Goal: Check status: Check status

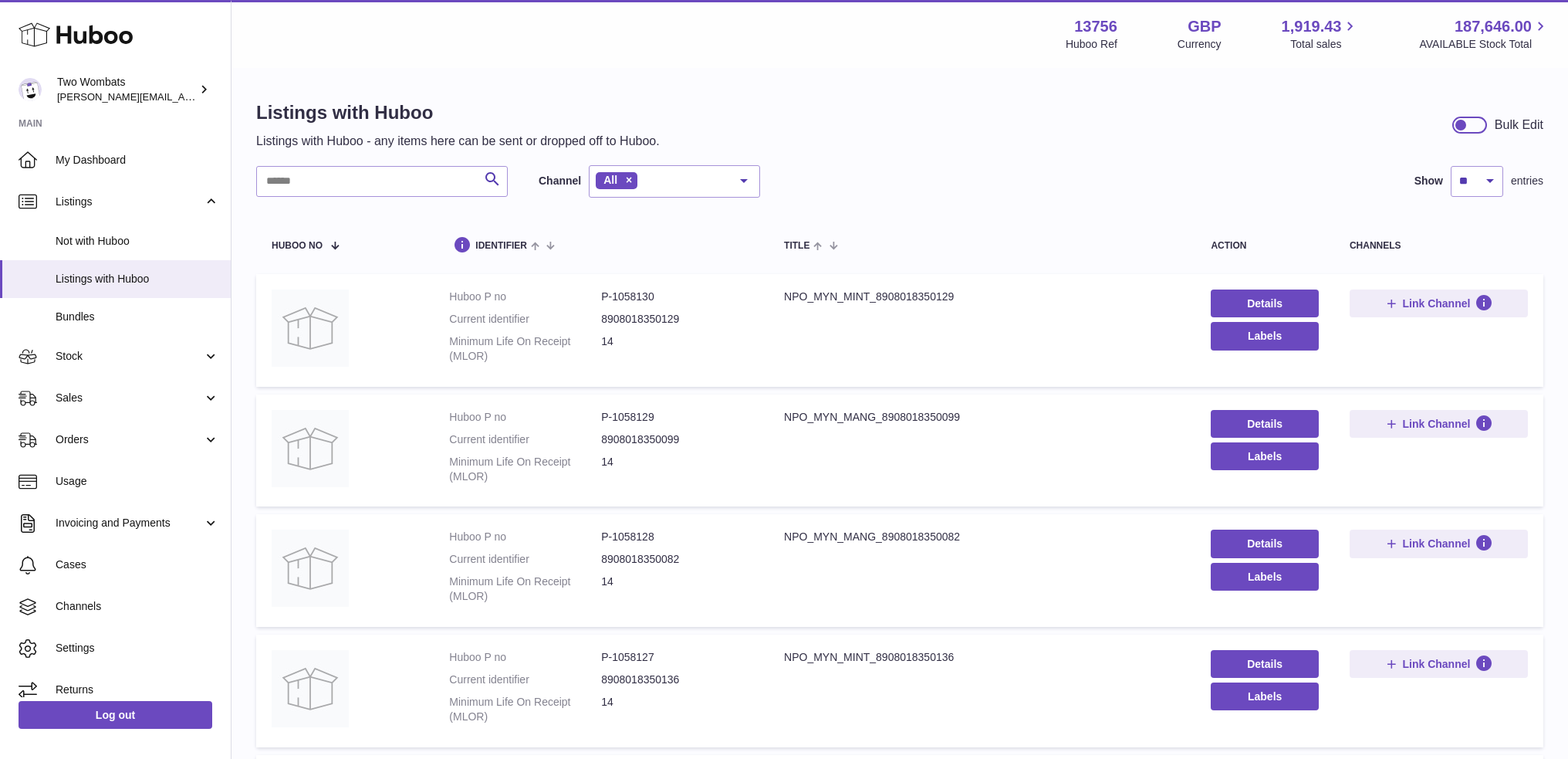
select select "**"
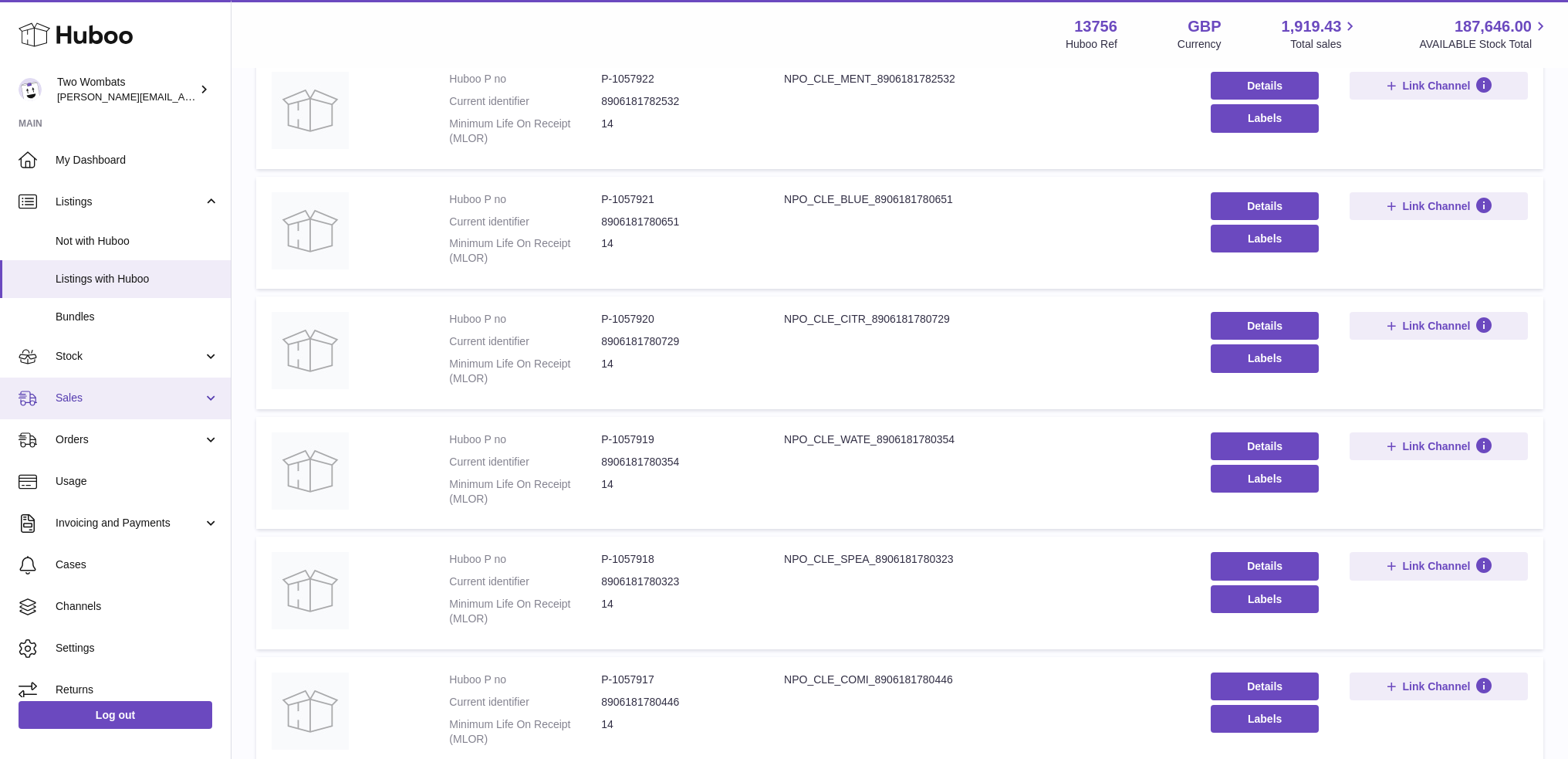
click at [67, 394] on span "Sales" at bounding box center [129, 398] width 148 height 15
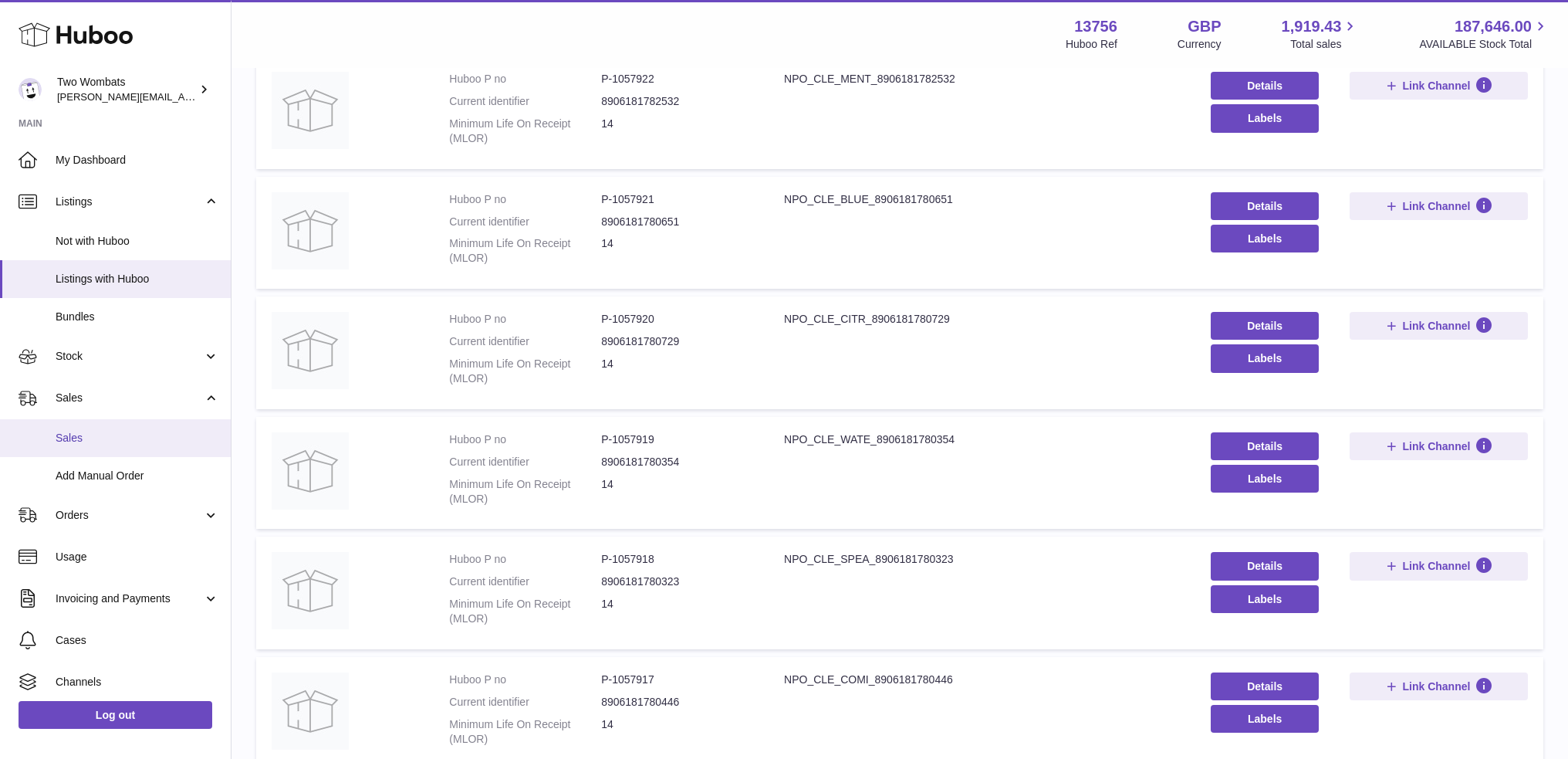
click at [71, 432] on span "Sales" at bounding box center [137, 438] width 164 height 15
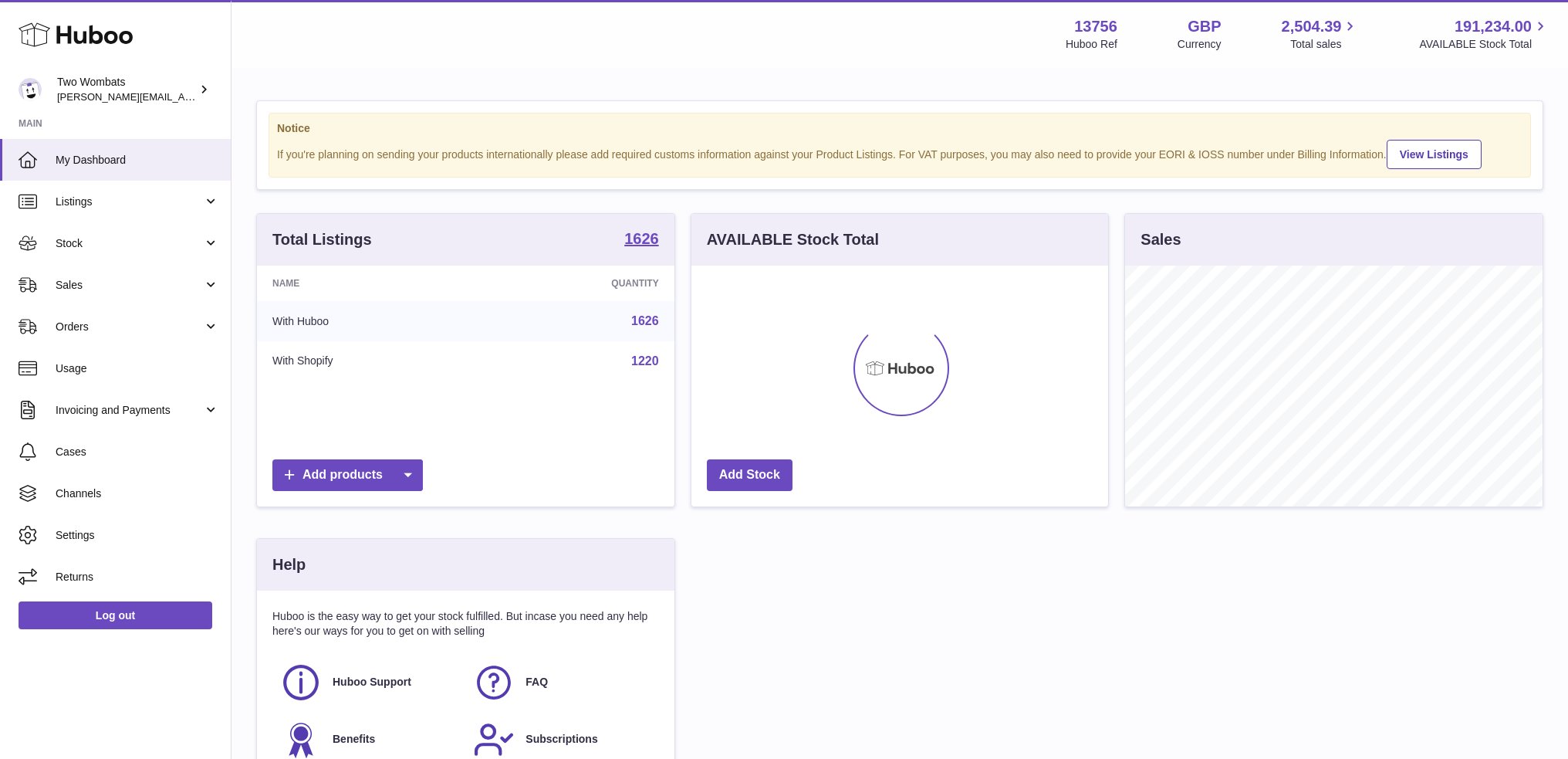
scroll to position [241, 417]
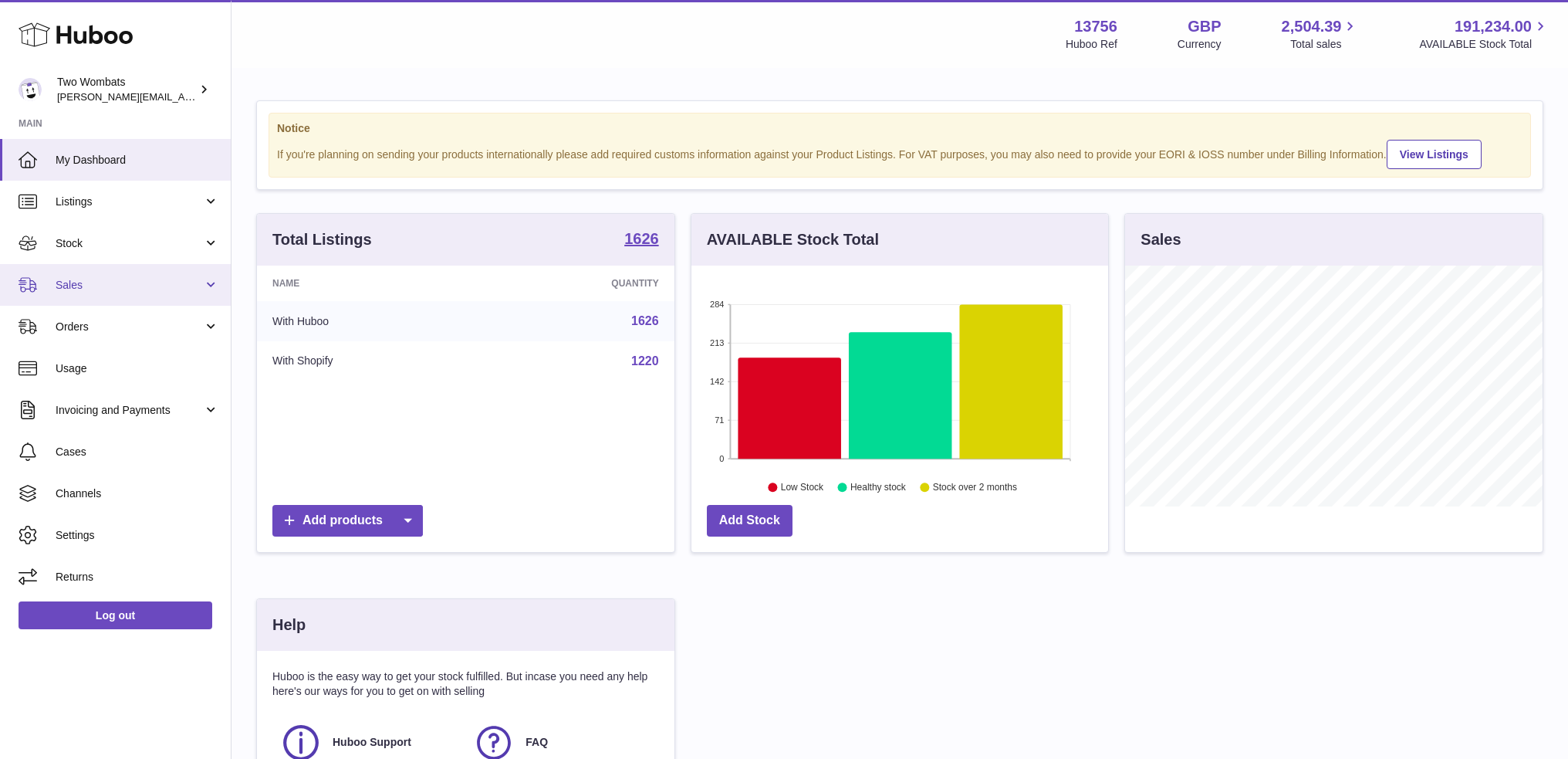
click at [38, 278] on link "Sales" at bounding box center [115, 285] width 230 height 41
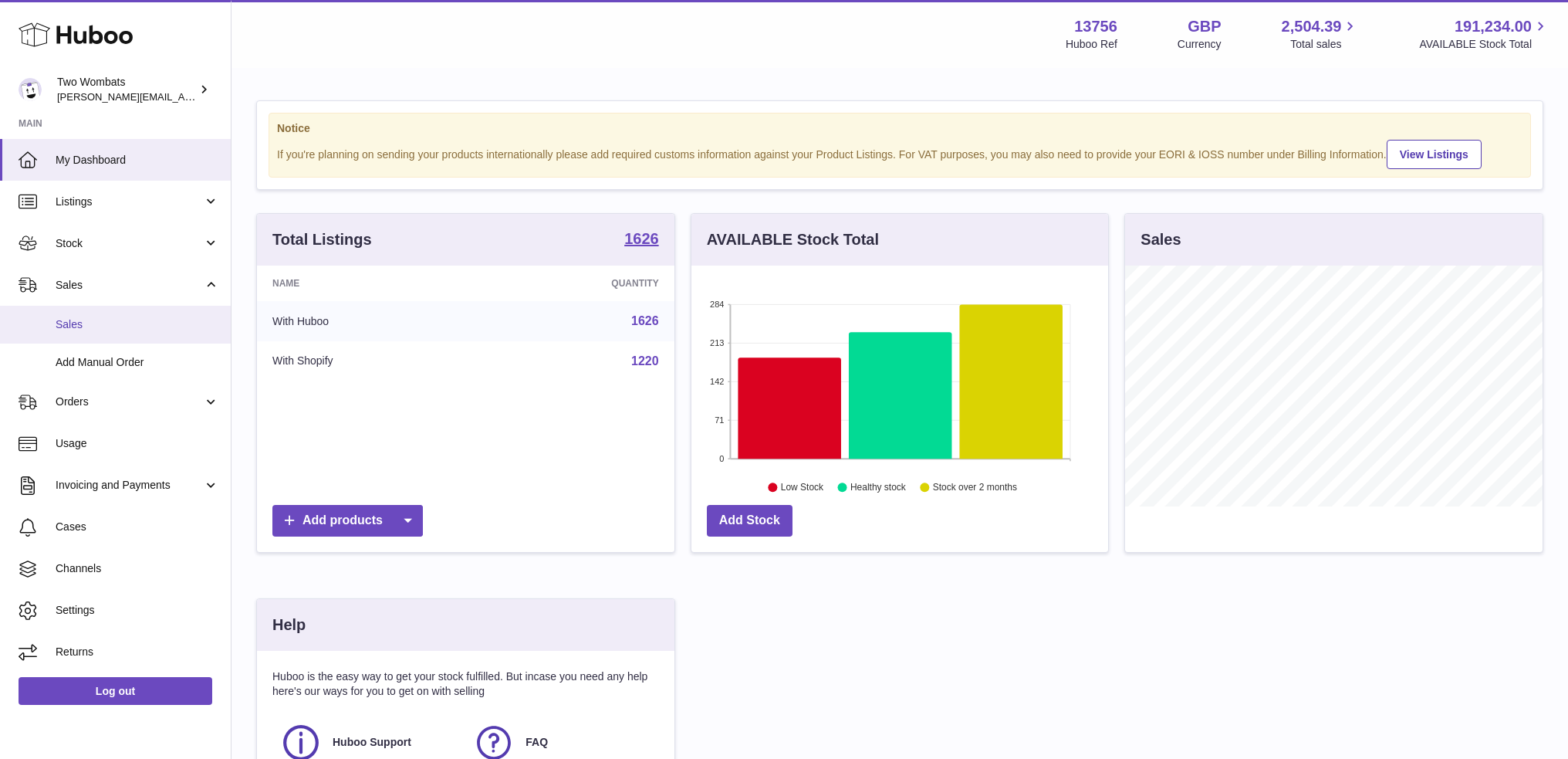
click at [87, 325] on span "Sales" at bounding box center [137, 324] width 164 height 15
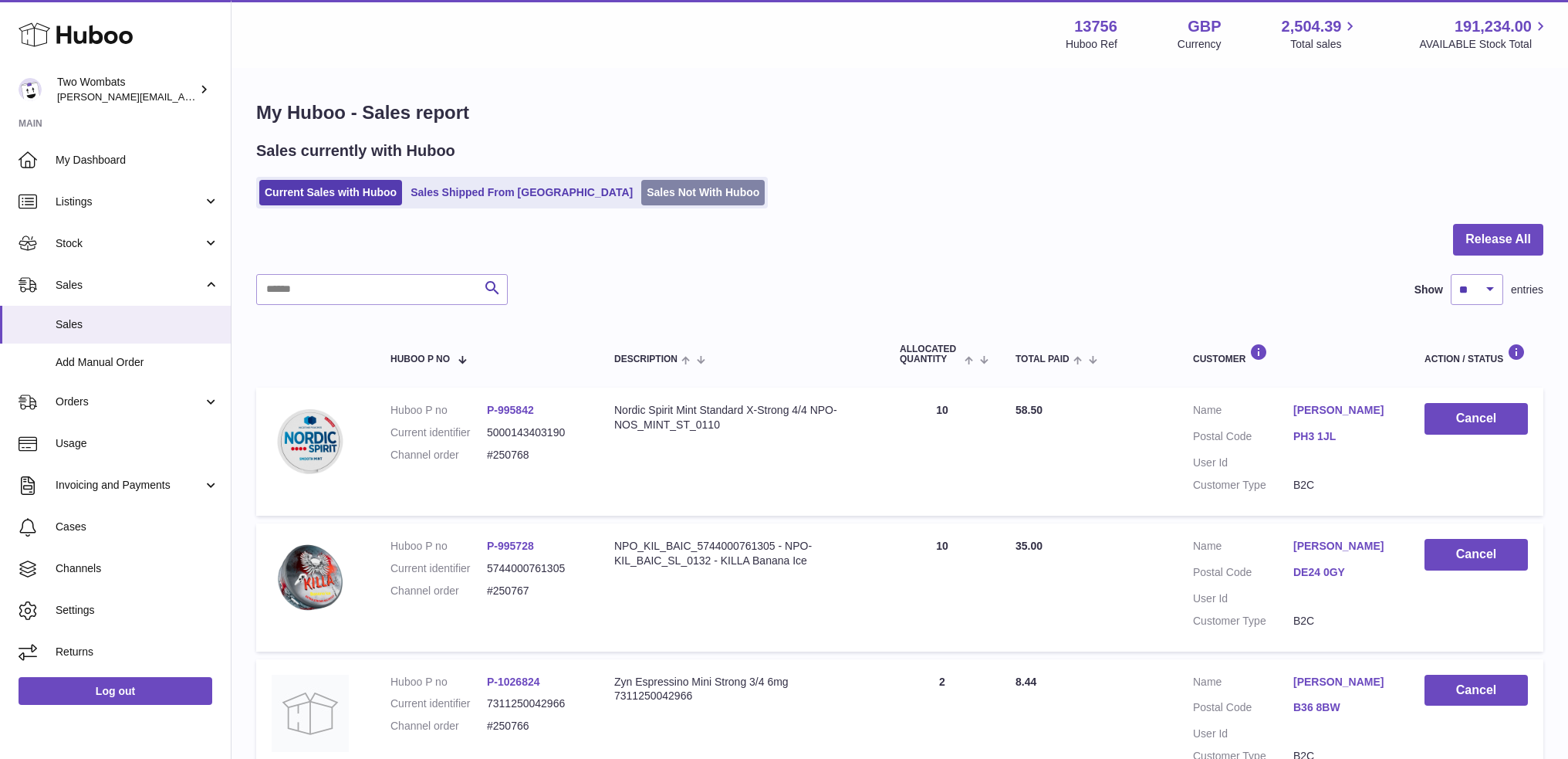
click at [641, 196] on link "Sales Not With Huboo" at bounding box center [702, 192] width 123 height 25
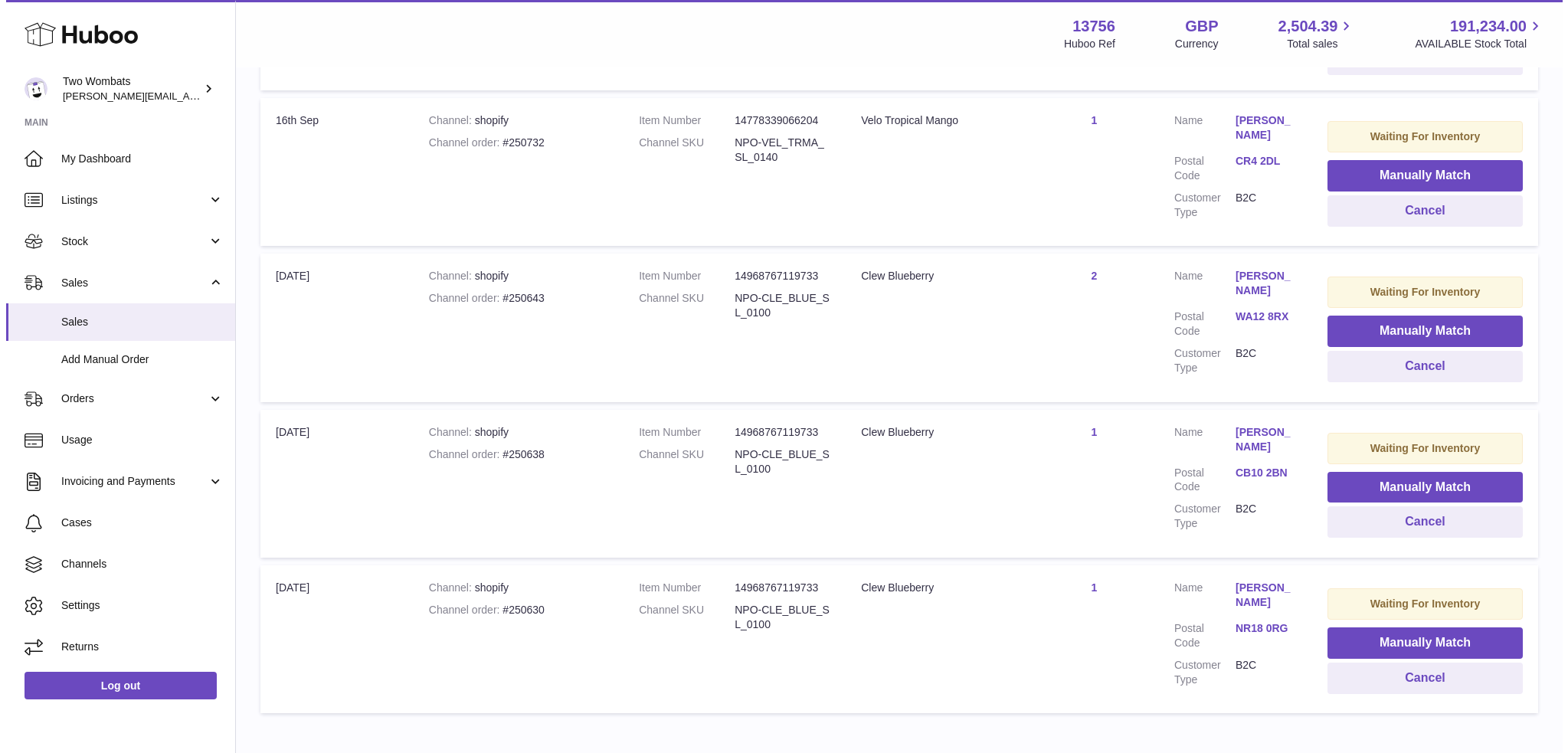
scroll to position [574, 0]
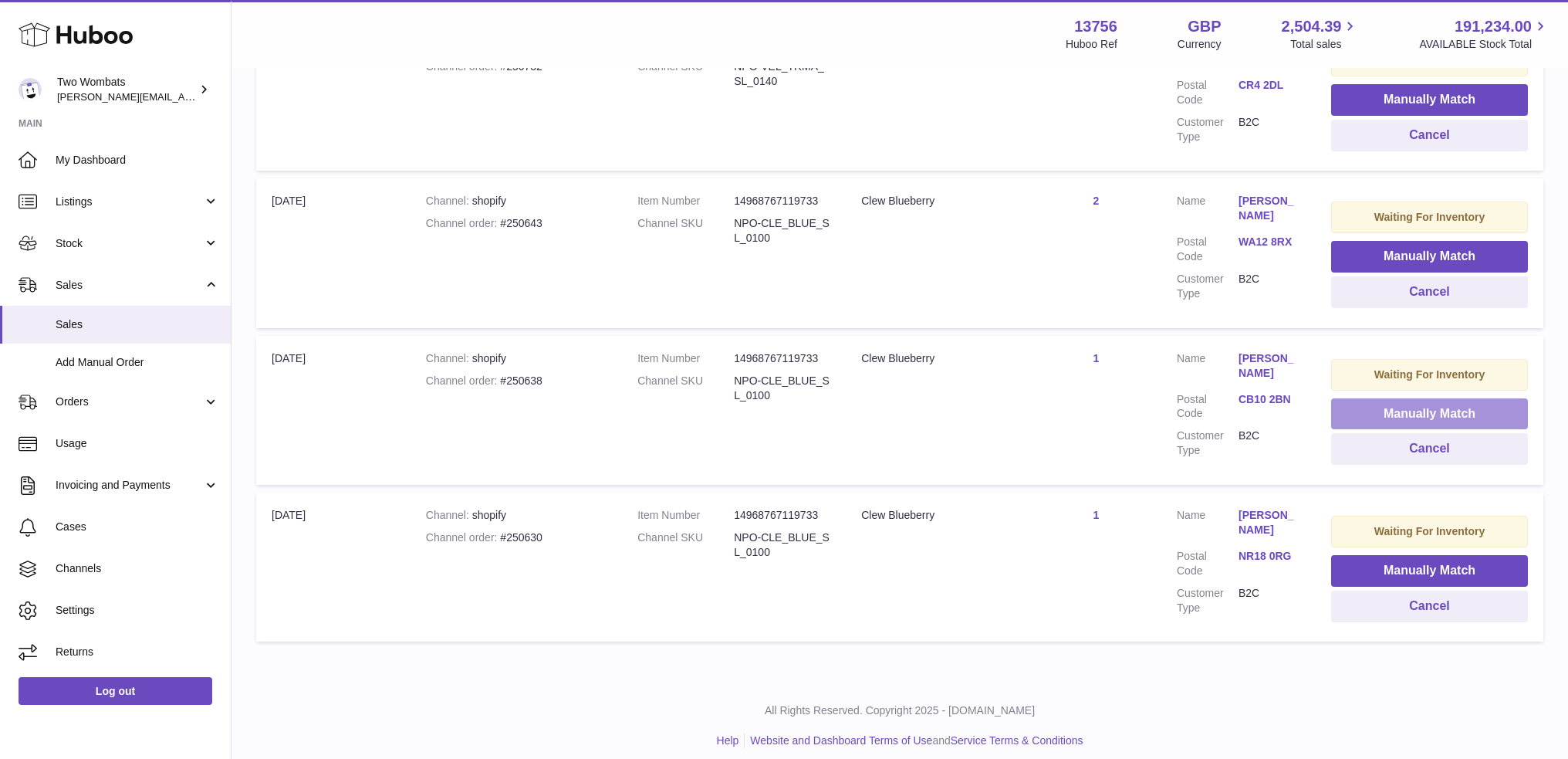
click at [1414, 408] on button "Manually Match" at bounding box center [1429, 415] width 196 height 32
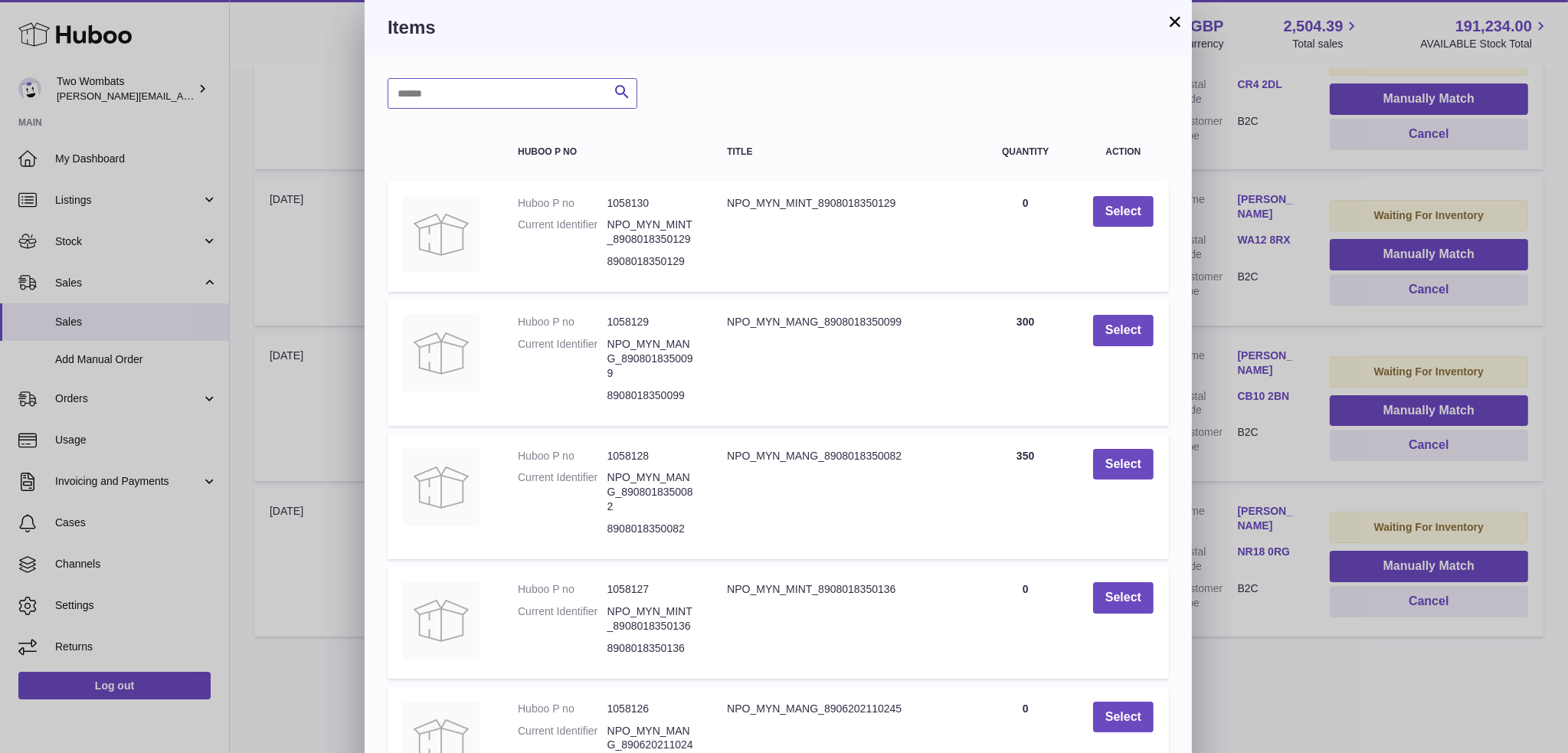
click at [523, 94] on input "text" at bounding box center [512, 93] width 250 height 31
type input "****"
click at [1174, 15] on button "×" at bounding box center [1175, 21] width 19 height 19
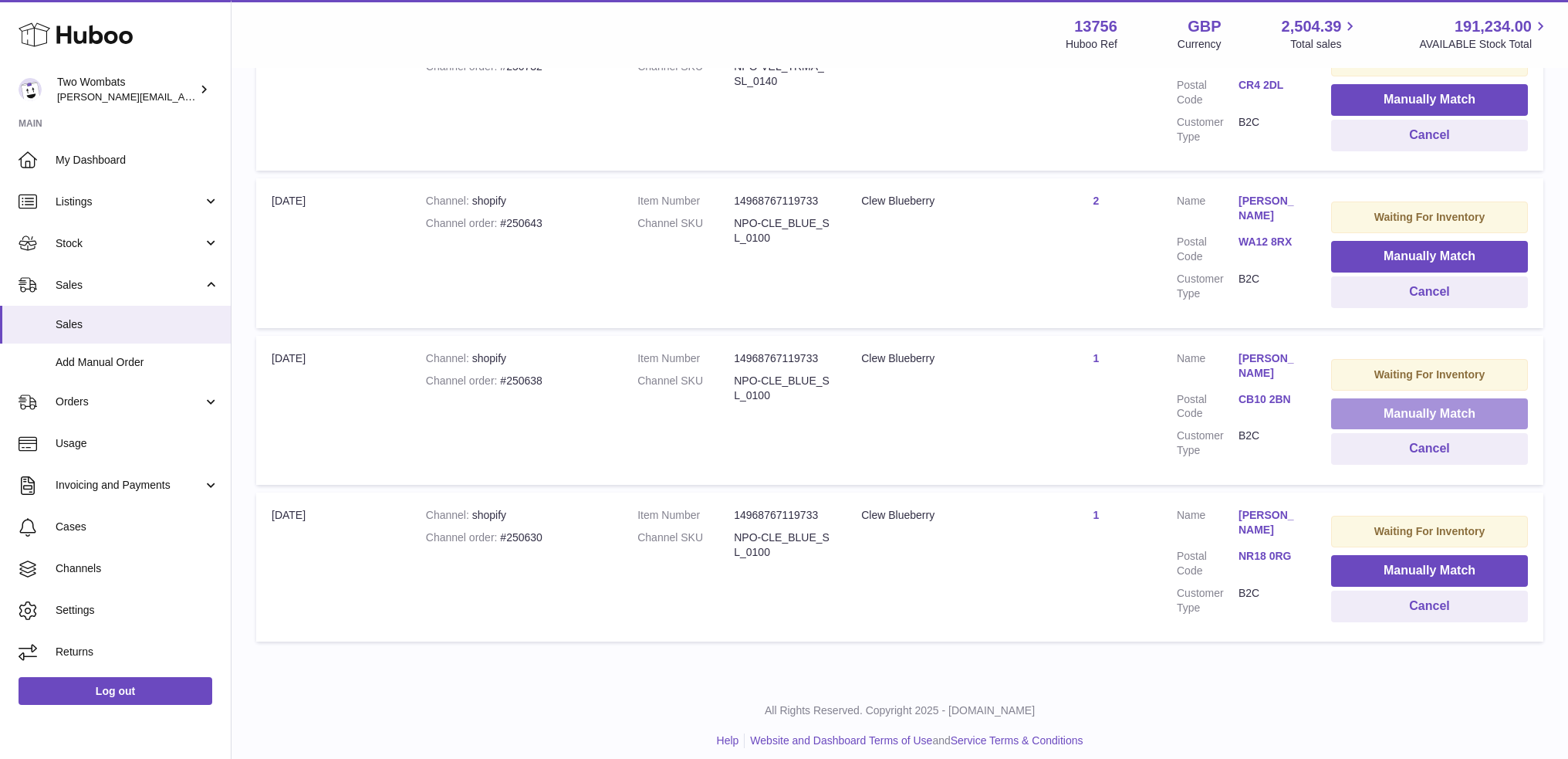
click at [1445, 412] on button "Manually Match" at bounding box center [1429, 415] width 196 height 32
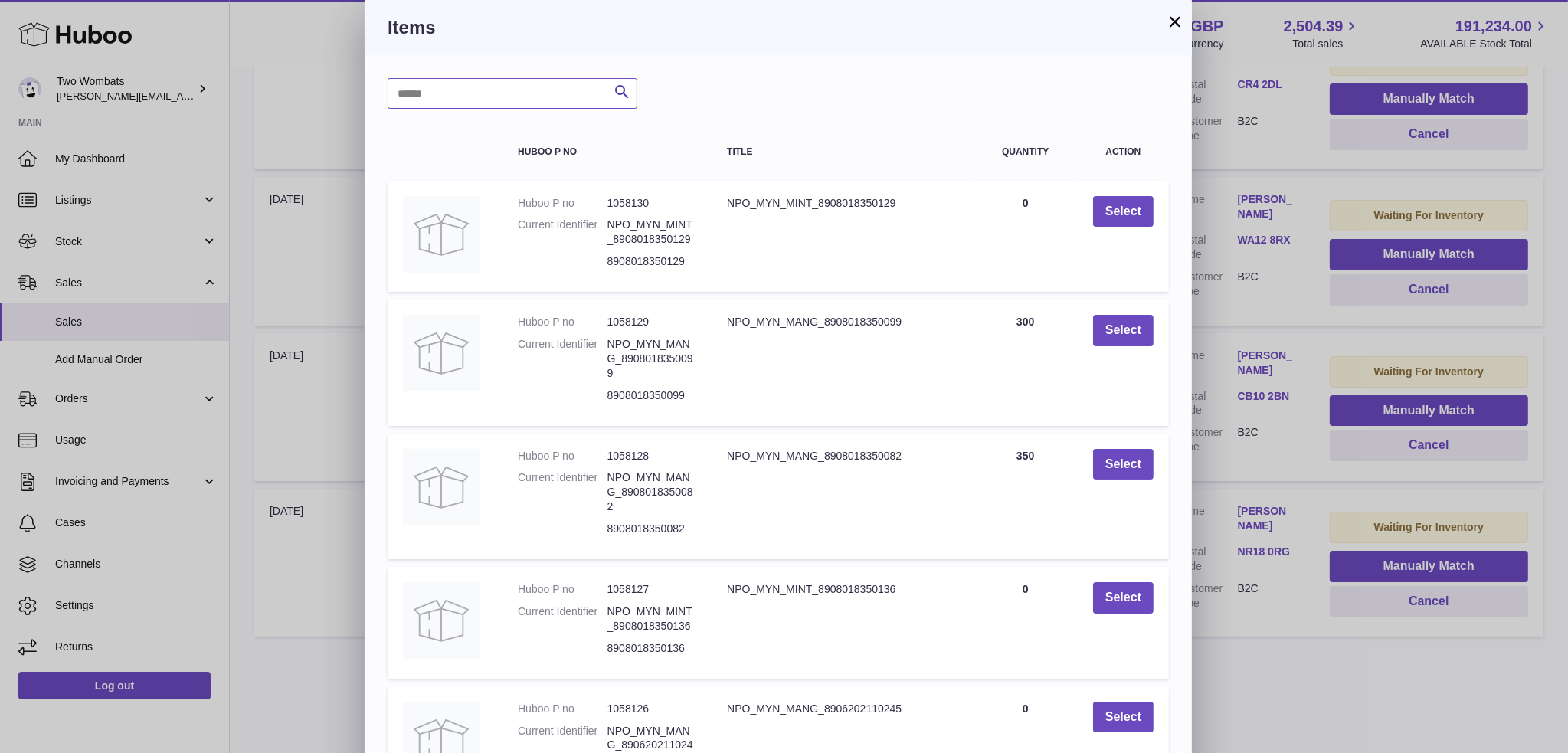
click at [511, 101] on input "text" at bounding box center [512, 93] width 250 height 31
type input "****"
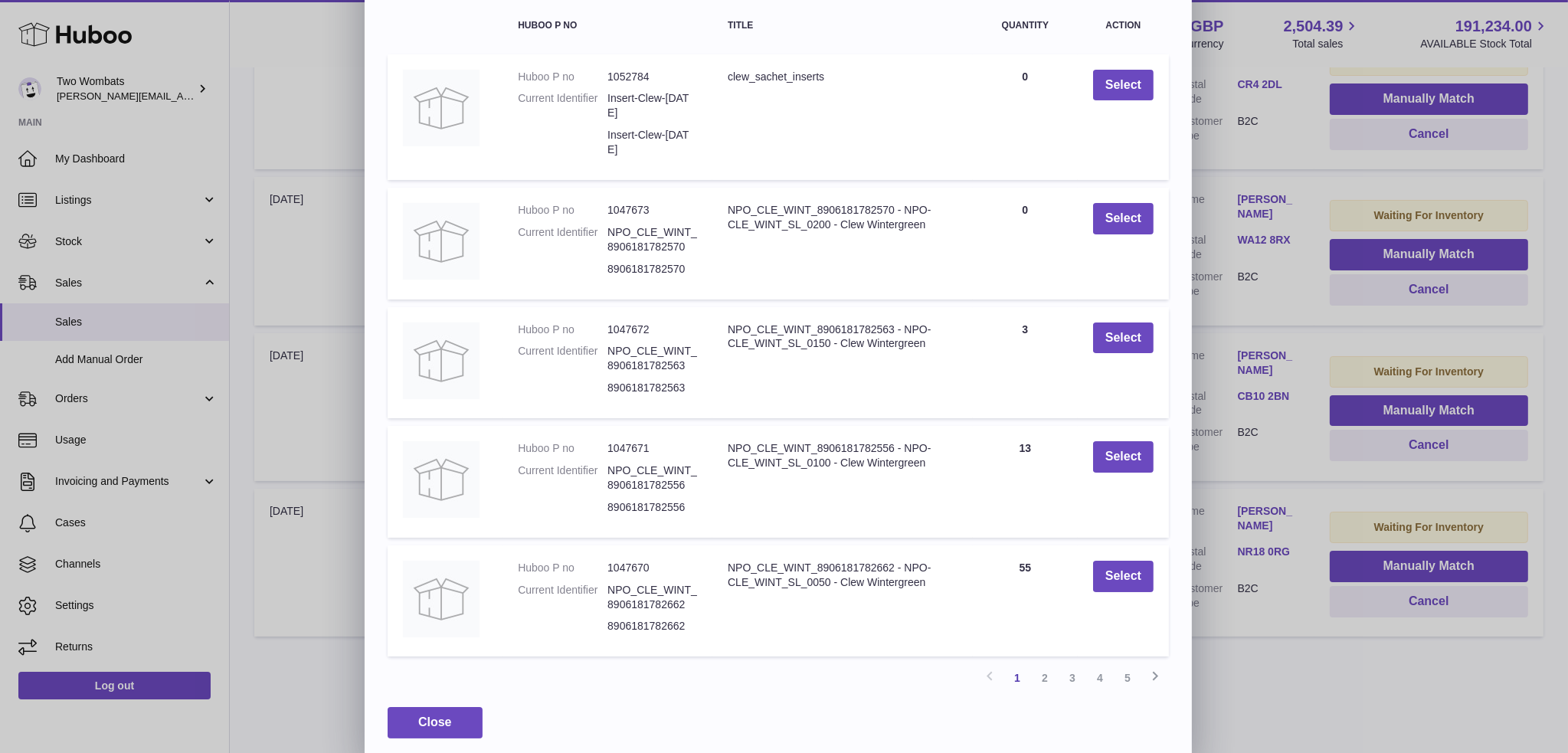
scroll to position [134, 0]
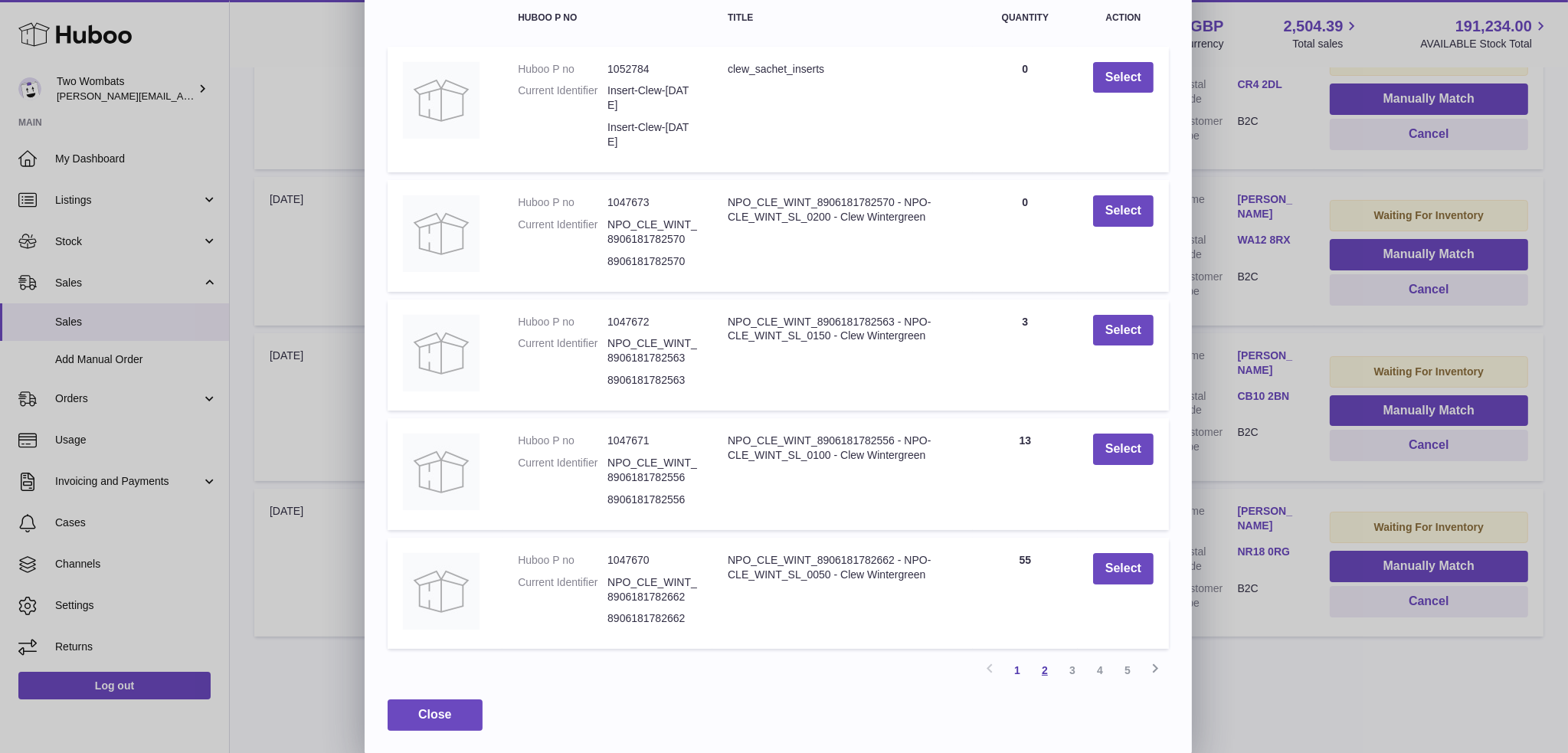
click at [1045, 663] on link "2" at bounding box center [1045, 670] width 28 height 28
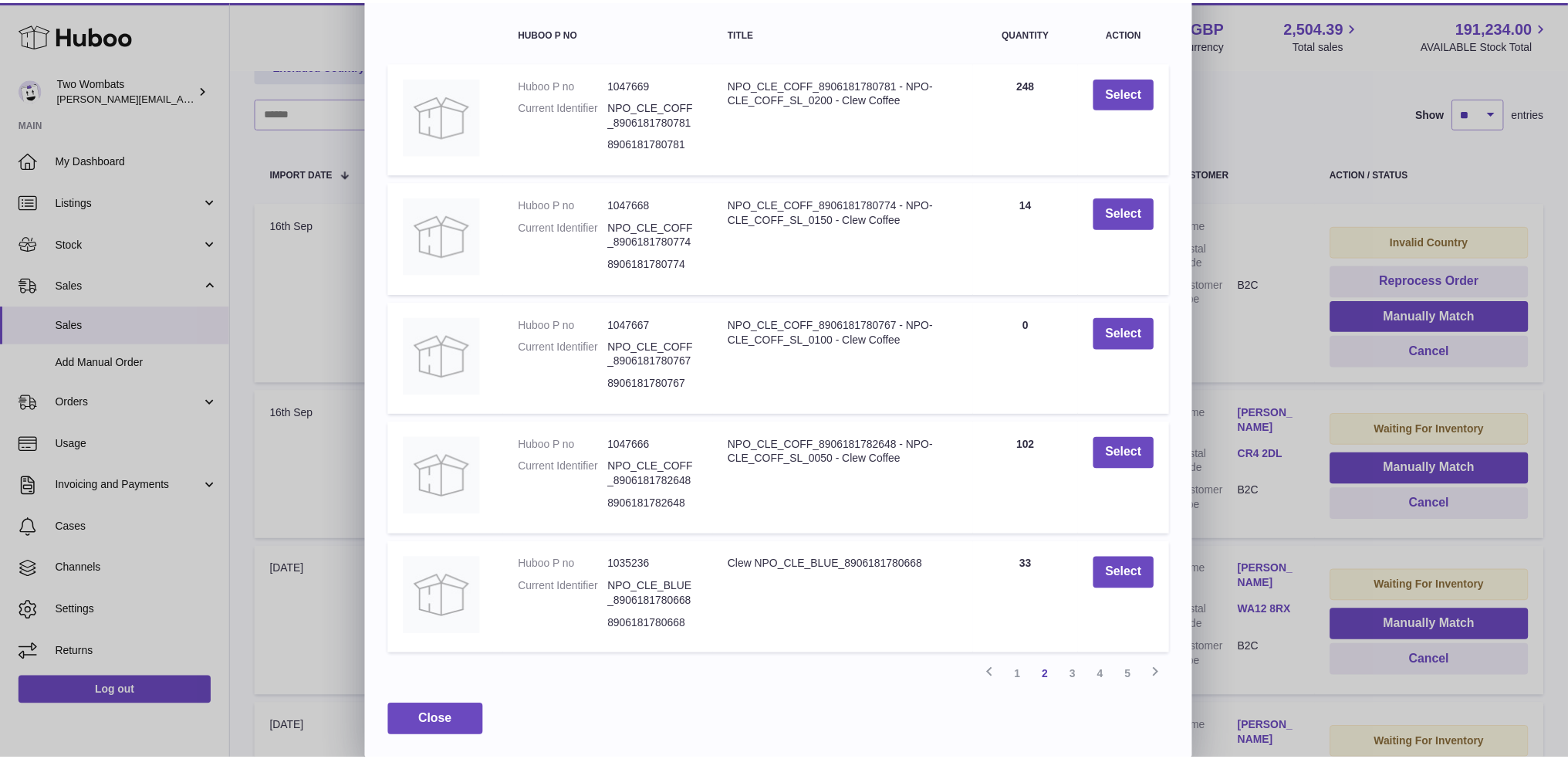
scroll to position [70, 0]
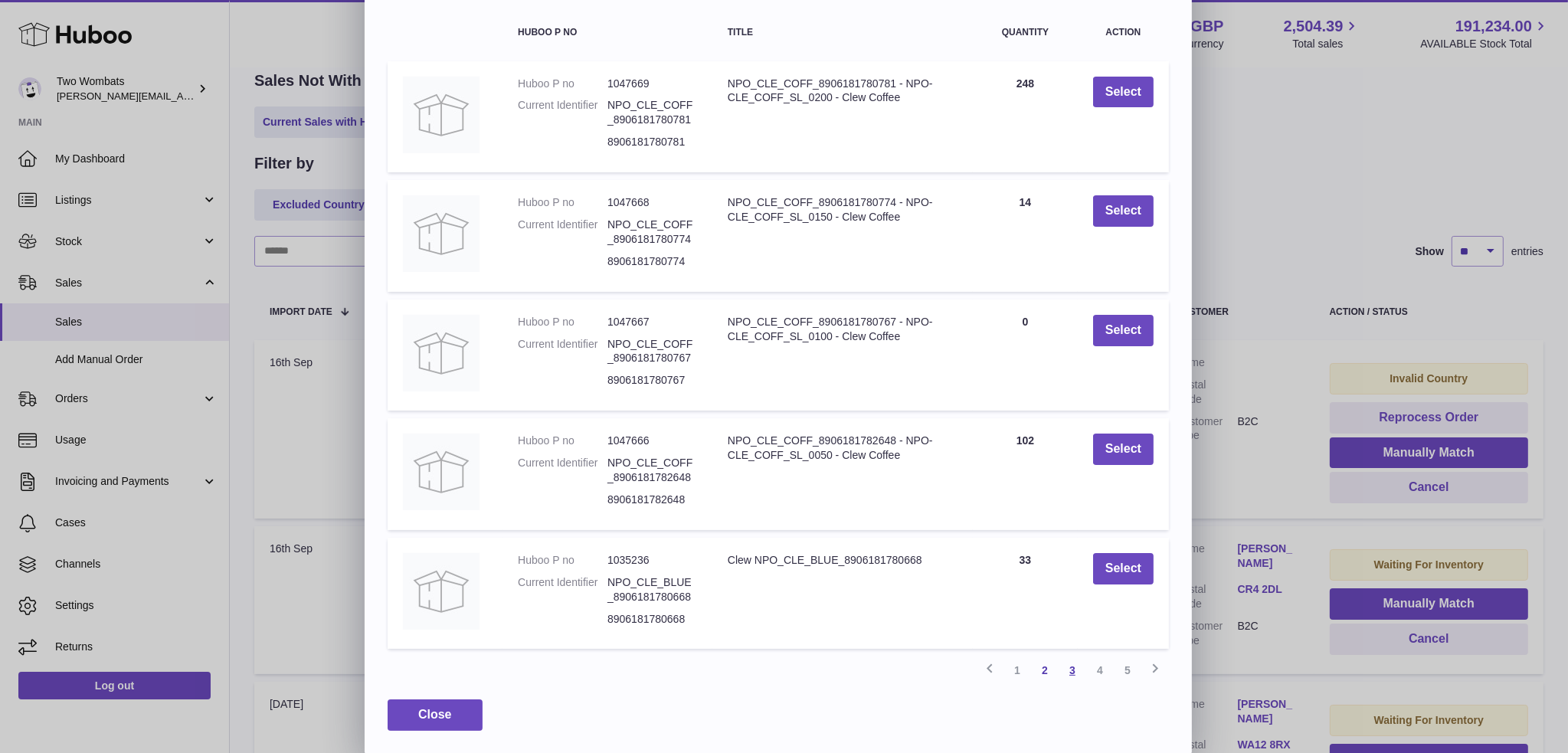
click at [1067, 665] on link "3" at bounding box center [1072, 670] width 28 height 28
click at [1105, 670] on link "4" at bounding box center [1100, 670] width 28 height 28
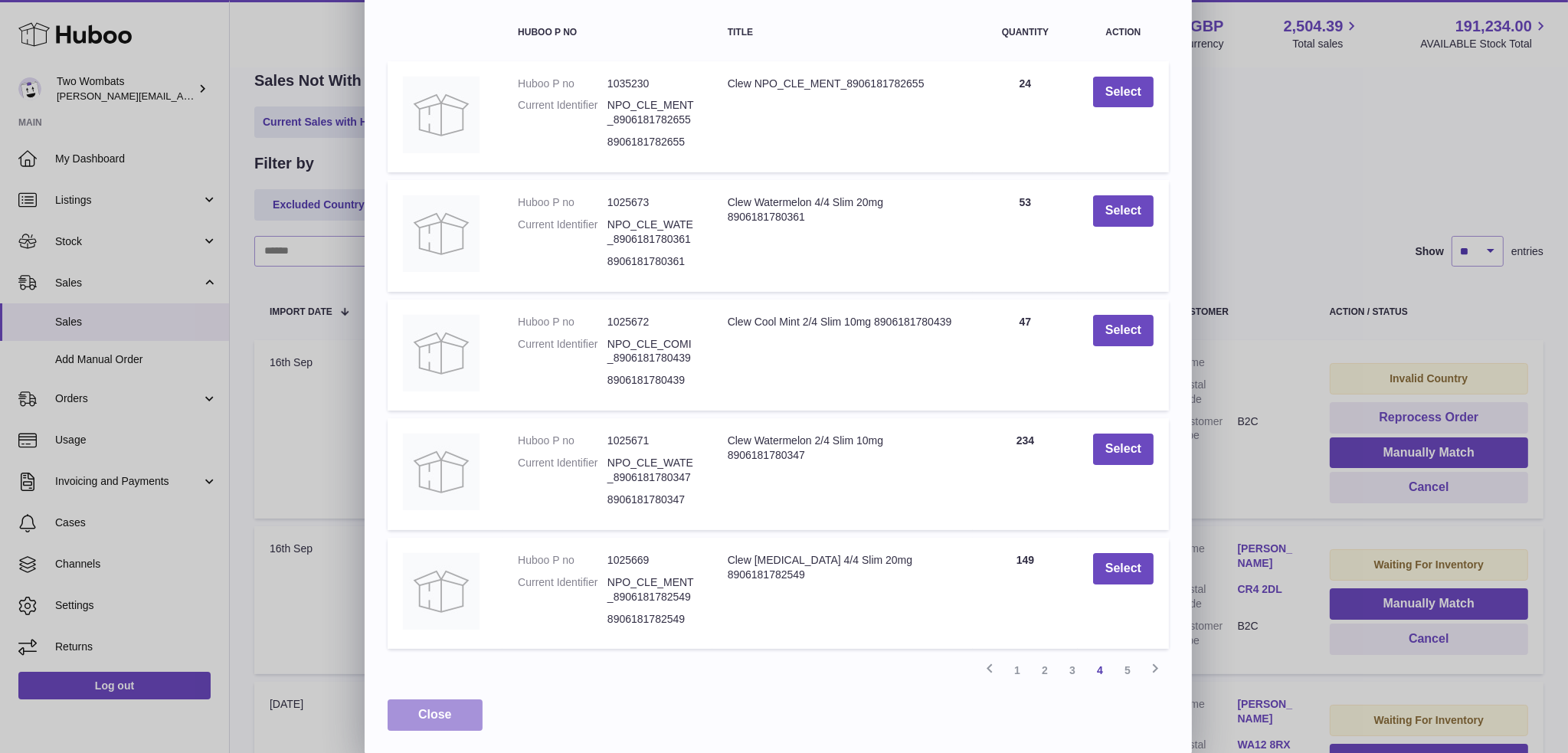
click at [460, 709] on button "Close" at bounding box center [435, 715] width 95 height 32
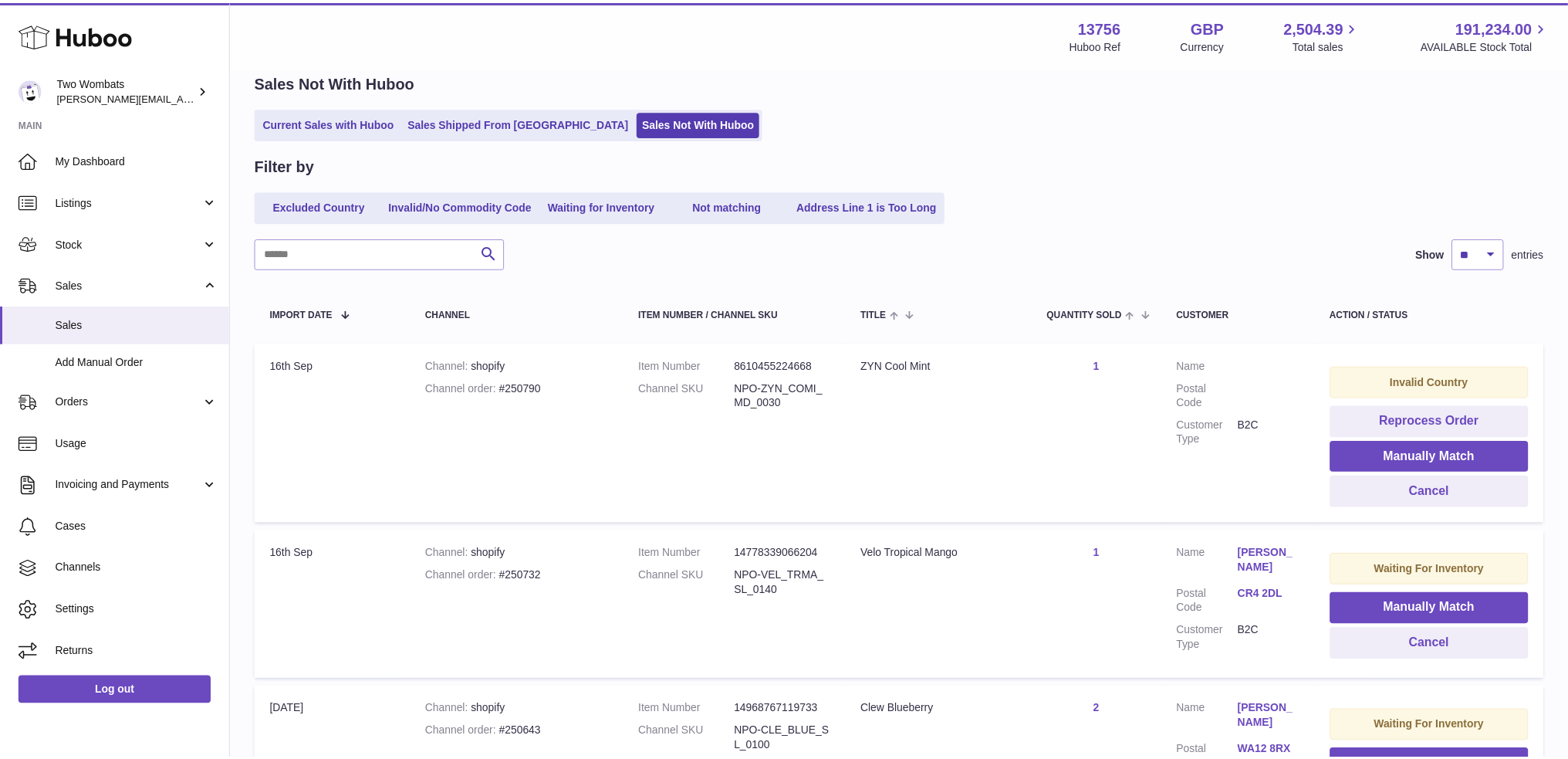
scroll to position [0, 0]
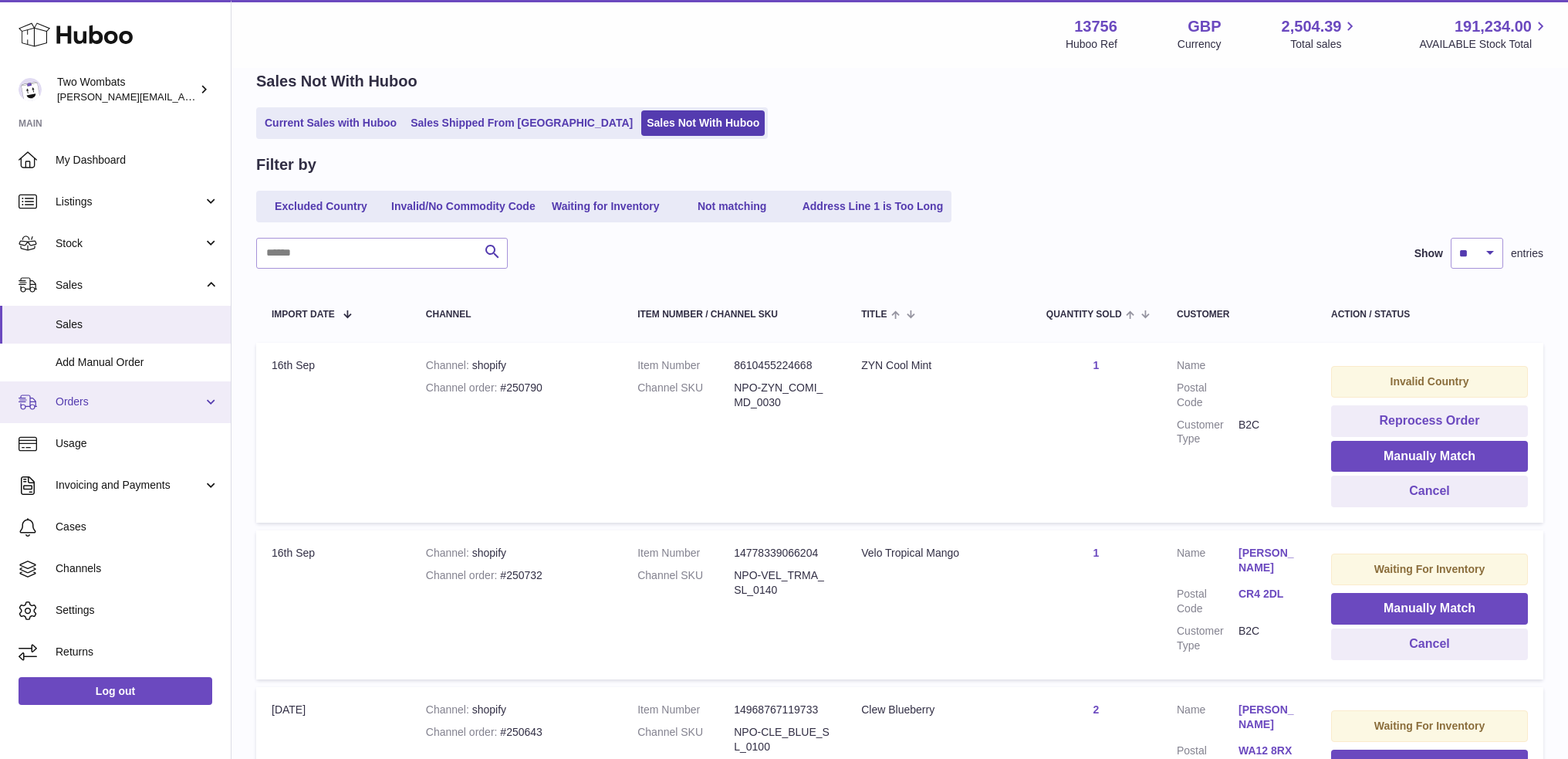
click at [88, 401] on span "Orders" at bounding box center [129, 402] width 148 height 15
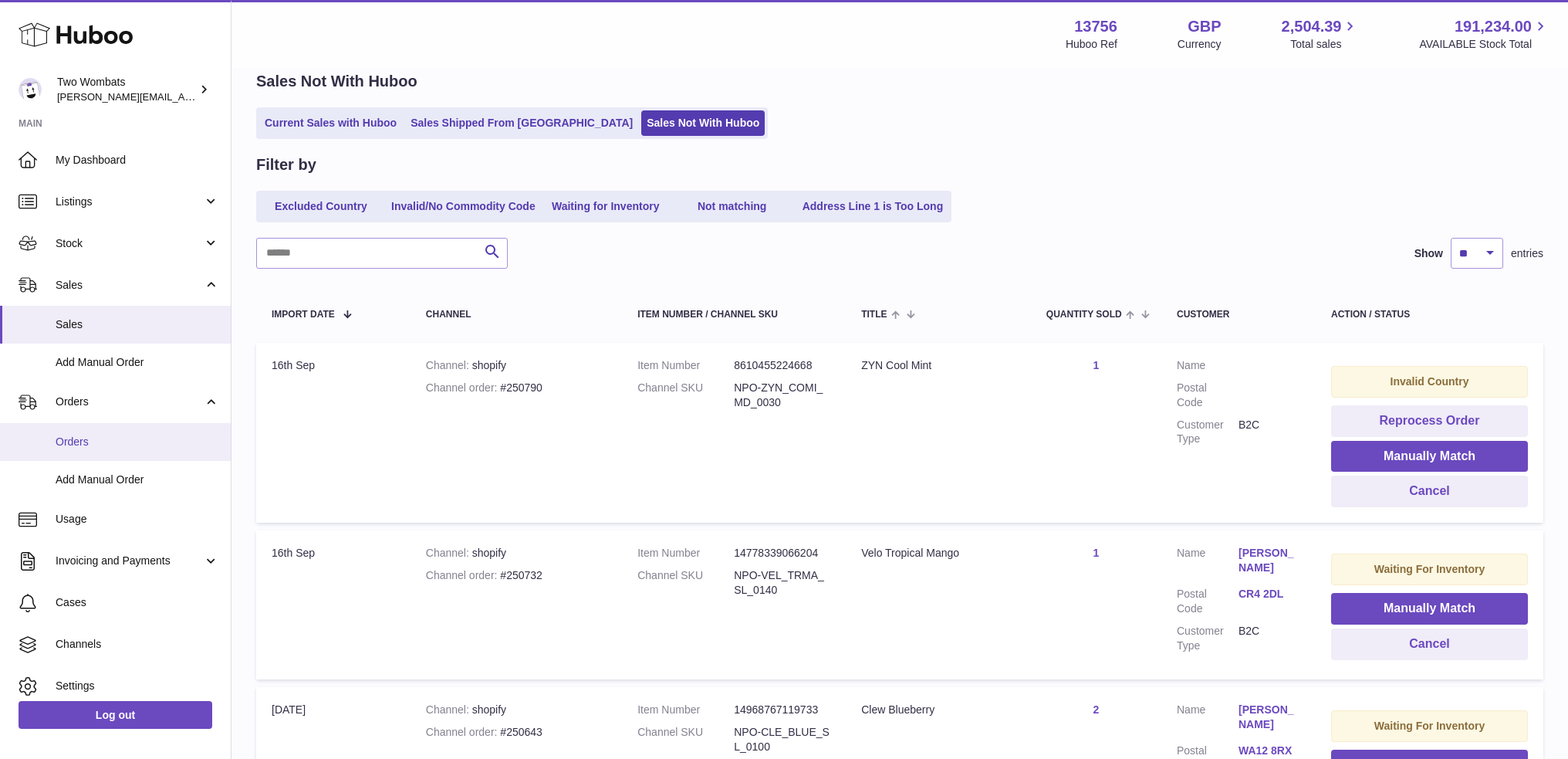
click at [108, 435] on span "Orders" at bounding box center [137, 442] width 164 height 15
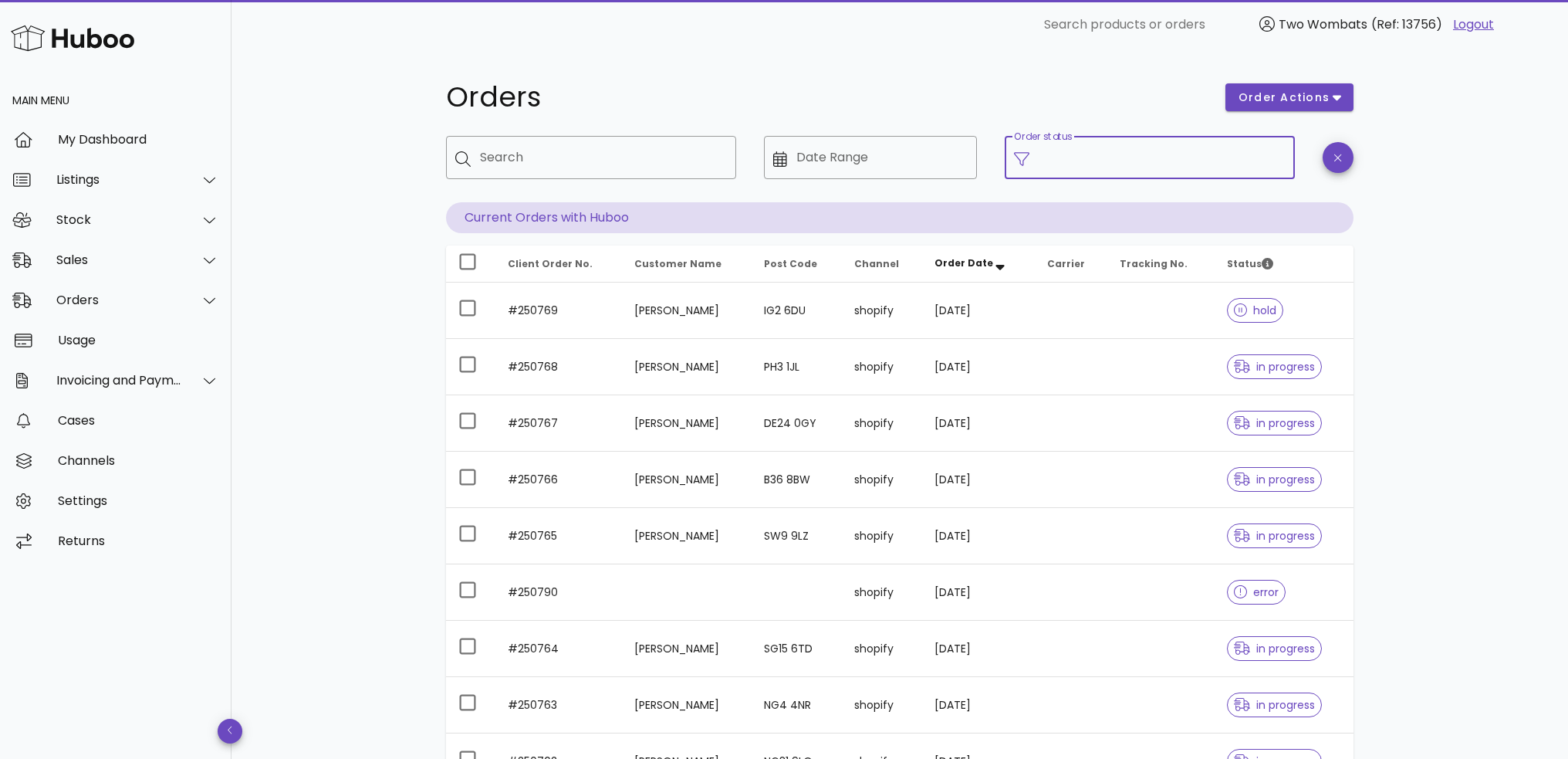
click at [1213, 163] on input "Order status" at bounding box center [1162, 157] width 247 height 24
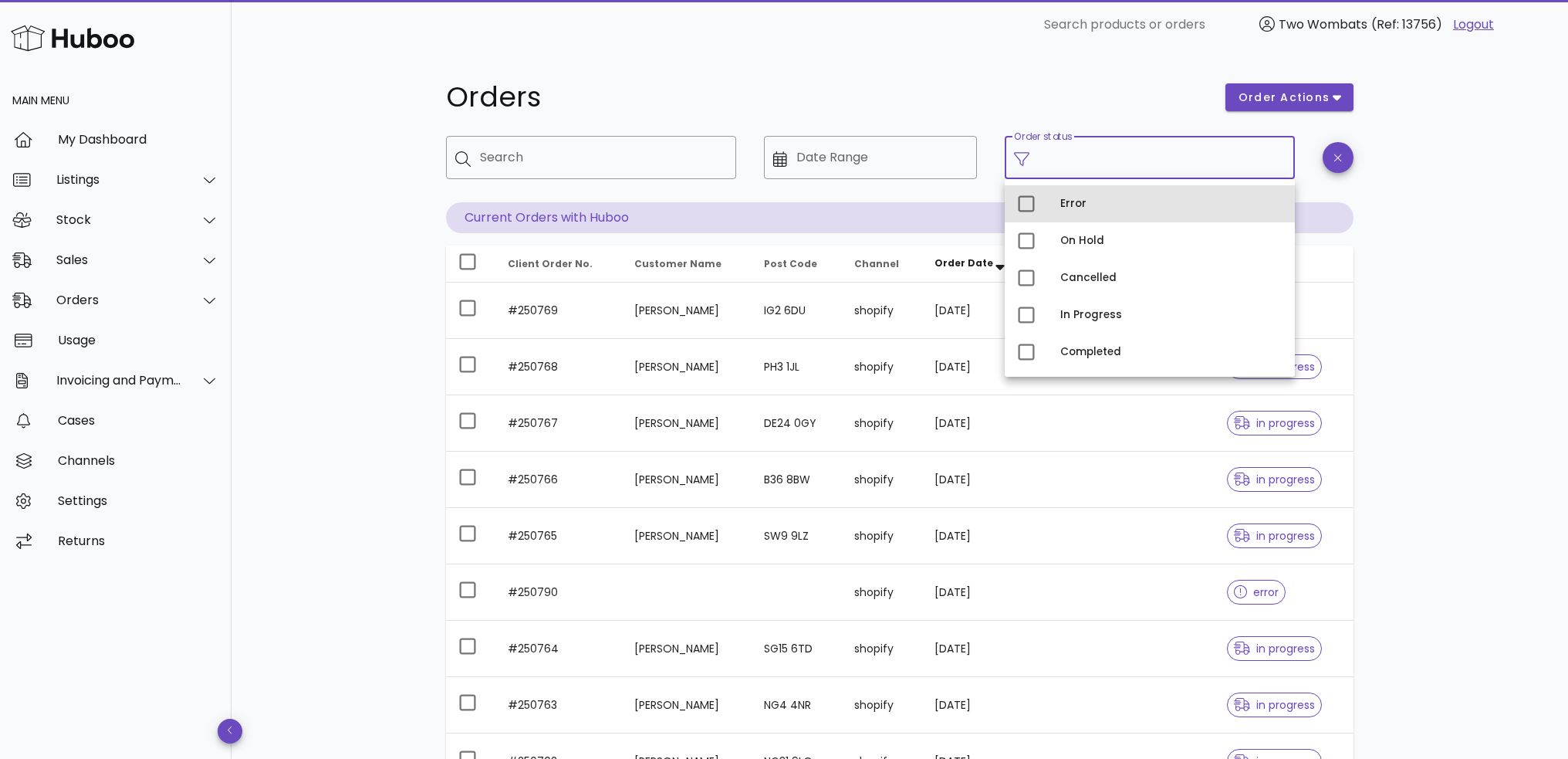
click at [1108, 209] on div "Error" at bounding box center [1171, 203] width 222 height 12
type input "**********"
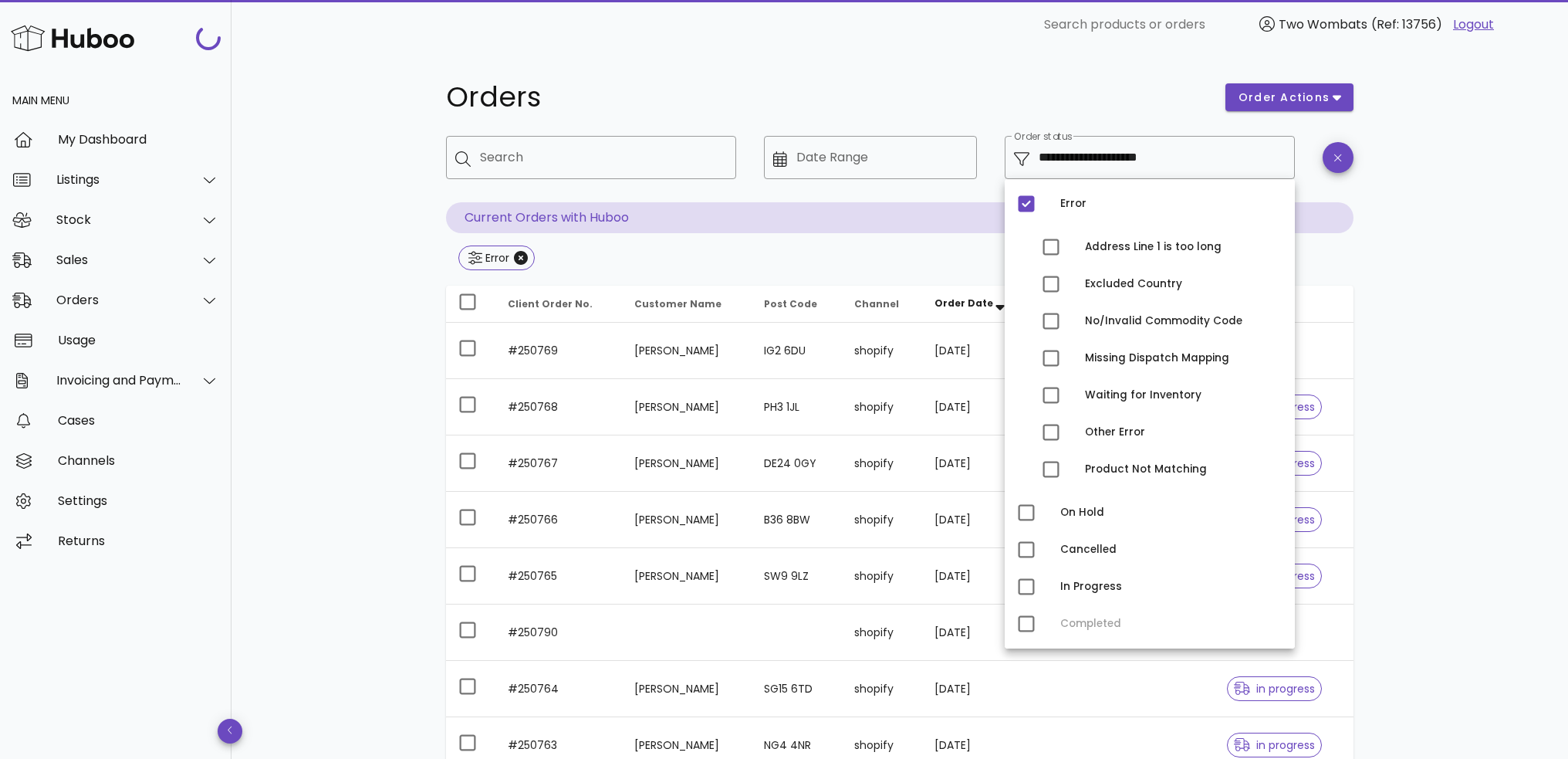
click at [1184, 95] on h1 "Orders" at bounding box center [825, 98] width 760 height 28
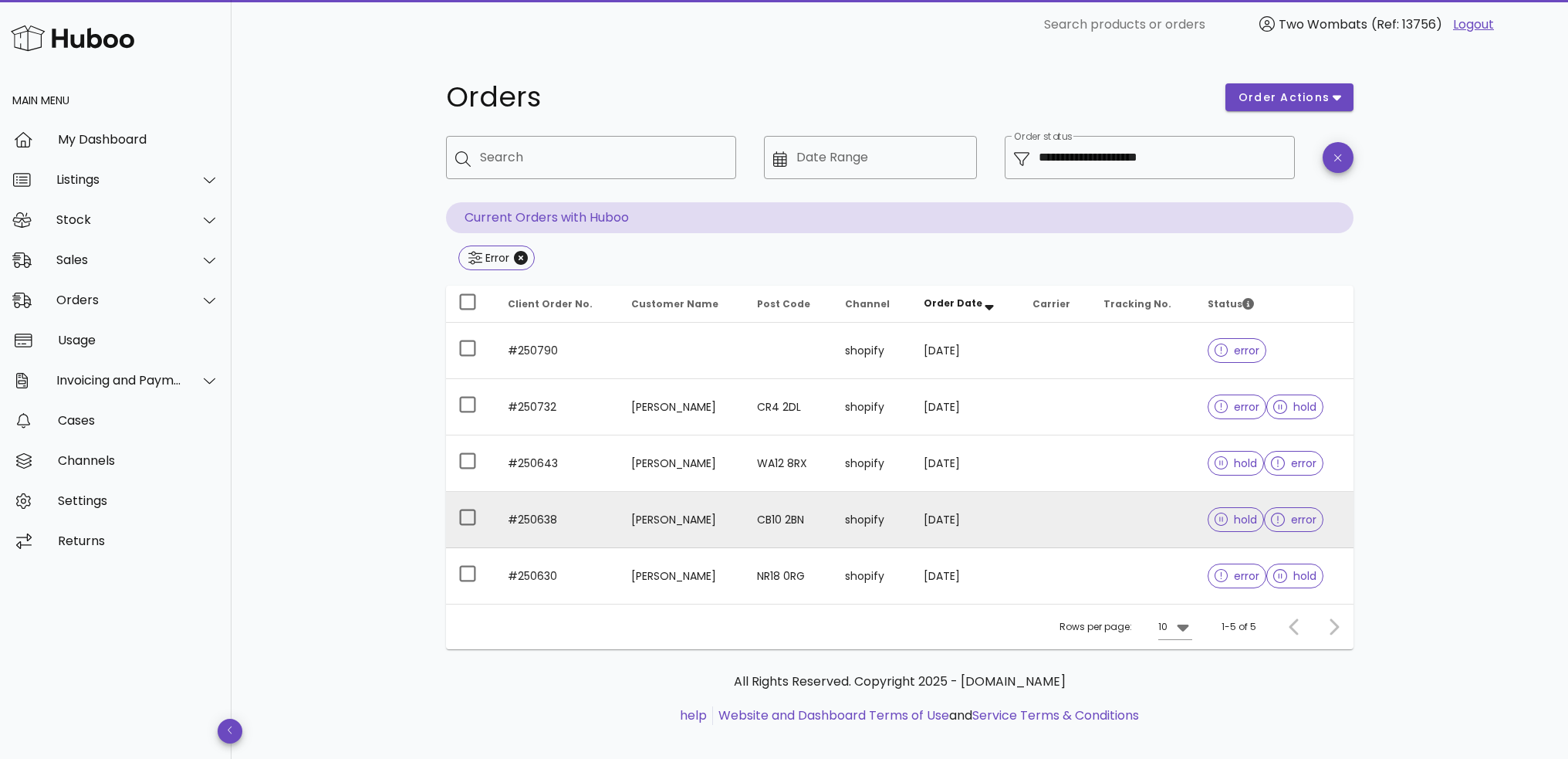
click at [584, 504] on td "#250638" at bounding box center [557, 520] width 123 height 56
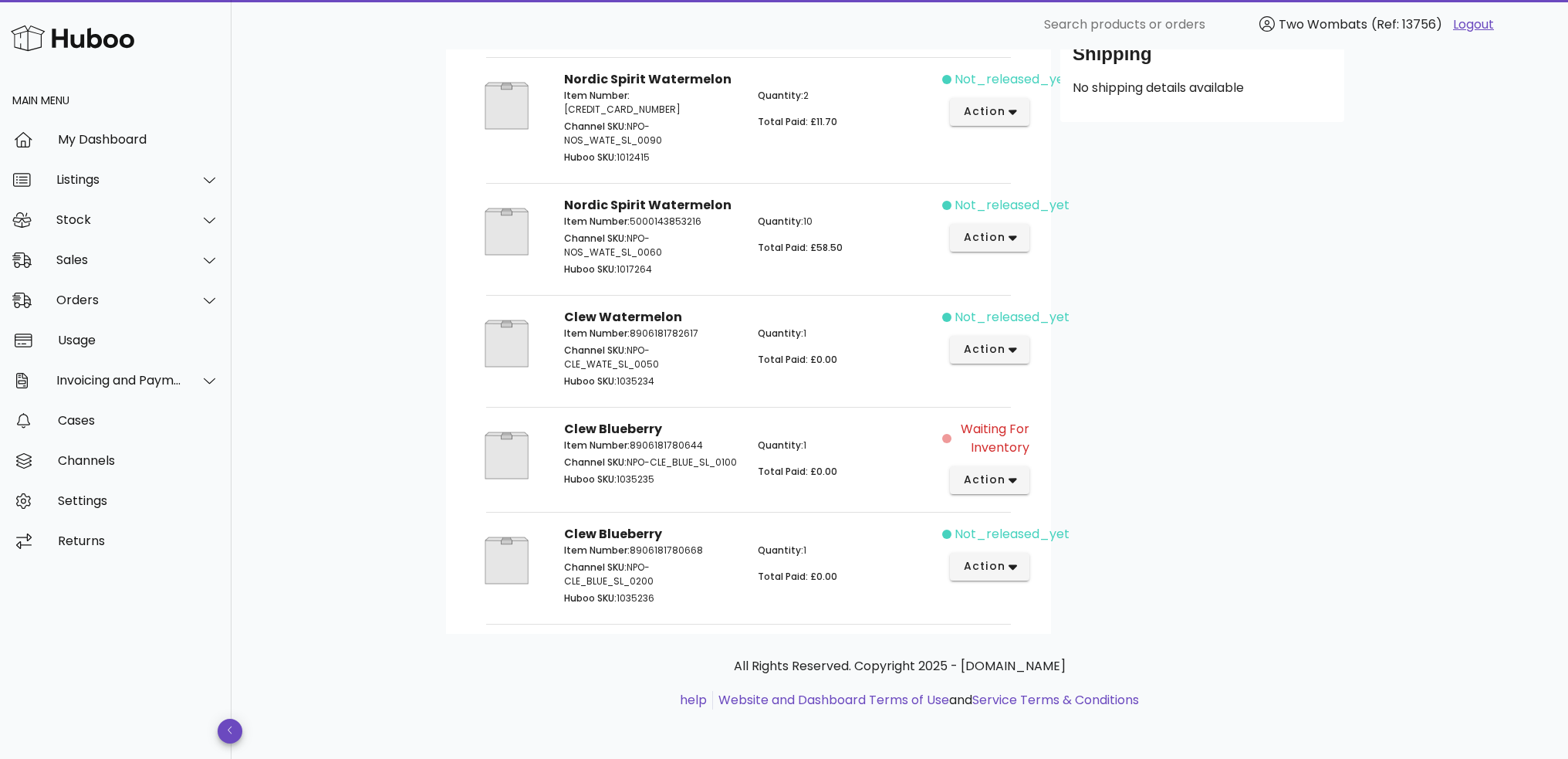
scroll to position [527, 0]
click at [1009, 477] on icon "button" at bounding box center [1012, 480] width 8 height 14
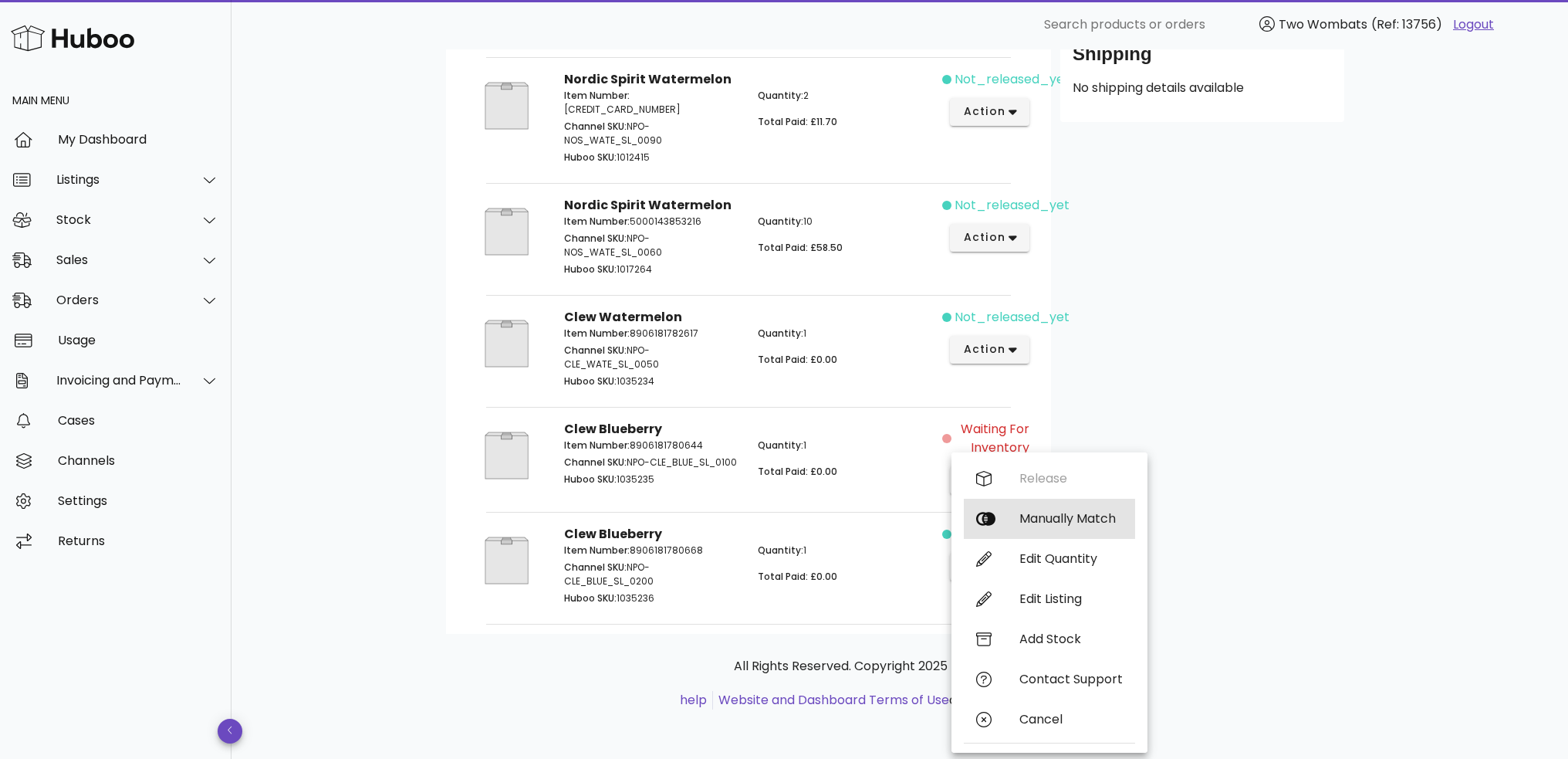
click at [1042, 515] on div "Manually Match" at bounding box center [1071, 518] width 103 height 15
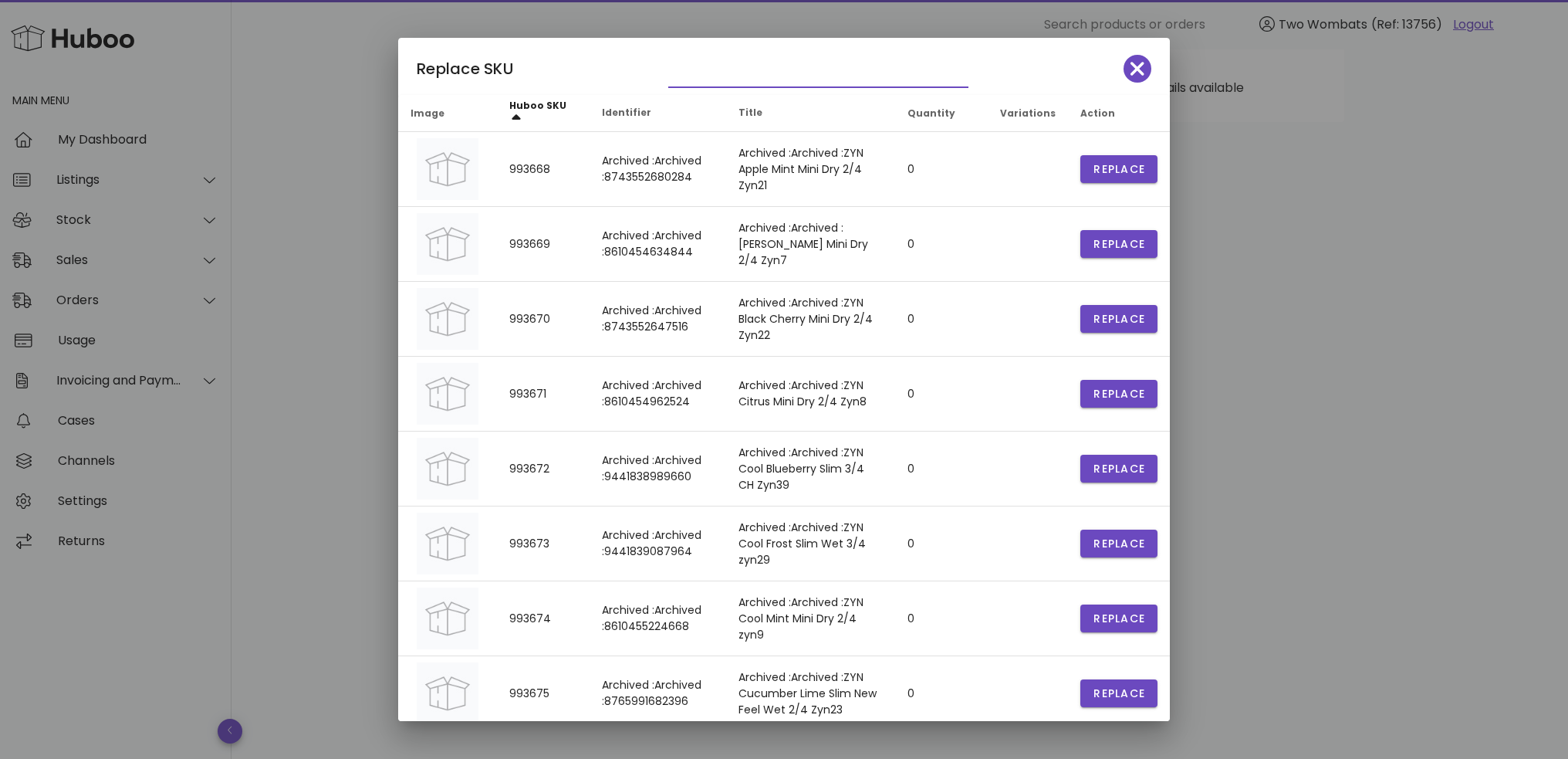
click at [729, 72] on input "text" at bounding box center [808, 74] width 278 height 24
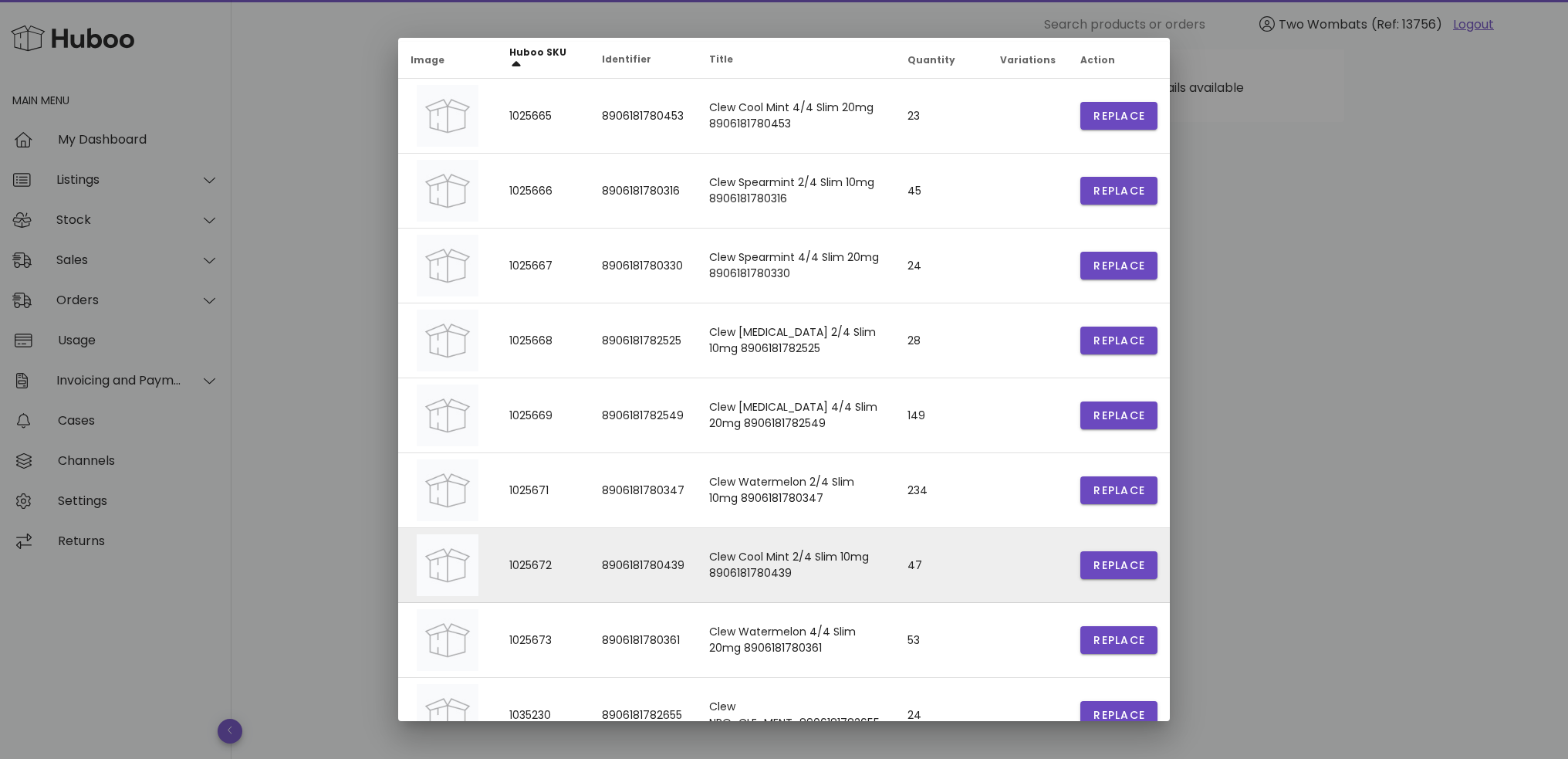
scroll to position [77, 0]
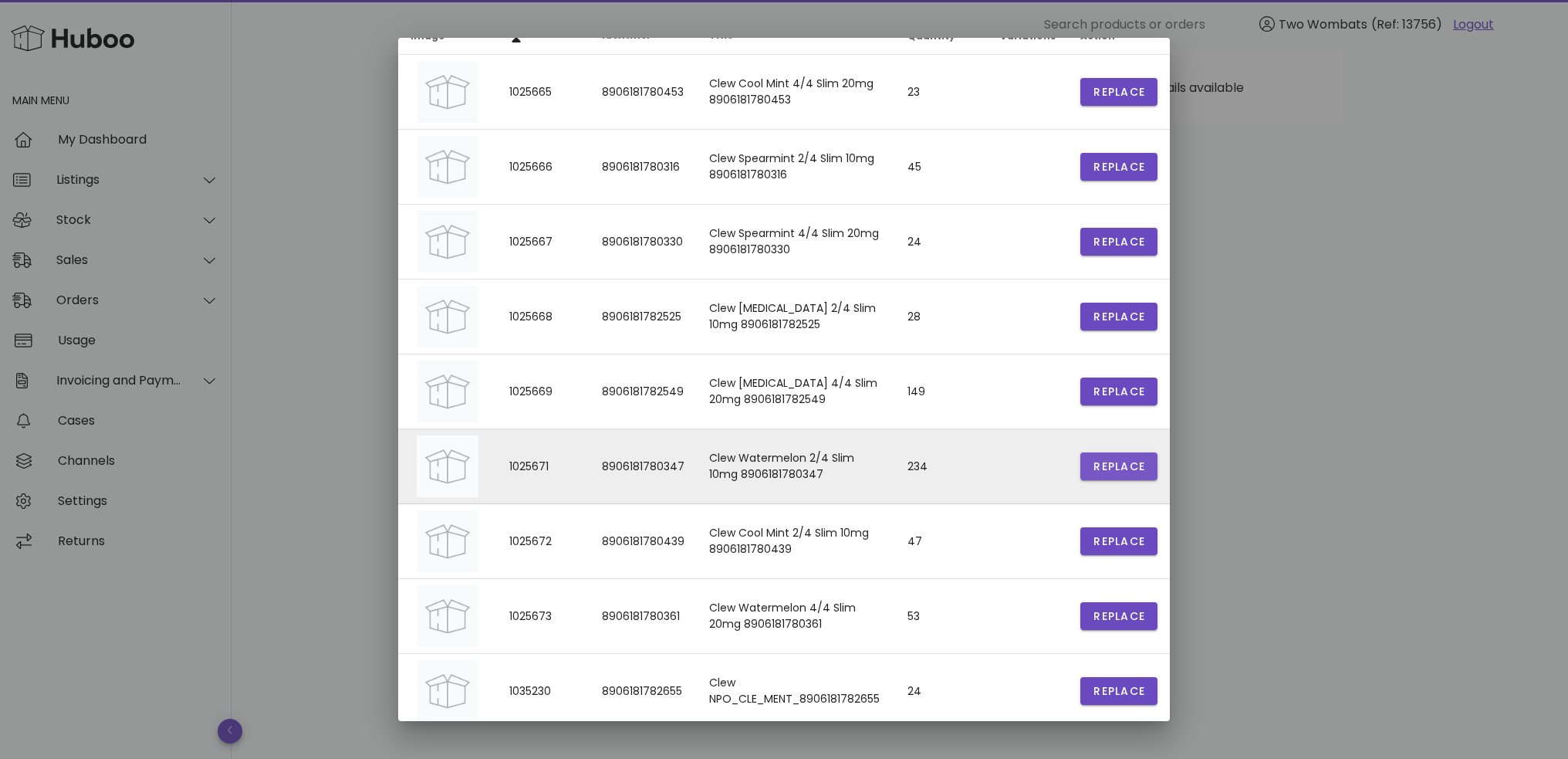
type input "****"
click at [1136, 474] on button "Replace" at bounding box center [1119, 466] width 77 height 28
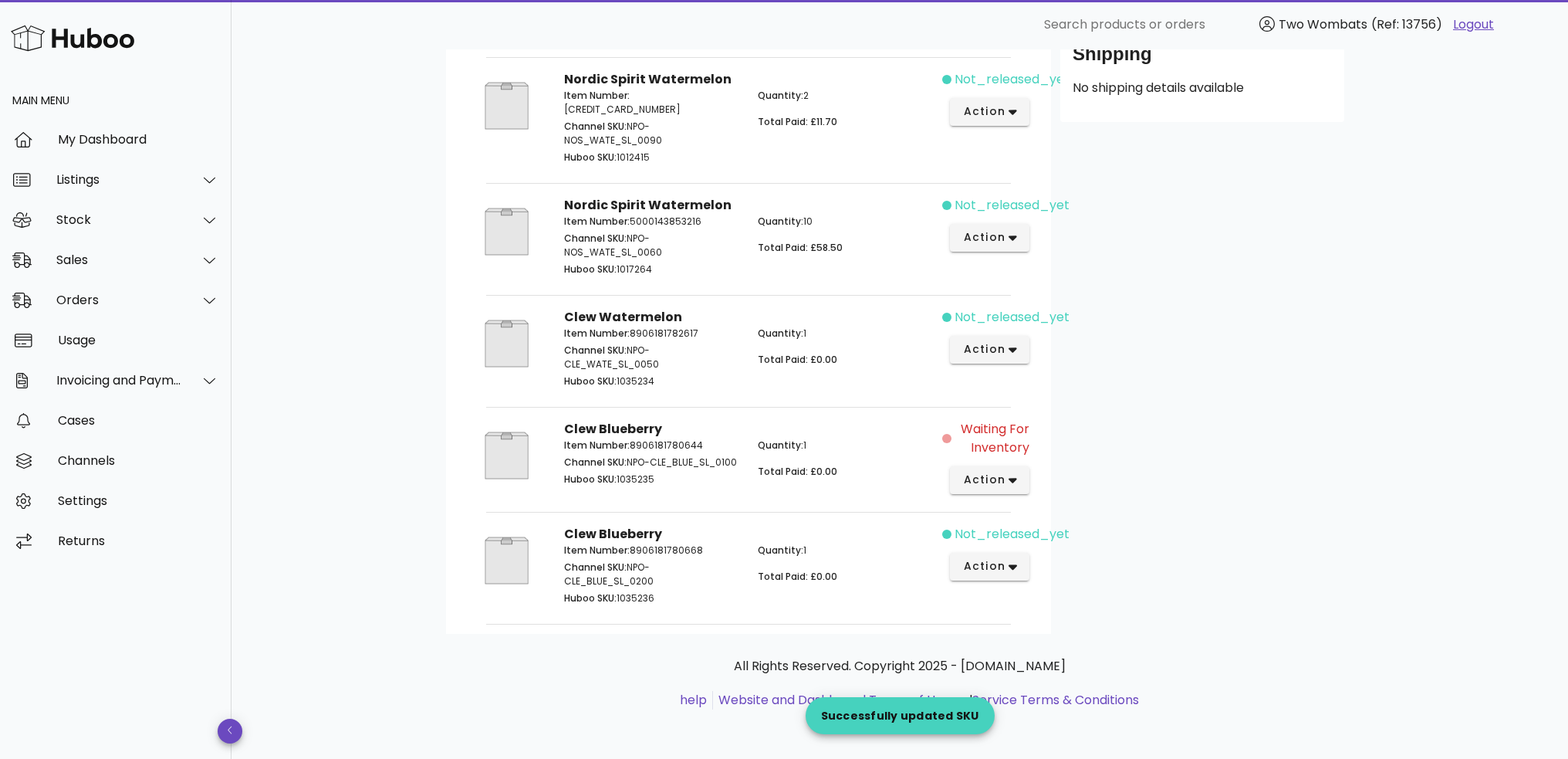
scroll to position [439, 0]
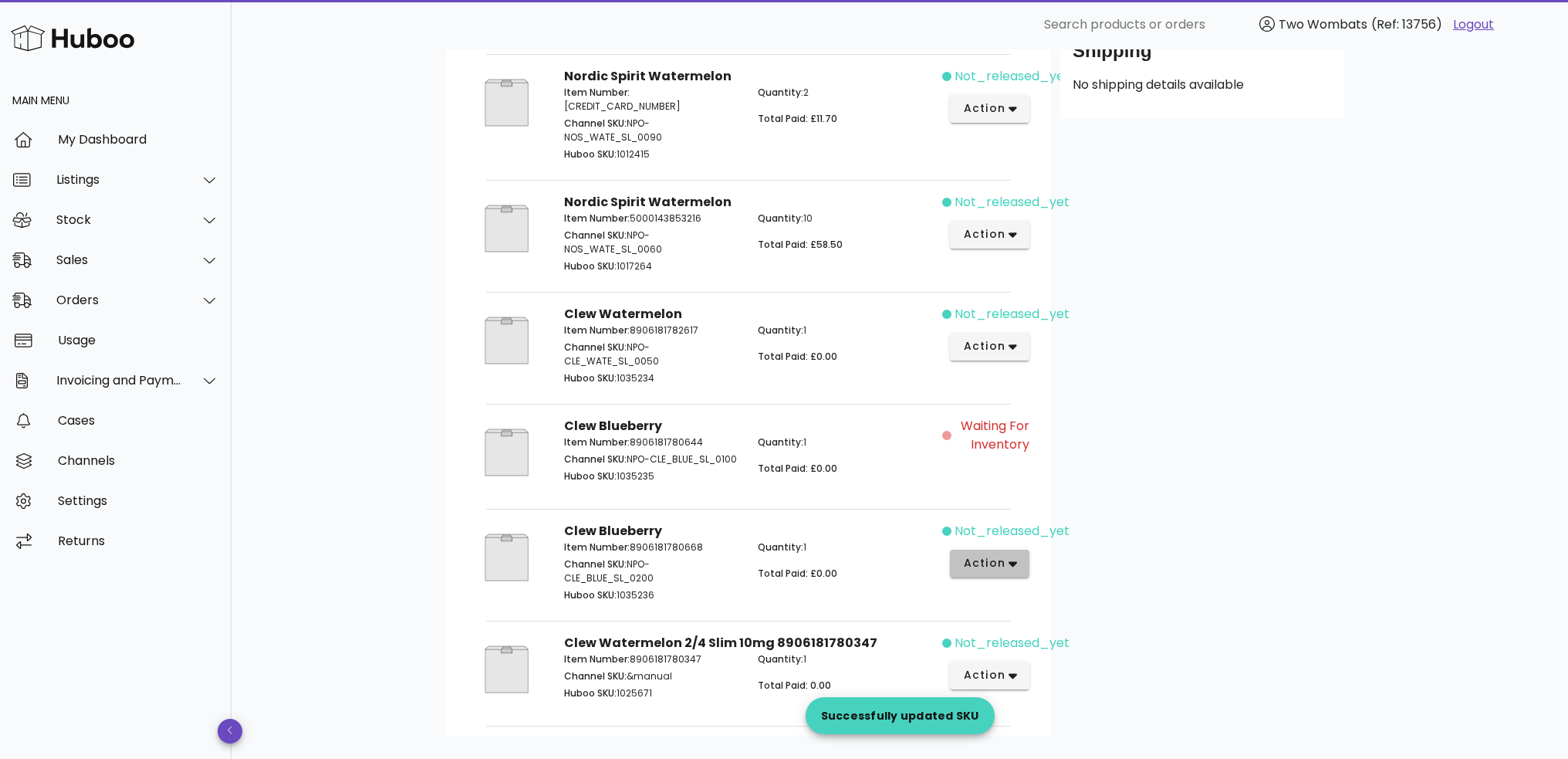
click at [987, 576] on button "action" at bounding box center [989, 563] width 80 height 28
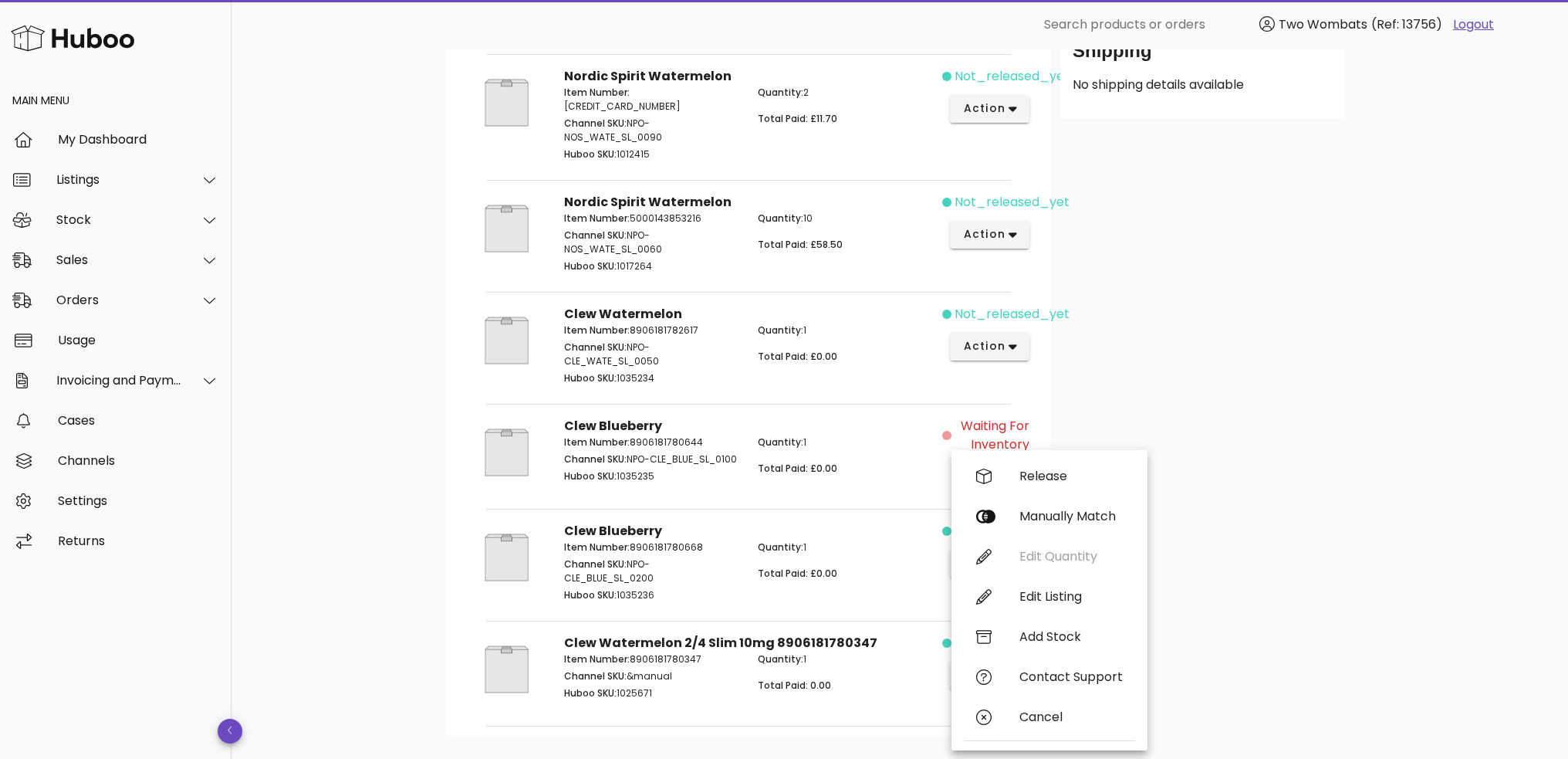
click at [1058, 554] on div "Release Manually Match Edit Quantity Edit Listing Add Stock Contact Support Can…" at bounding box center [1049, 600] width 171 height 288
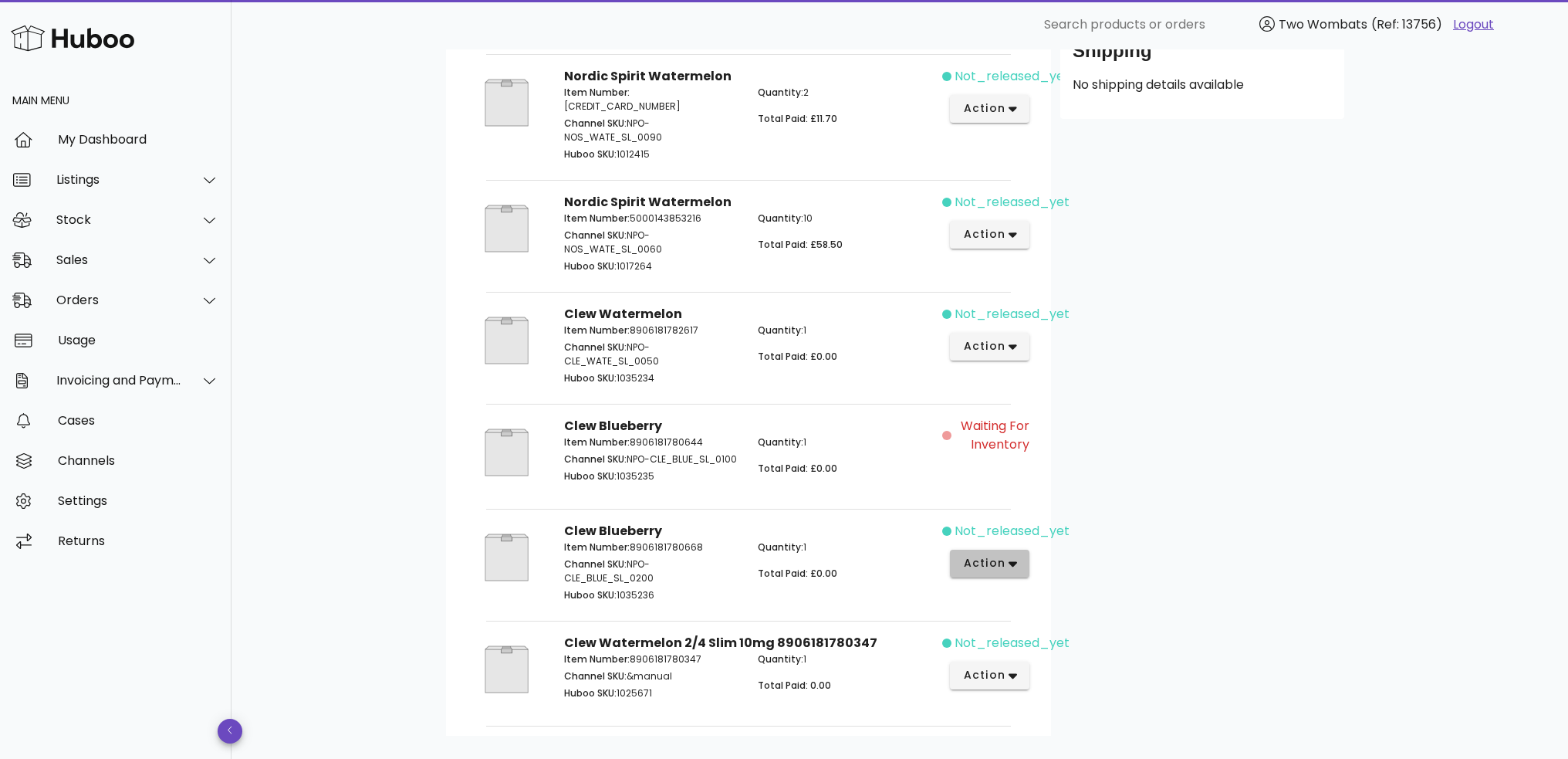
click at [1006, 561] on span "action" at bounding box center [990, 562] width 55 height 16
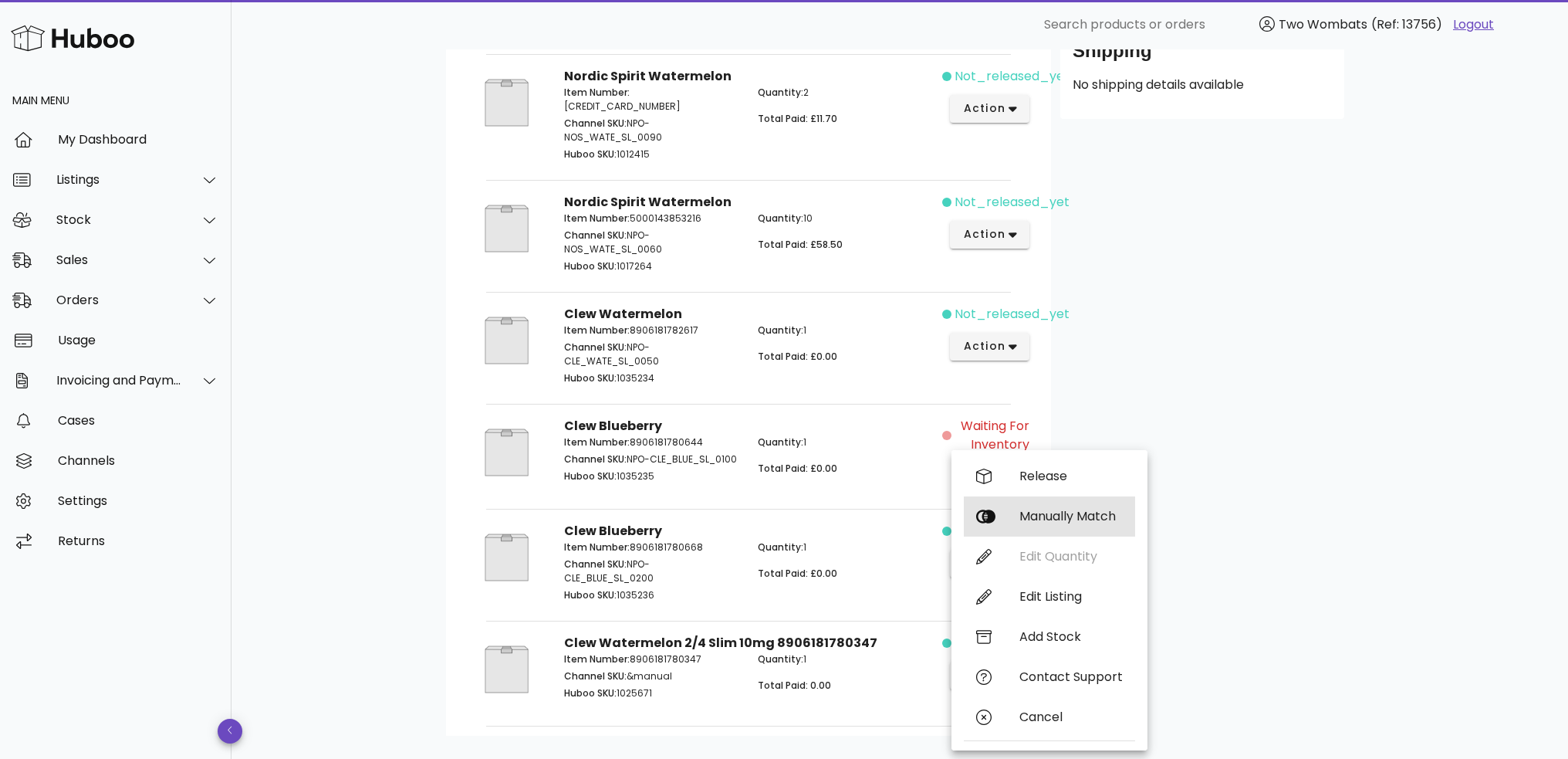
click at [1055, 519] on div "Manually Match" at bounding box center [1071, 516] width 103 height 15
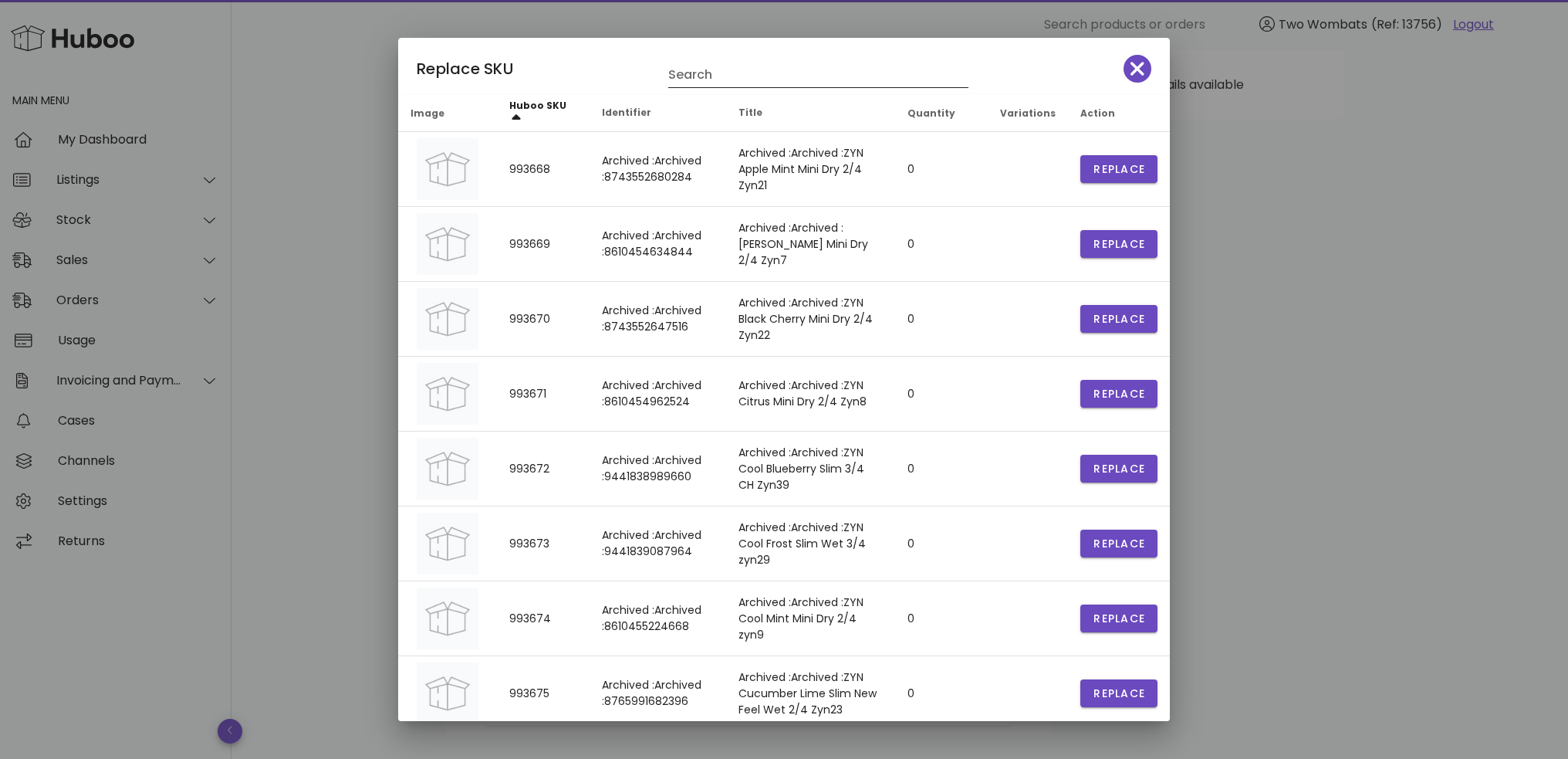
click at [760, 82] on input "Search" at bounding box center [808, 74] width 278 height 24
click at [1131, 71] on icon "button" at bounding box center [1137, 69] width 14 height 14
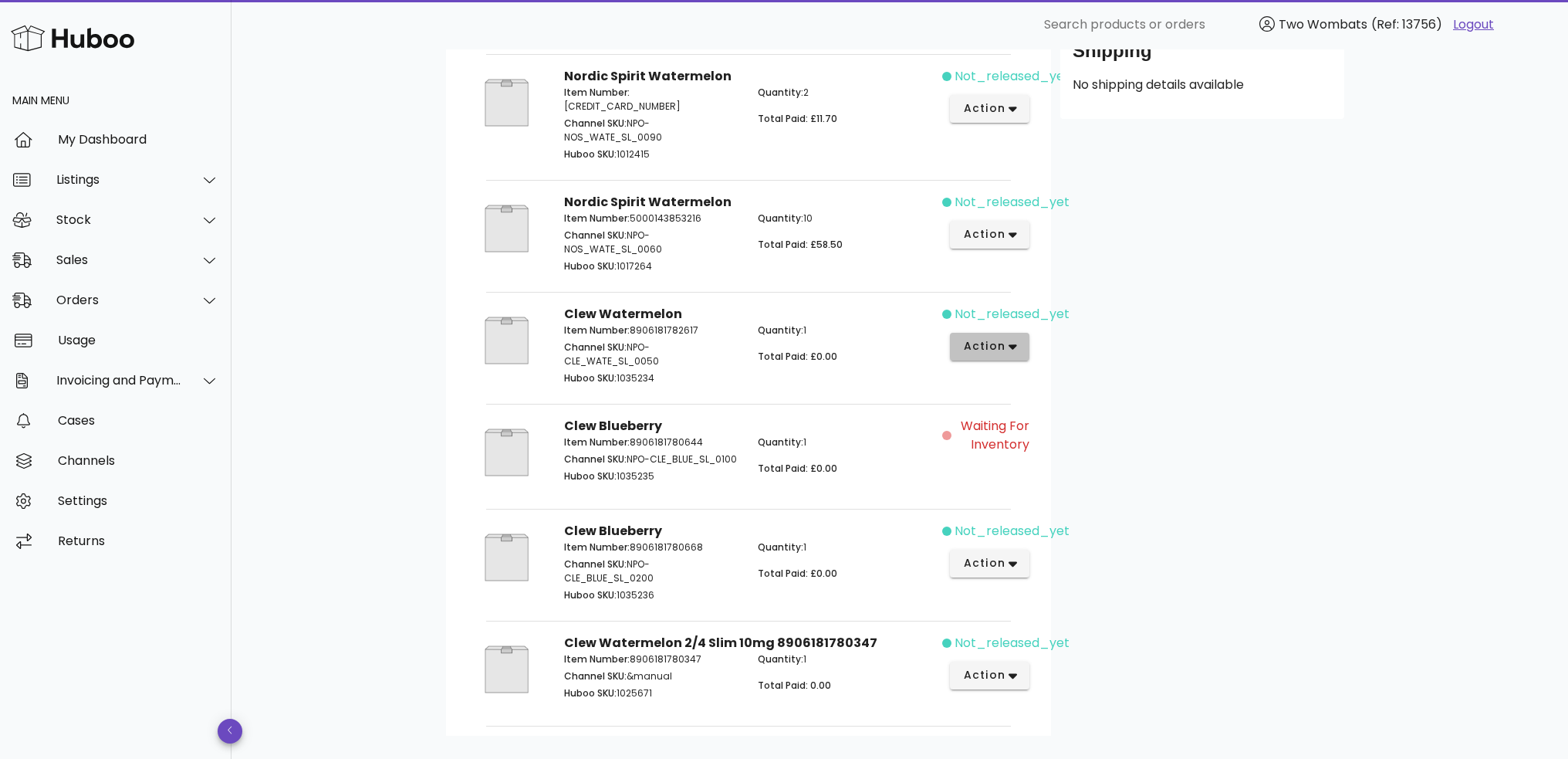
click at [1022, 336] on button "action" at bounding box center [989, 347] width 80 height 28
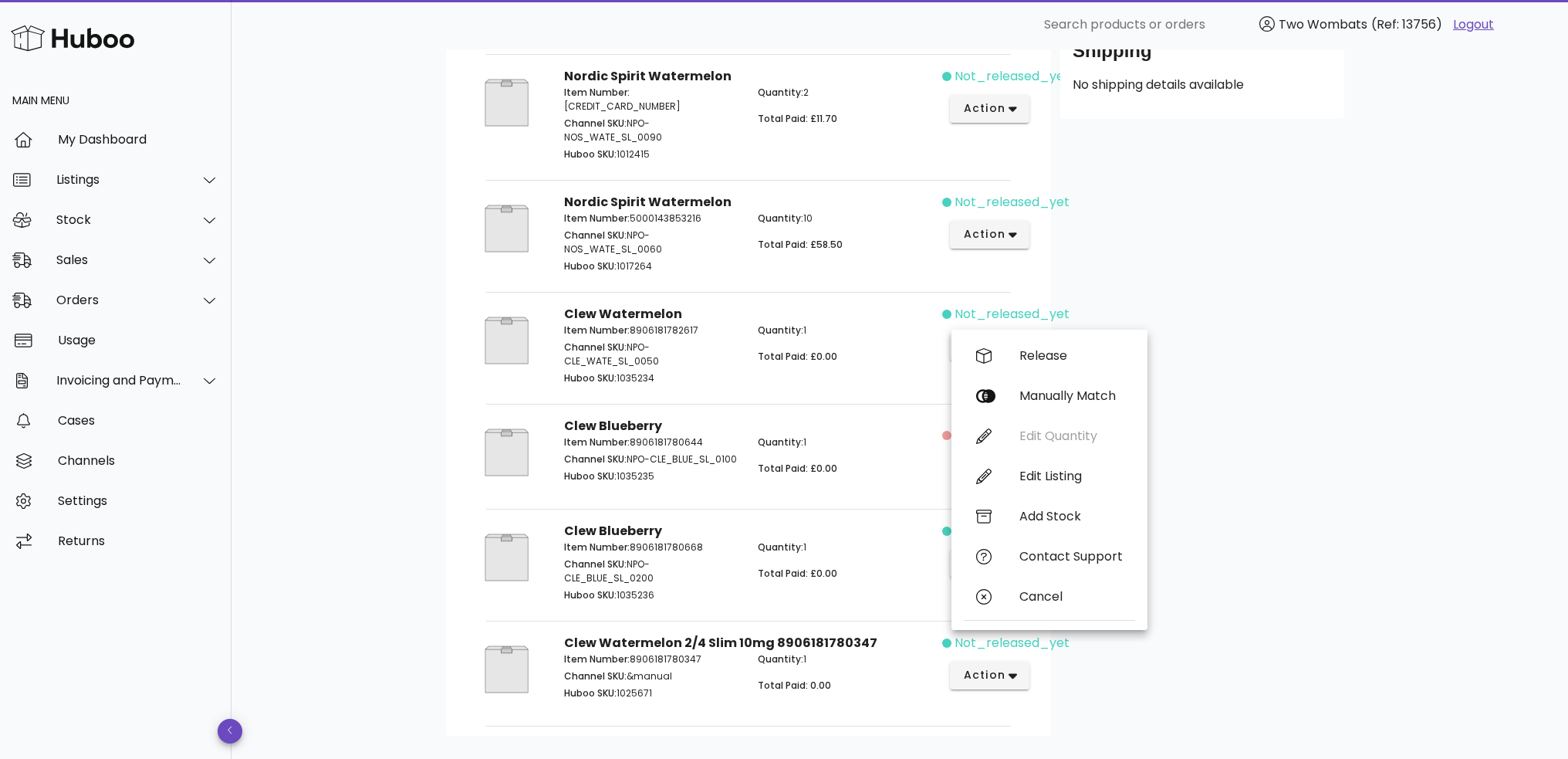
click at [1057, 432] on div "Release Manually Match Edit Quantity Edit Listing Add Stock Contact Support Can…" at bounding box center [1049, 480] width 171 height 288
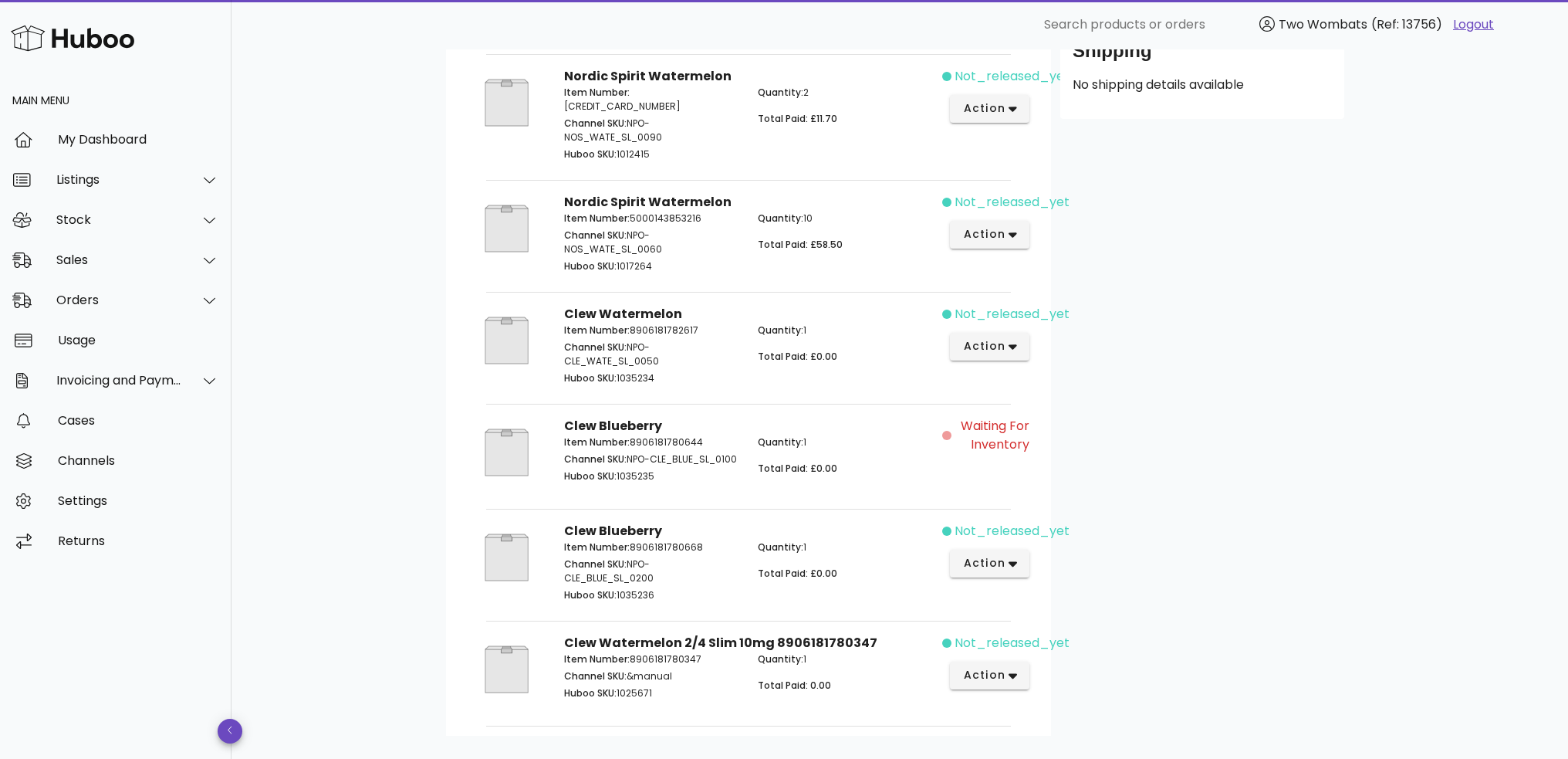
click at [1003, 425] on span "Waiting for Inventory" at bounding box center [992, 435] width 75 height 37
click at [971, 429] on span "Waiting for Inventory" at bounding box center [992, 435] width 75 height 37
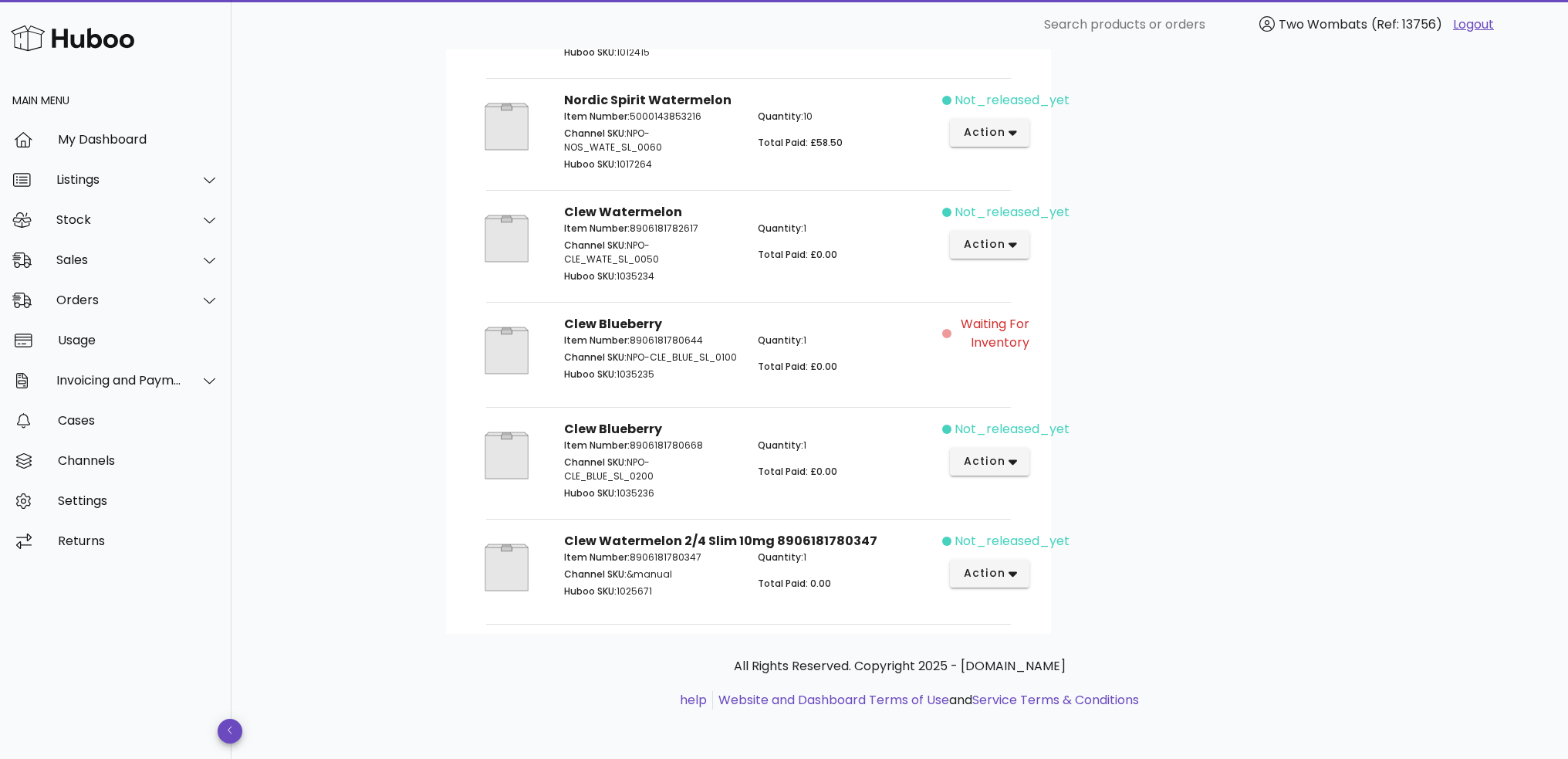
scroll to position [0, 0]
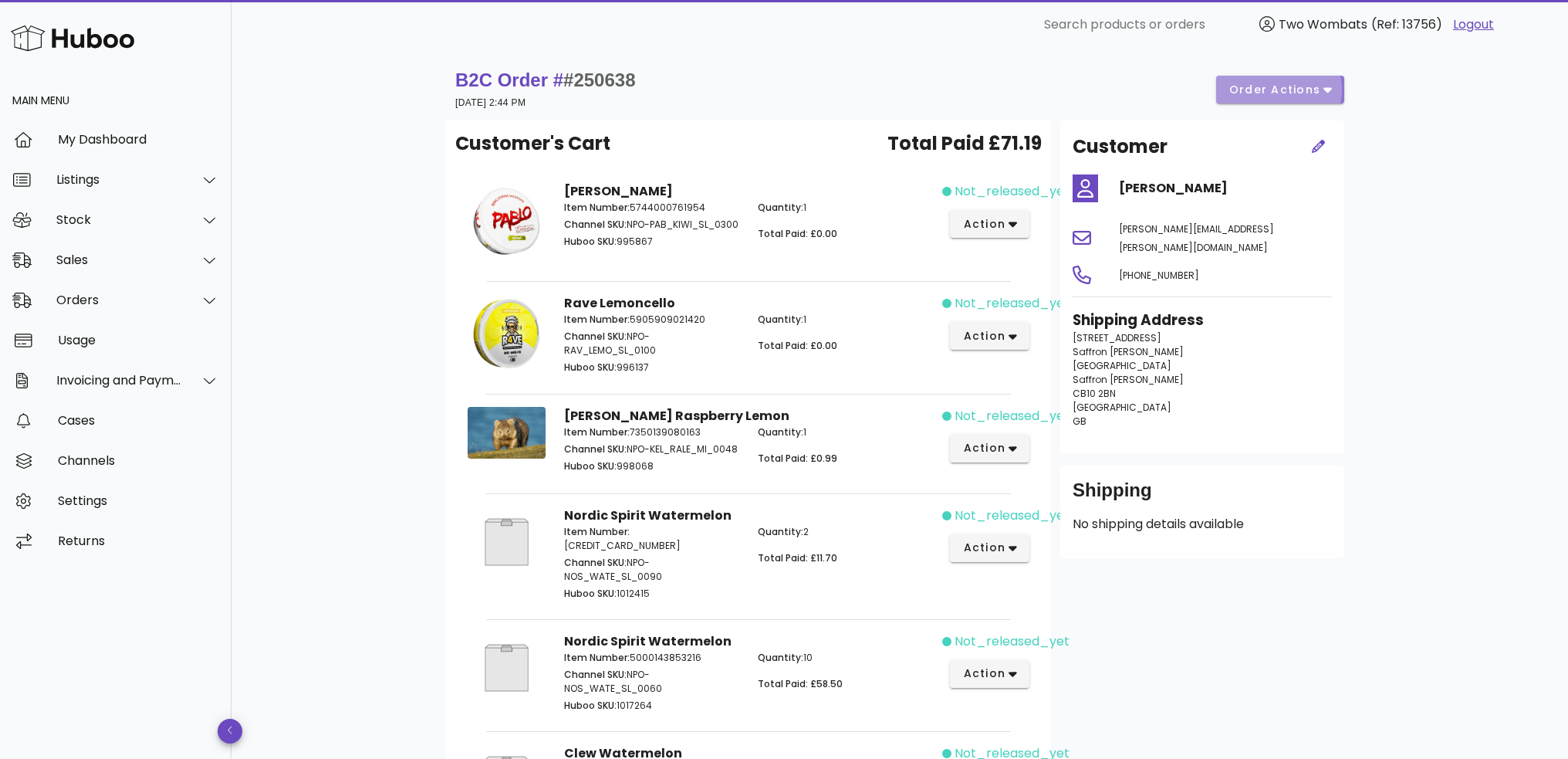
click at [1305, 88] on span "order actions" at bounding box center [1275, 89] width 93 height 16
click at [1436, 156] on div "B2C Order # #250638 15 September 2025 at 2:44 PM order actions Customer's Cart …" at bounding box center [900, 675] width 1337 height 1251
click at [1275, 91] on span "order actions" at bounding box center [1275, 89] width 93 height 16
click at [1278, 105] on div "Release" at bounding box center [1299, 102] width 133 height 40
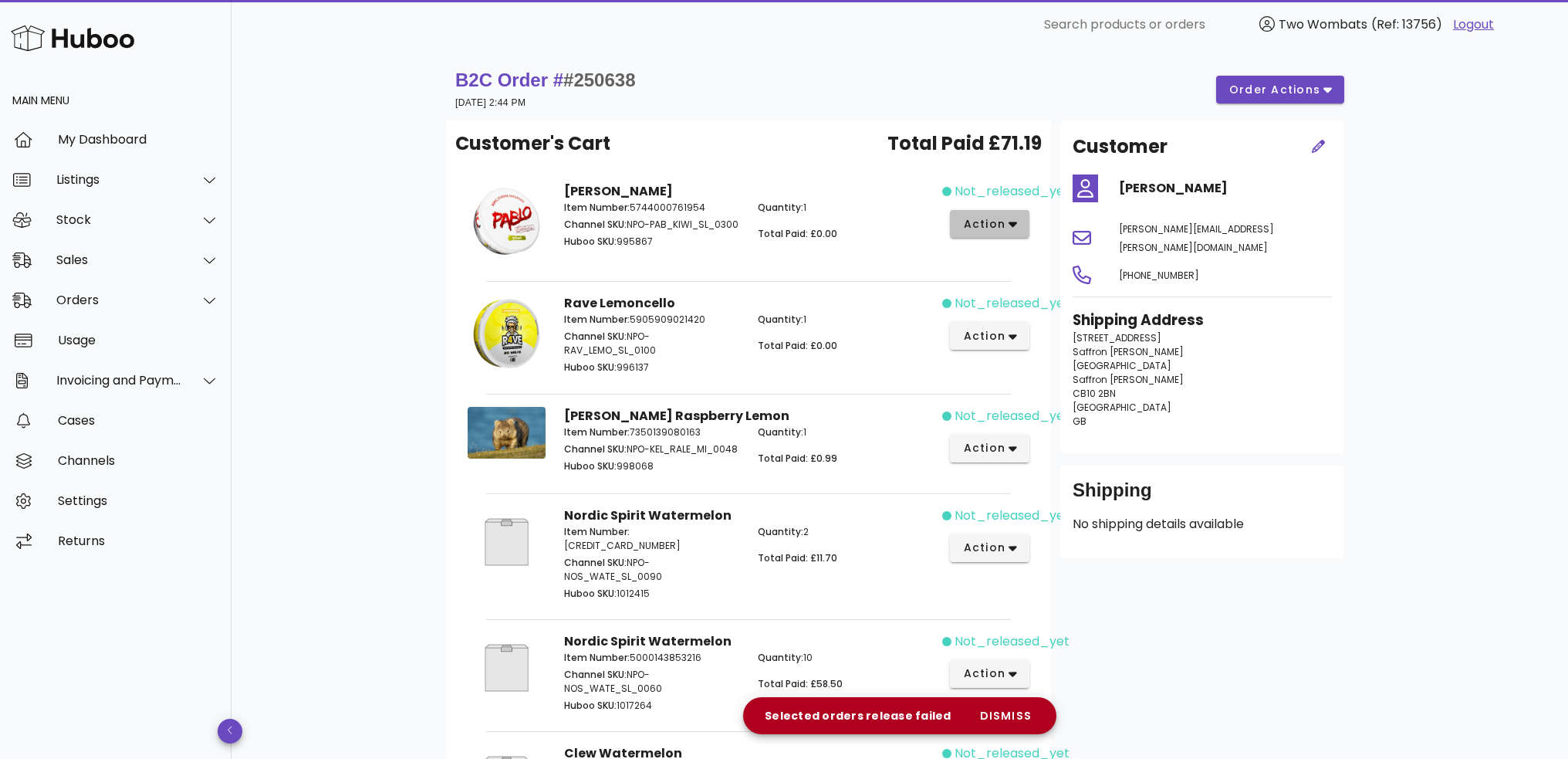
click at [988, 216] on span "action" at bounding box center [984, 224] width 43 height 16
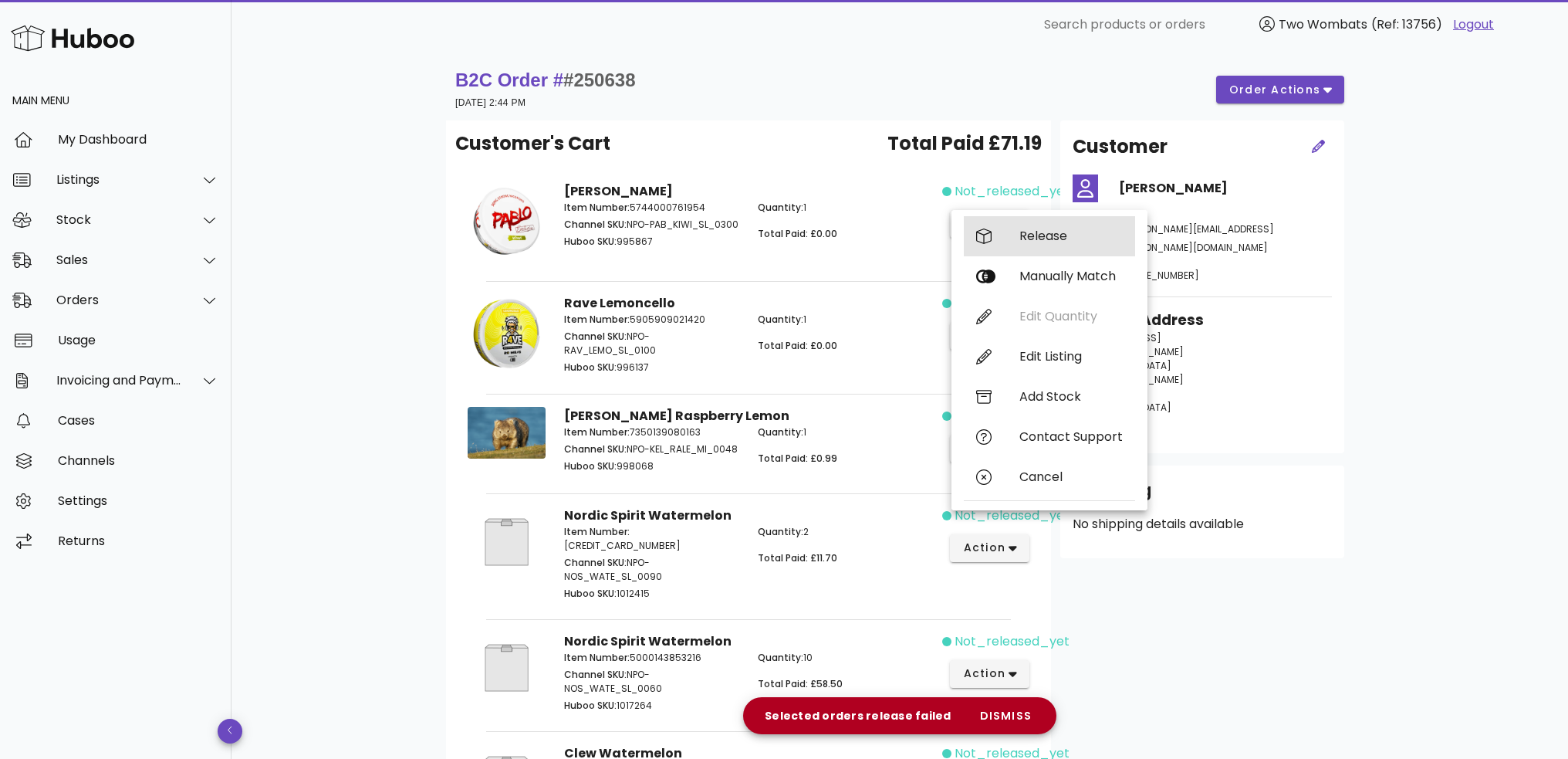
click at [1000, 239] on div "Release" at bounding box center [1049, 236] width 171 height 40
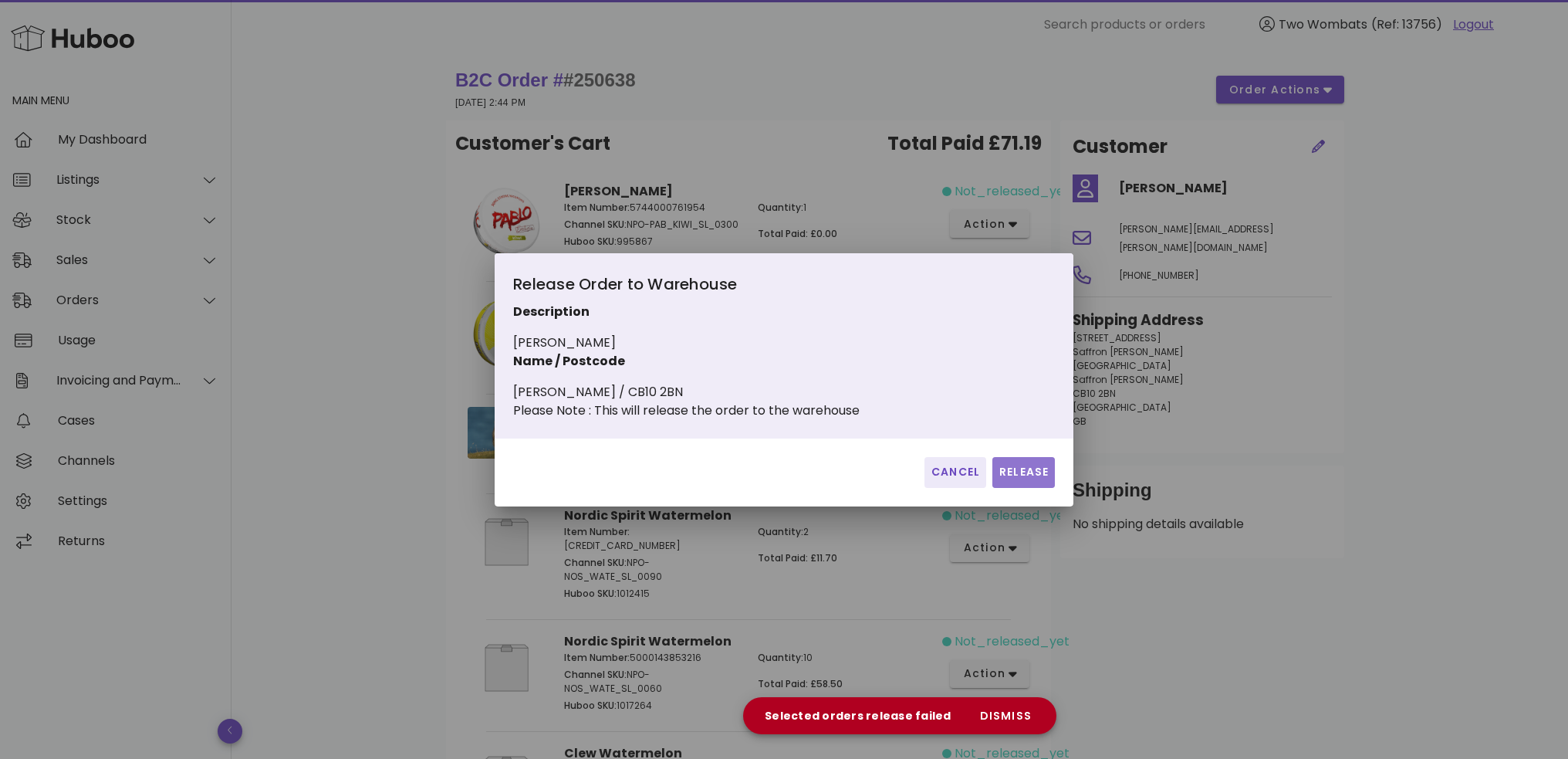
click at [1022, 478] on span "Release" at bounding box center [1023, 471] width 50 height 16
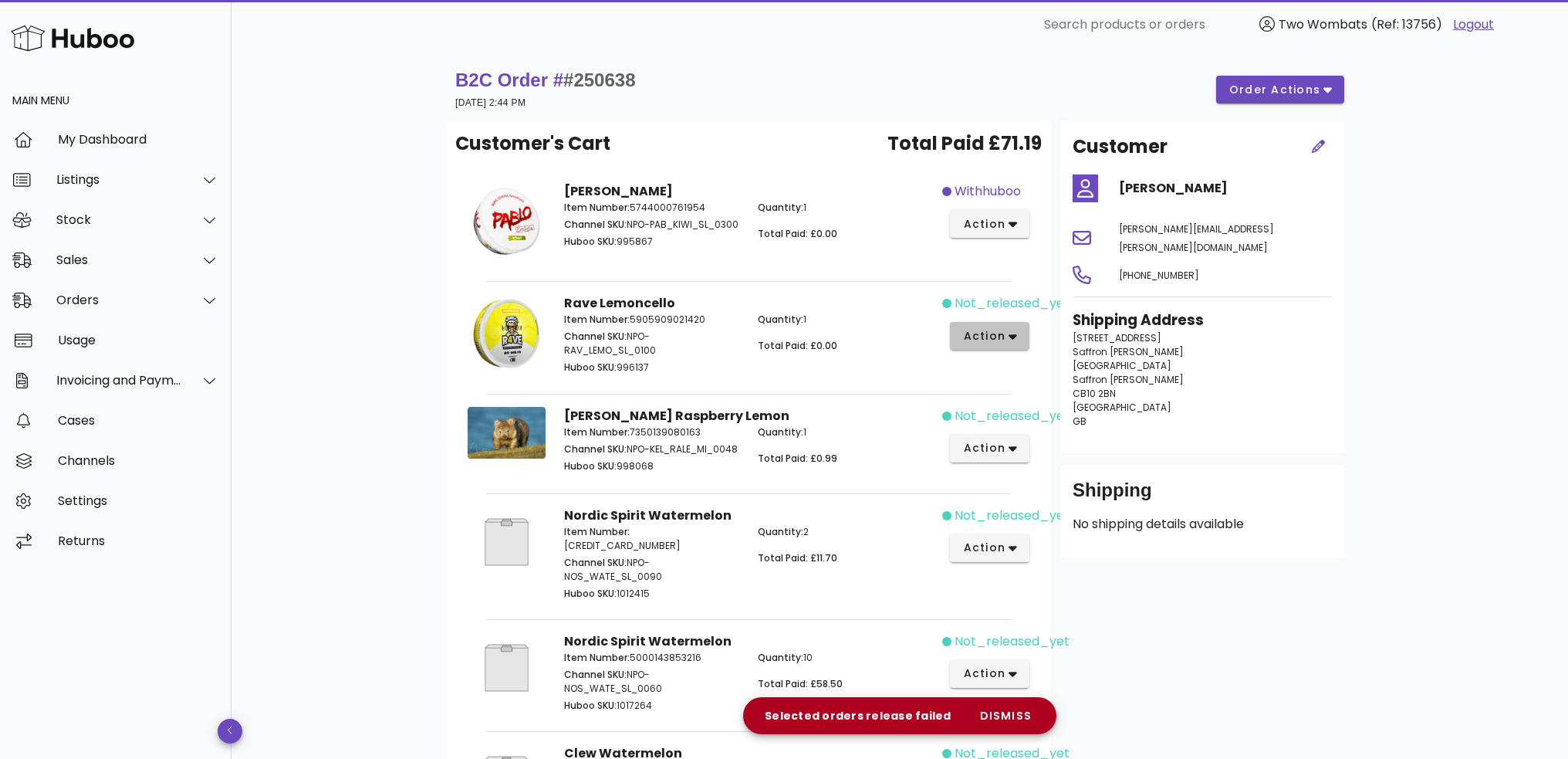
click at [981, 345] on button "action" at bounding box center [989, 336] width 80 height 28
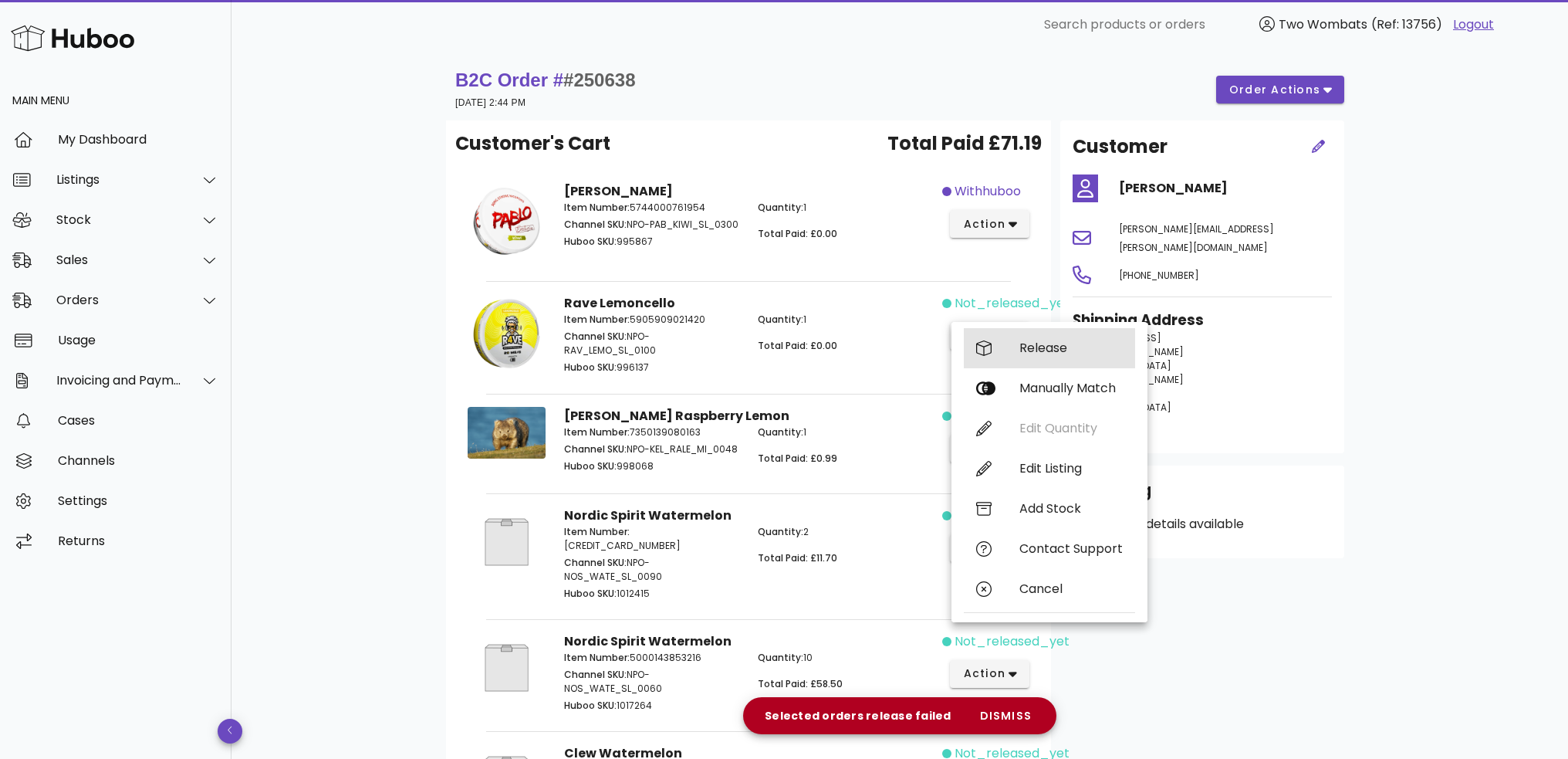
click at [1012, 351] on div "Release" at bounding box center [1049, 348] width 171 height 40
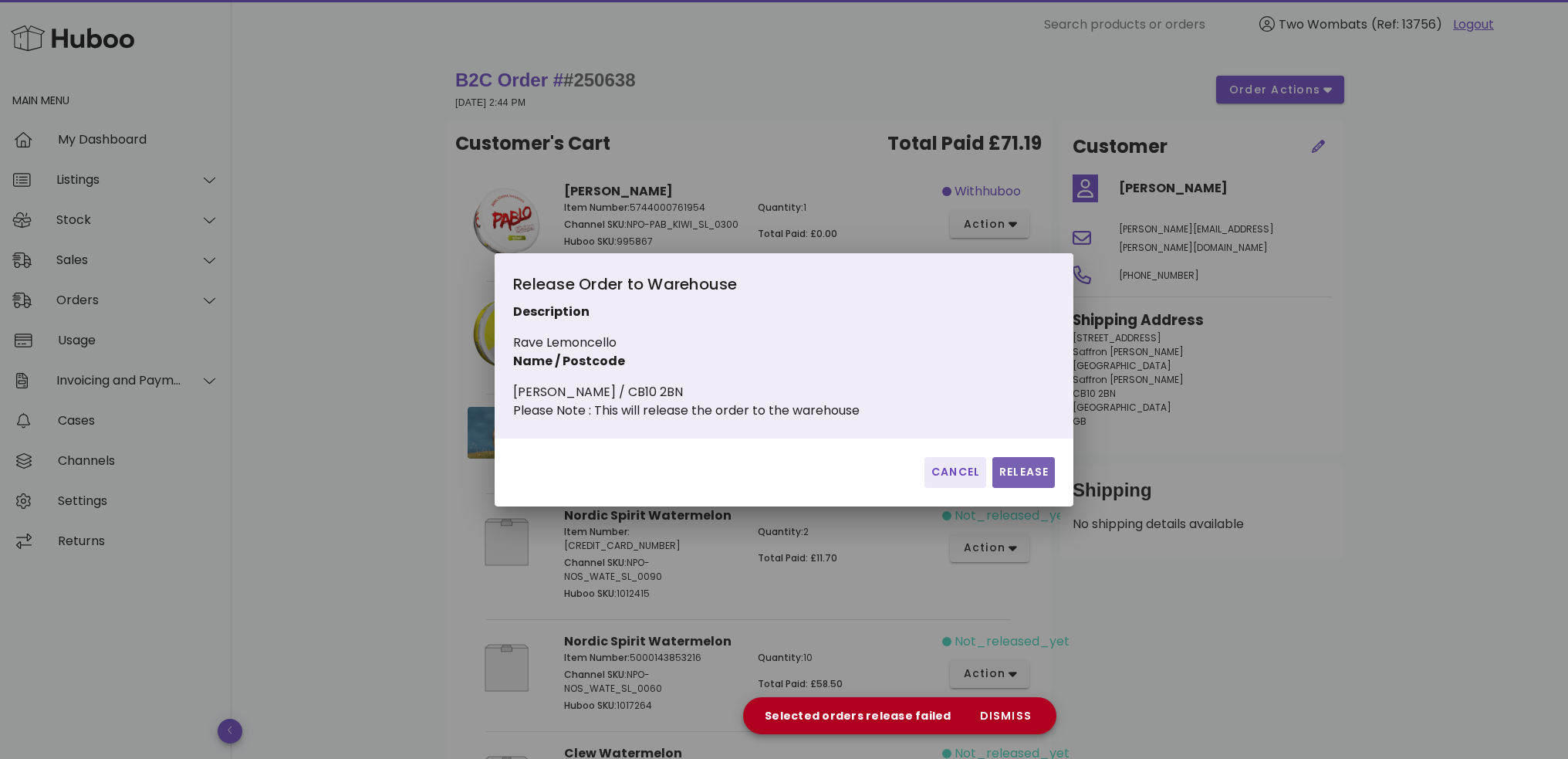
click at [1025, 481] on span "Release" at bounding box center [1023, 471] width 50 height 16
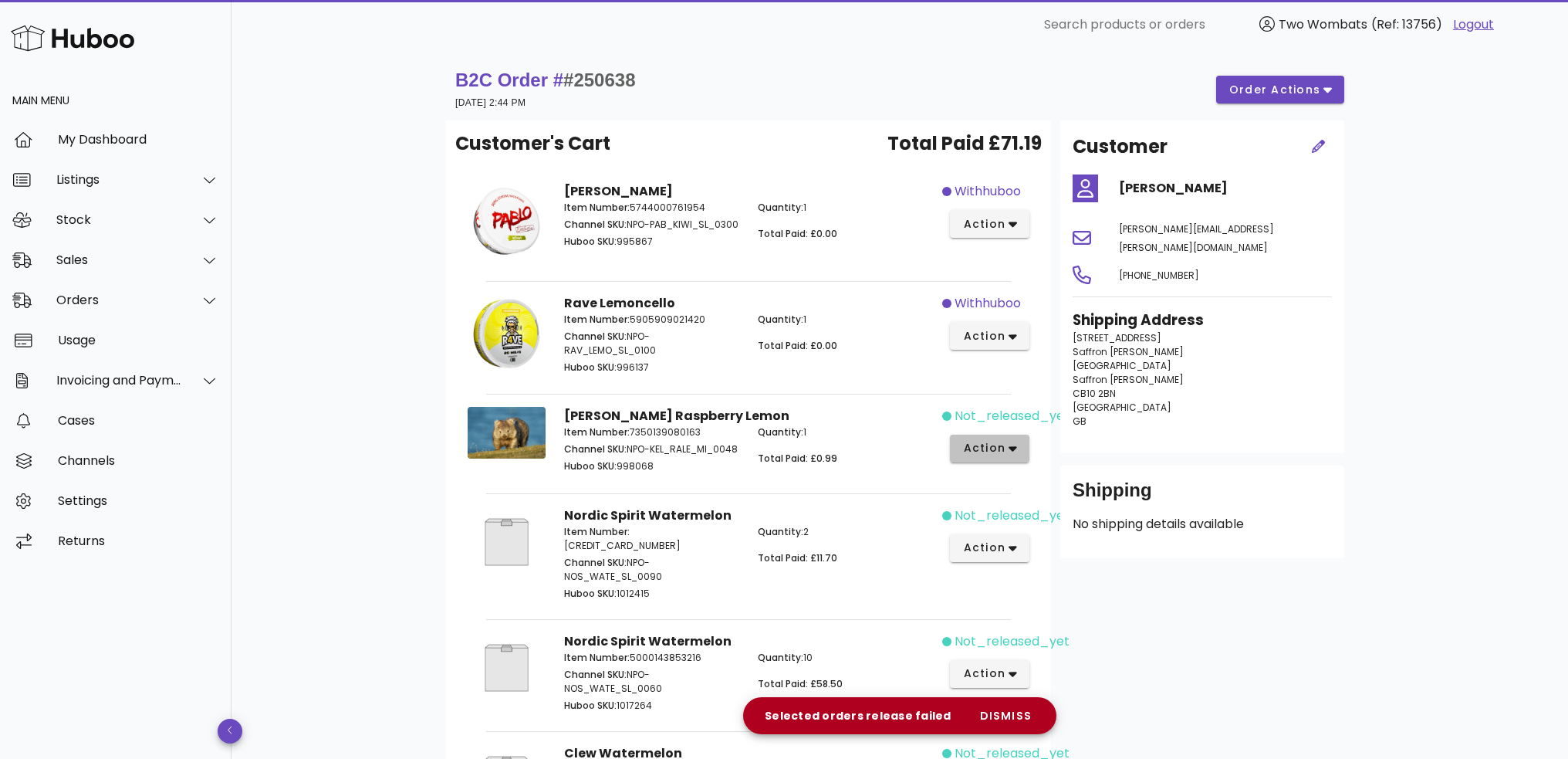
click at [1001, 442] on span "action" at bounding box center [984, 448] width 43 height 16
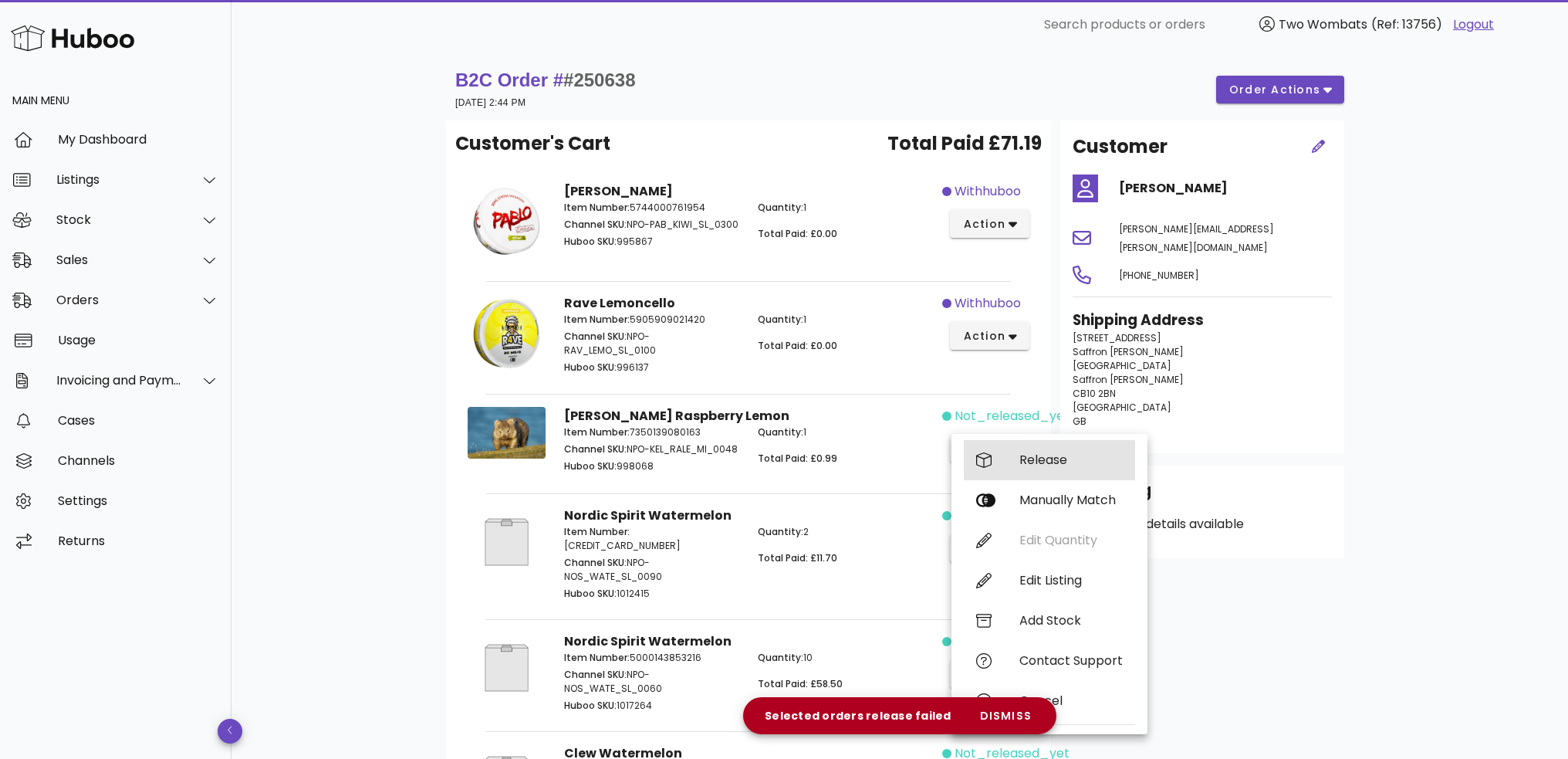
click at [1019, 472] on div "Release" at bounding box center [1049, 460] width 171 height 40
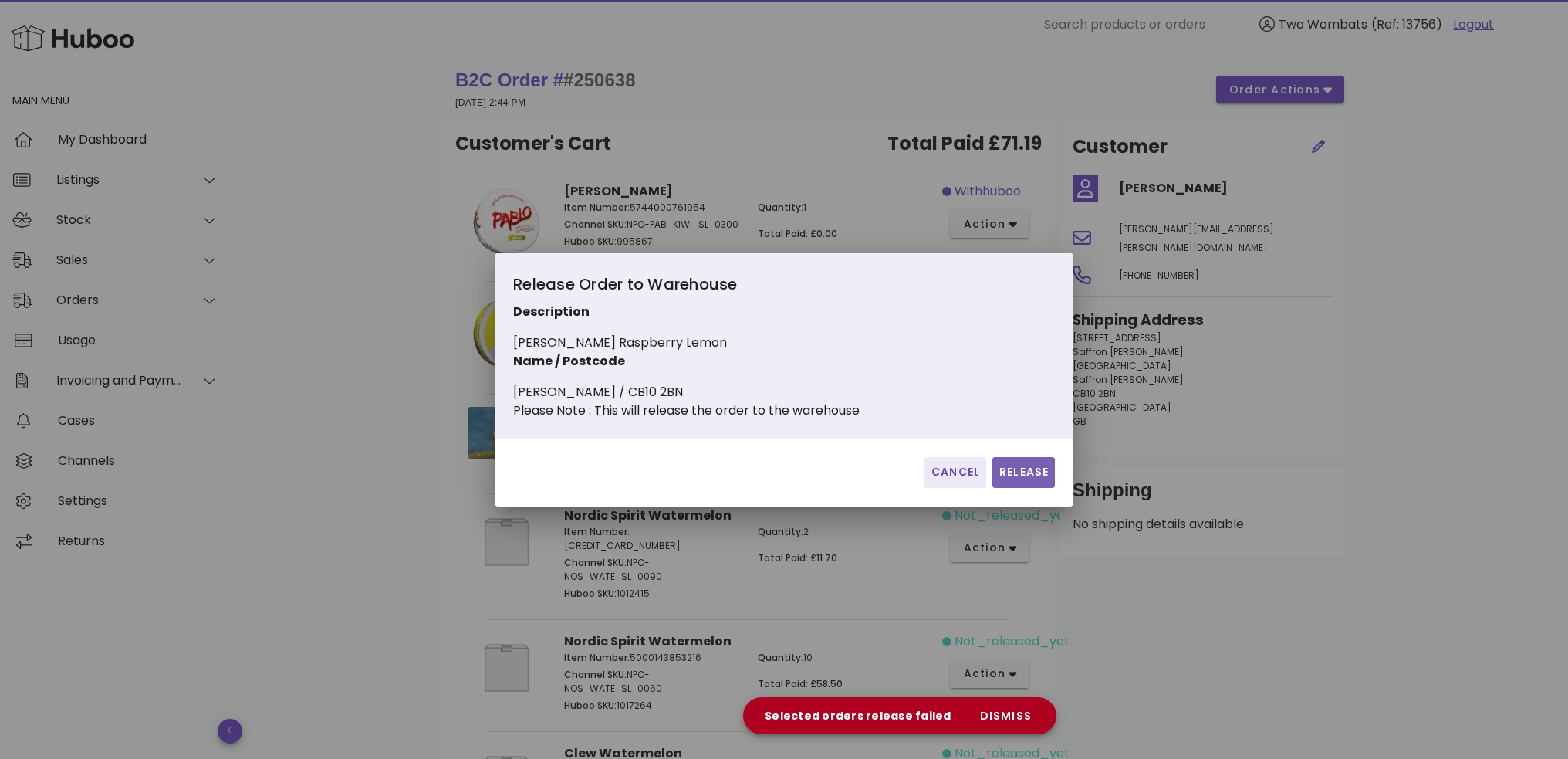
click at [1015, 478] on span "Release" at bounding box center [1023, 471] width 50 height 16
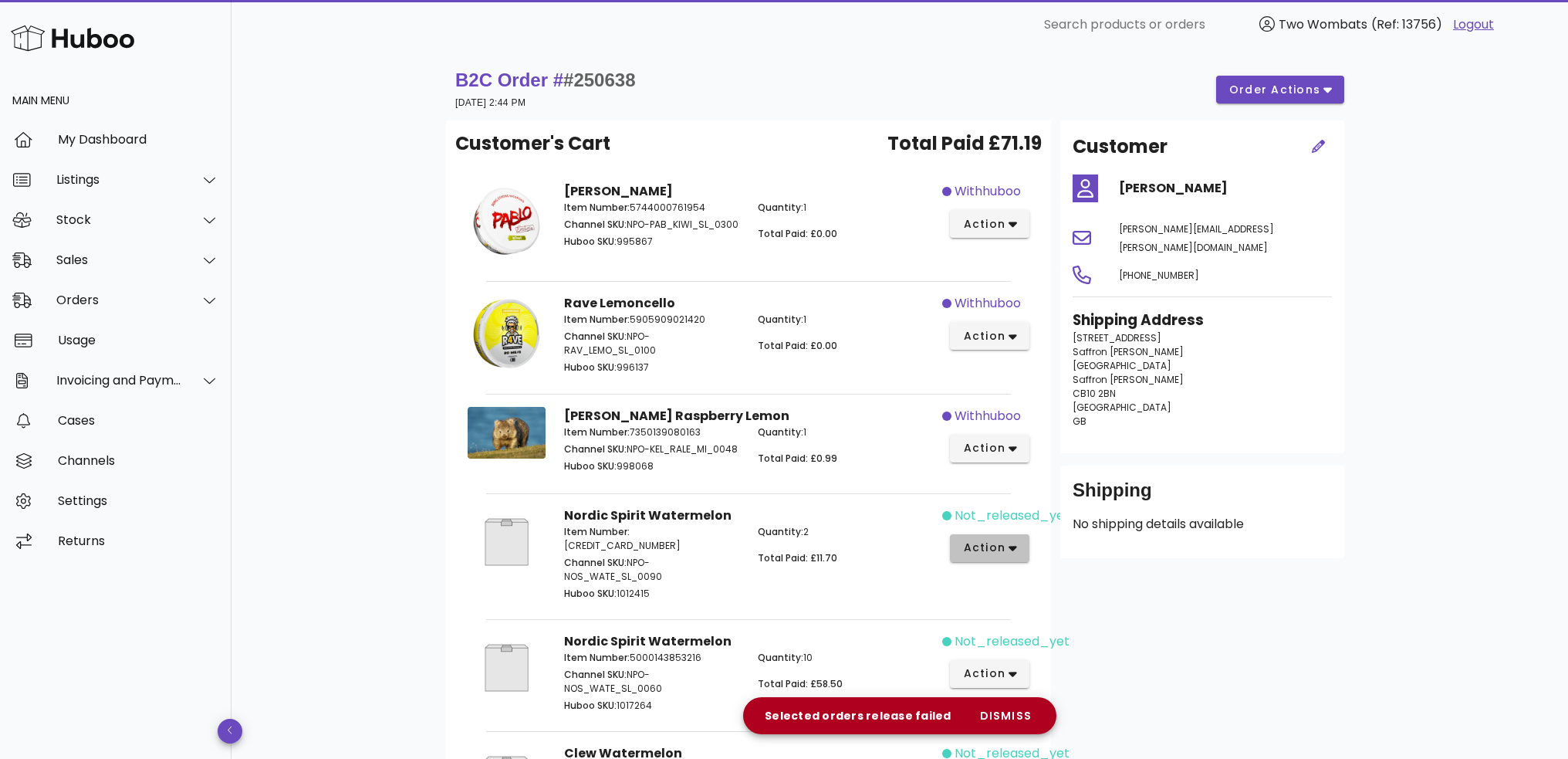
click at [1002, 556] on span "action" at bounding box center [984, 547] width 43 height 16
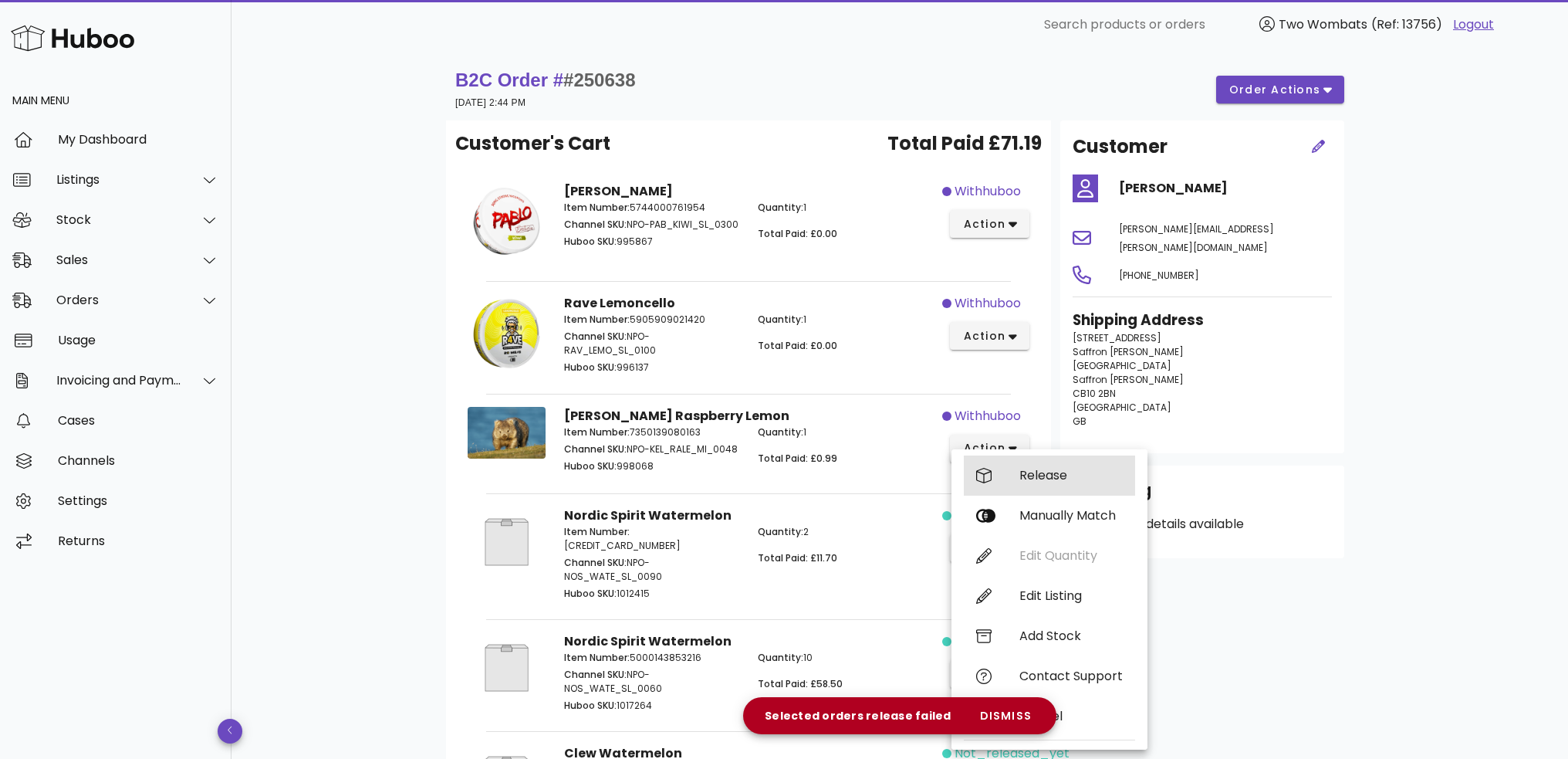
click at [1030, 481] on div "Release" at bounding box center [1071, 475] width 103 height 15
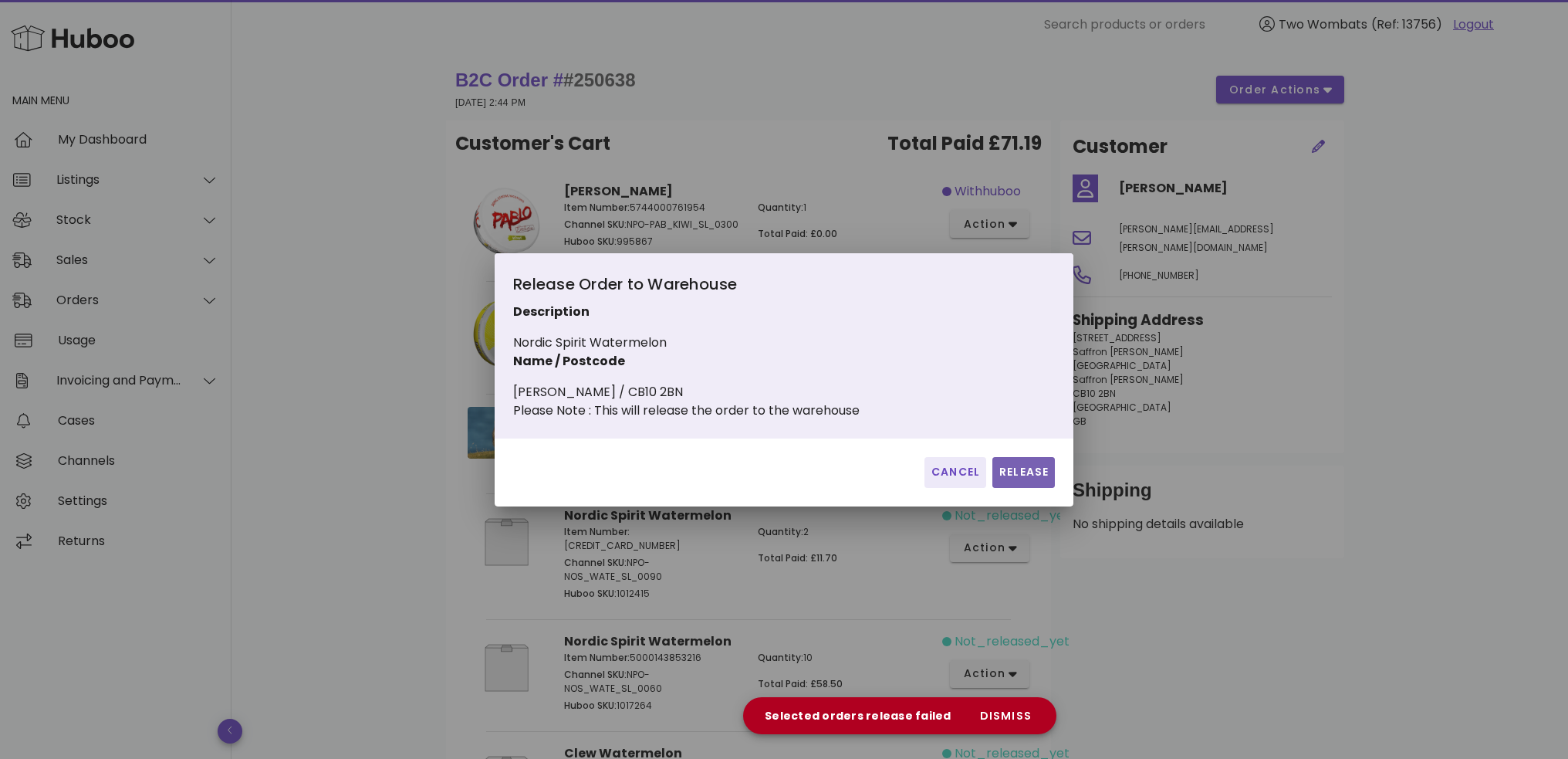
click at [1029, 481] on span "Release" at bounding box center [1023, 471] width 50 height 16
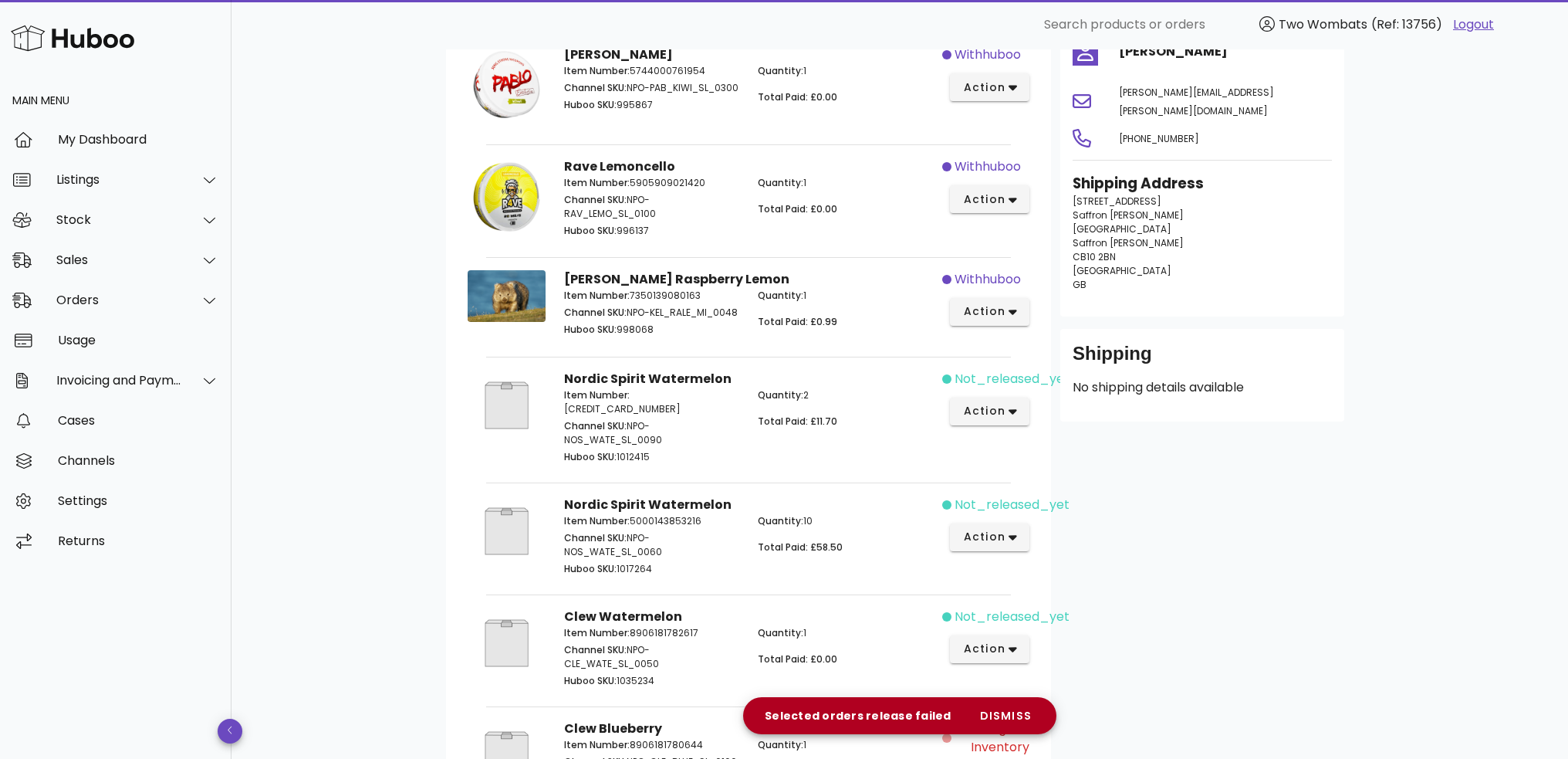
scroll to position [308, 0]
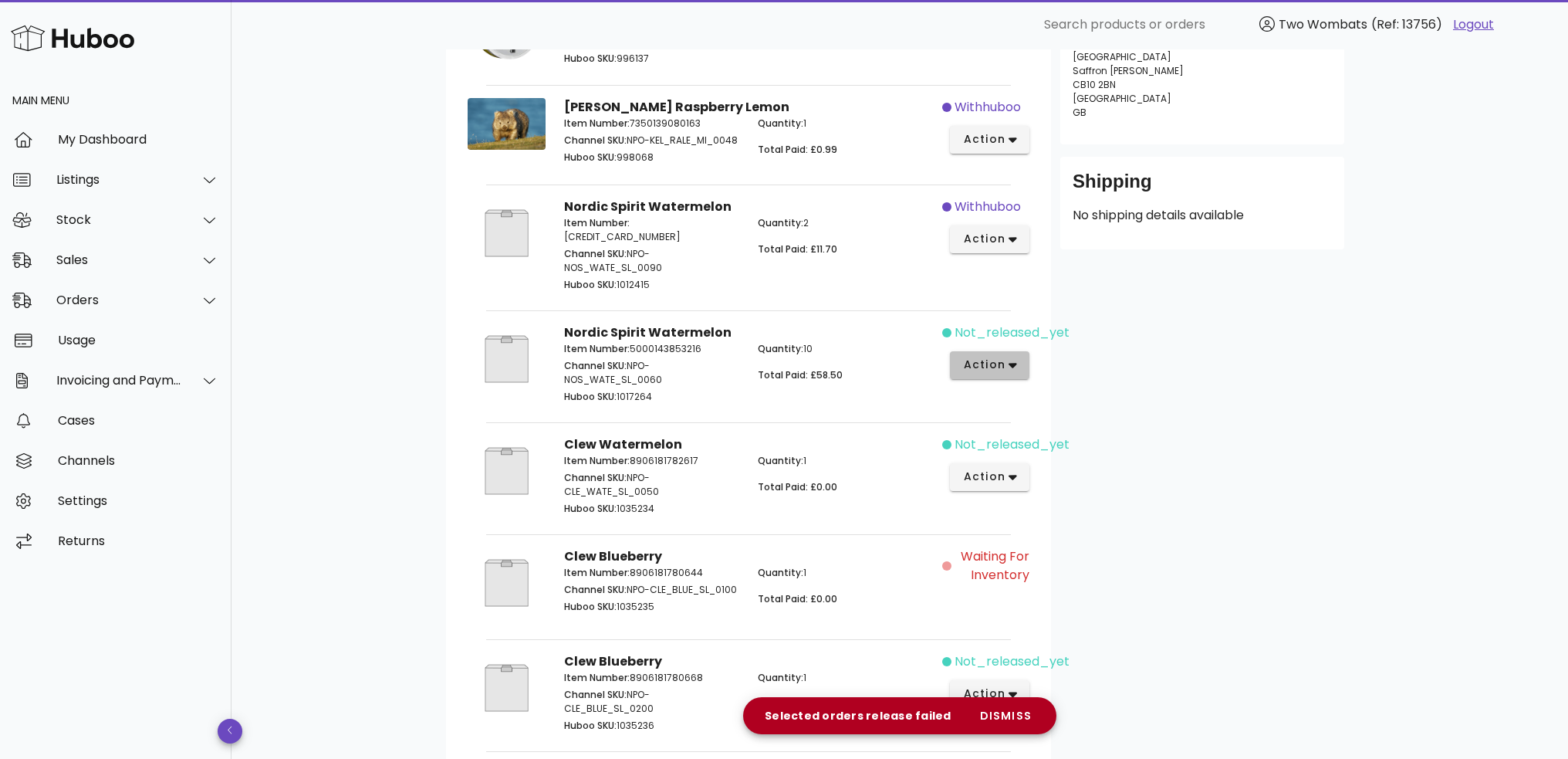
click at [997, 360] on span "action" at bounding box center [984, 364] width 43 height 16
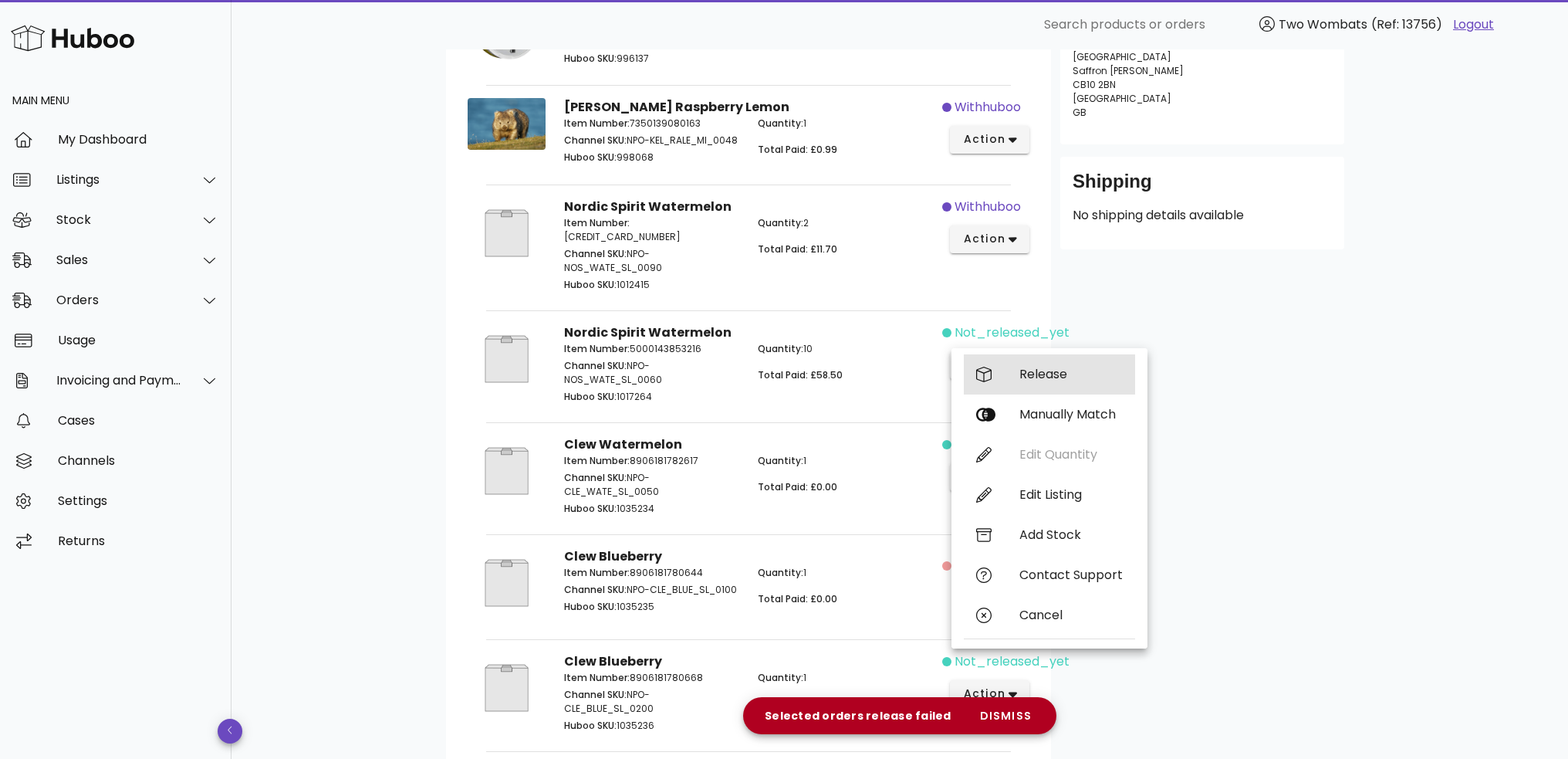
click at [1019, 372] on div "Release" at bounding box center [1049, 374] width 171 height 40
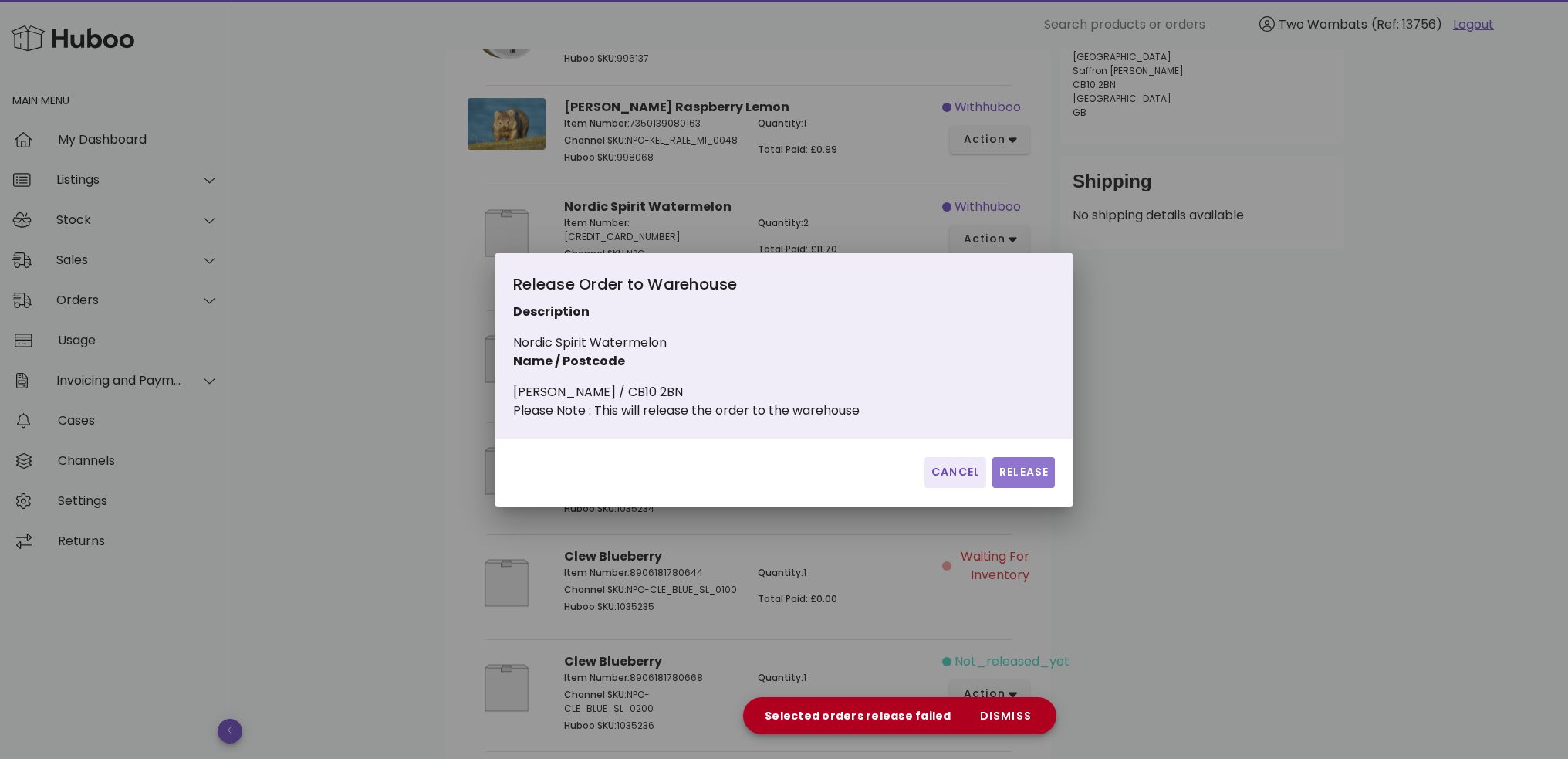
click at [1011, 472] on button "Release" at bounding box center [1024, 472] width 62 height 31
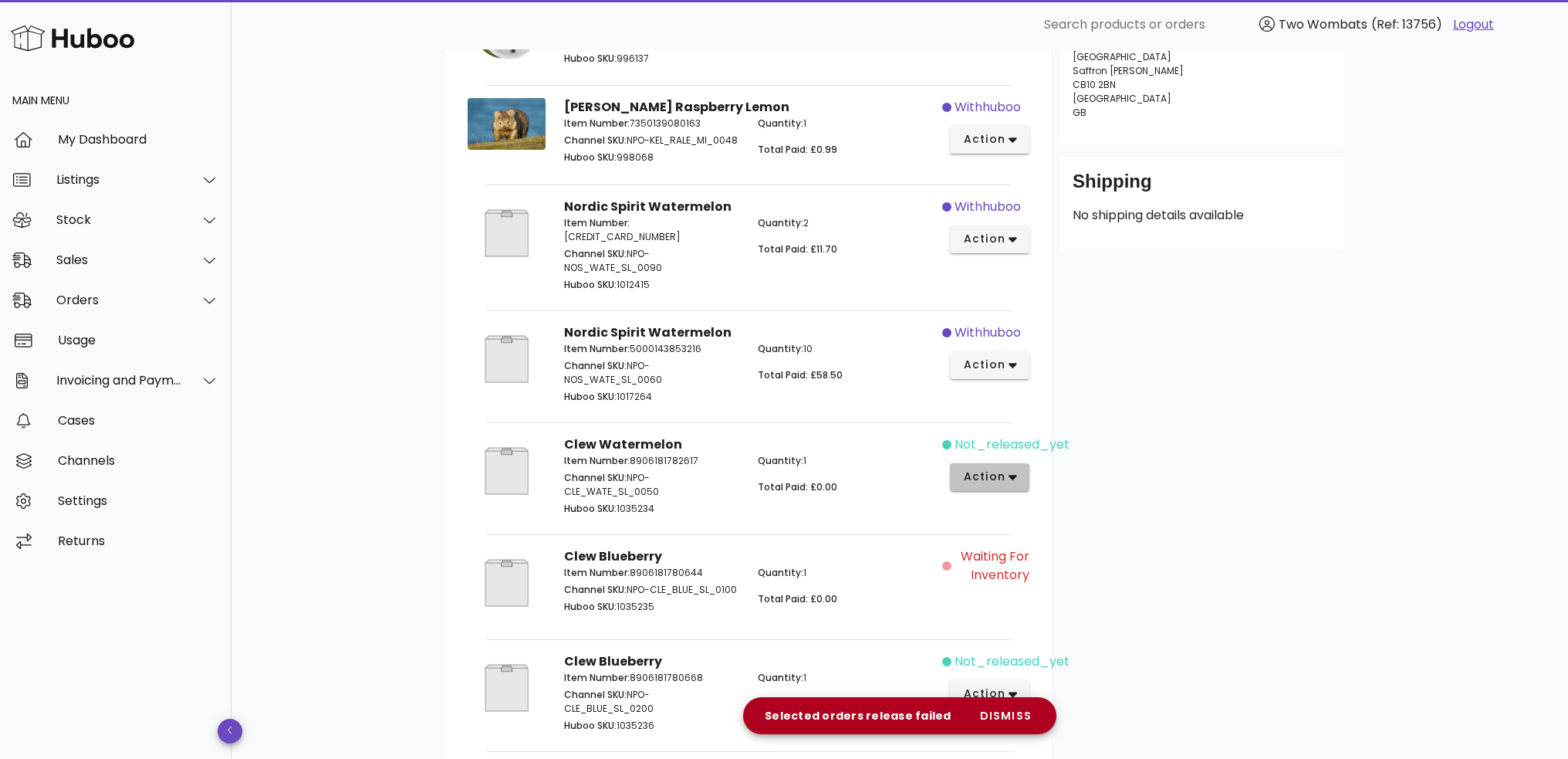
click at [1007, 469] on span "action" at bounding box center [990, 476] width 55 height 16
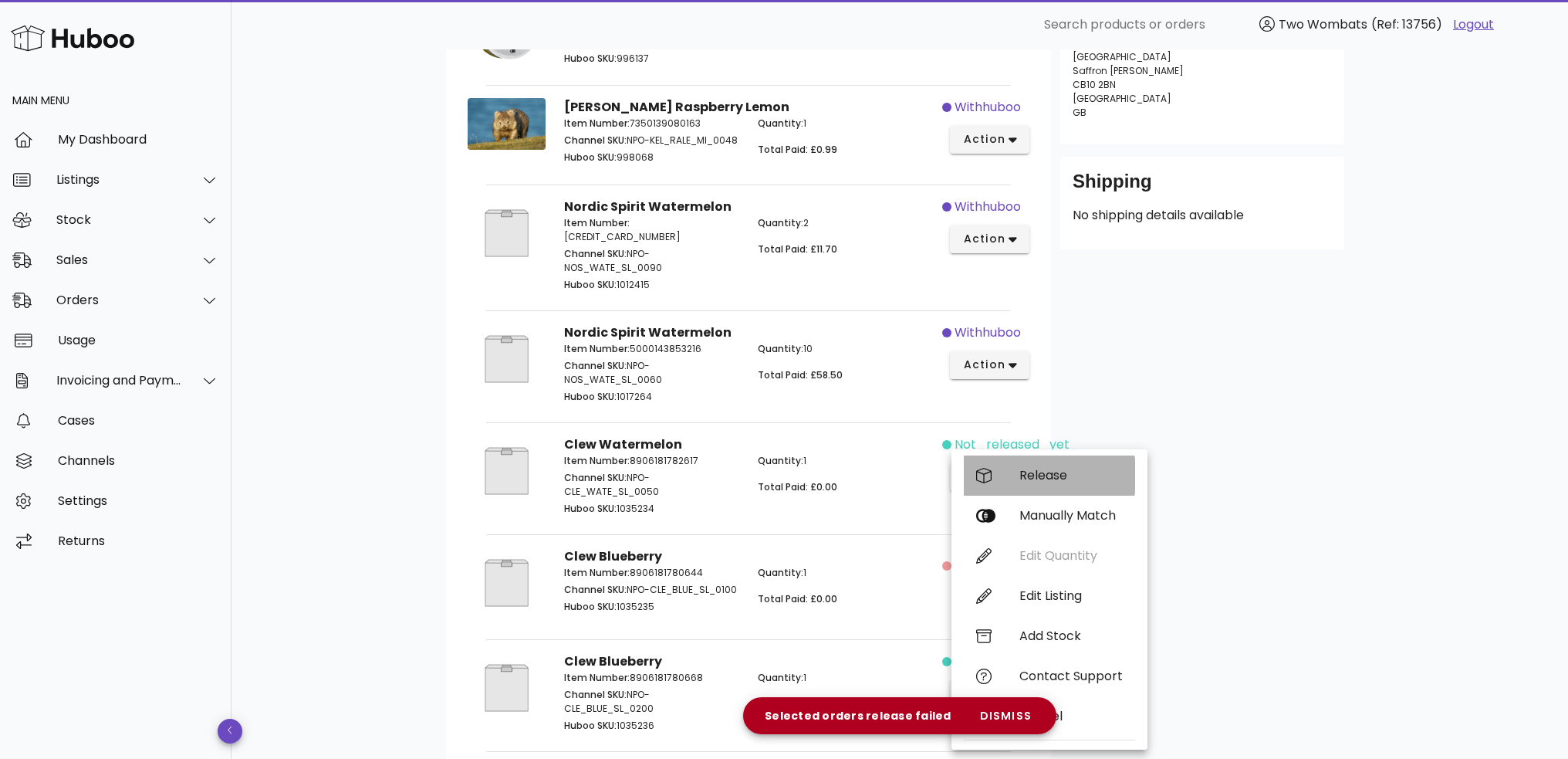
click at [1019, 467] on div "Release" at bounding box center [1049, 475] width 171 height 40
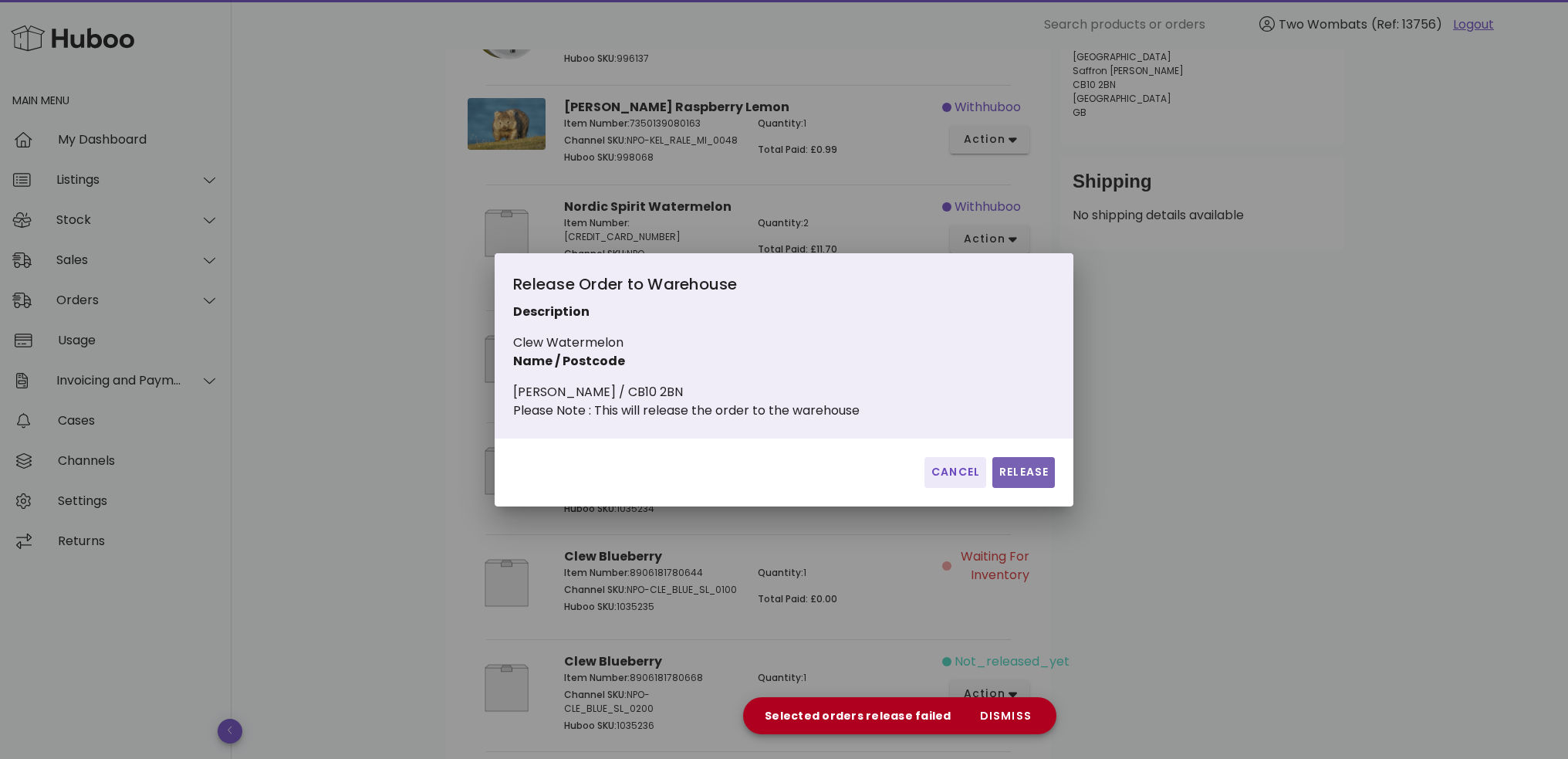
click at [1023, 481] on span "Release" at bounding box center [1023, 471] width 50 height 16
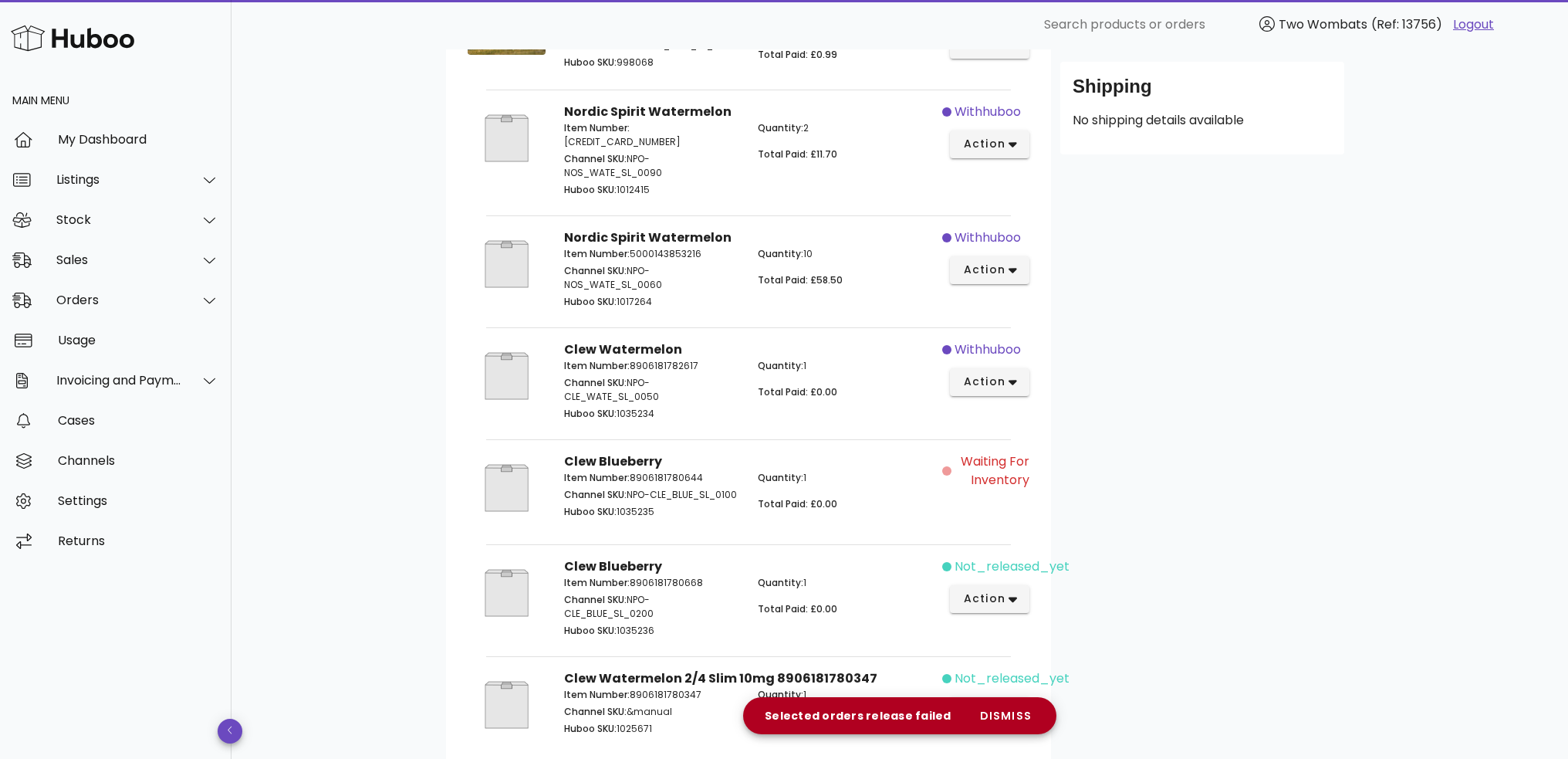
scroll to position [544, 0]
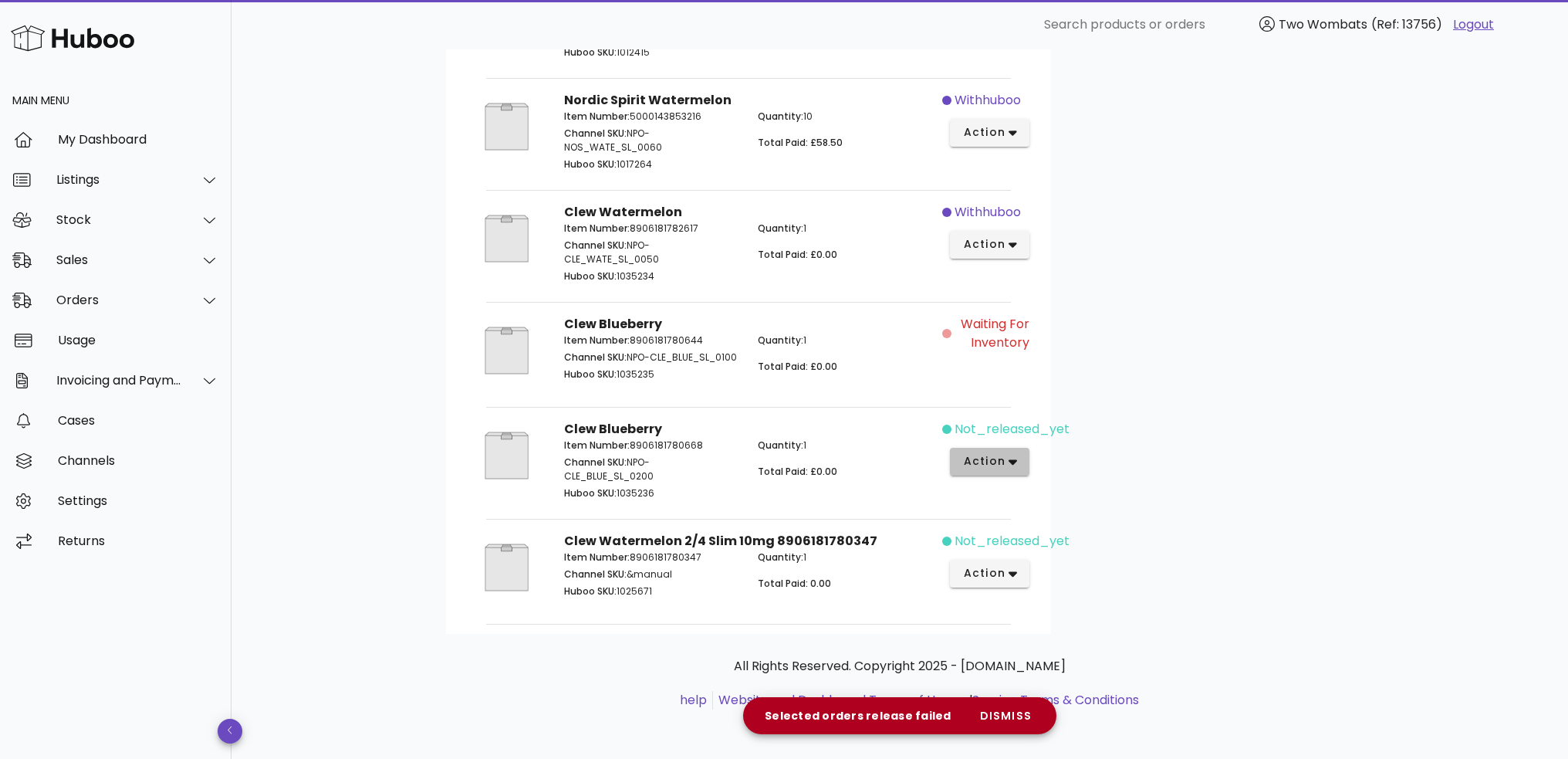
click at [1009, 463] on icon "button" at bounding box center [1012, 461] width 8 height 14
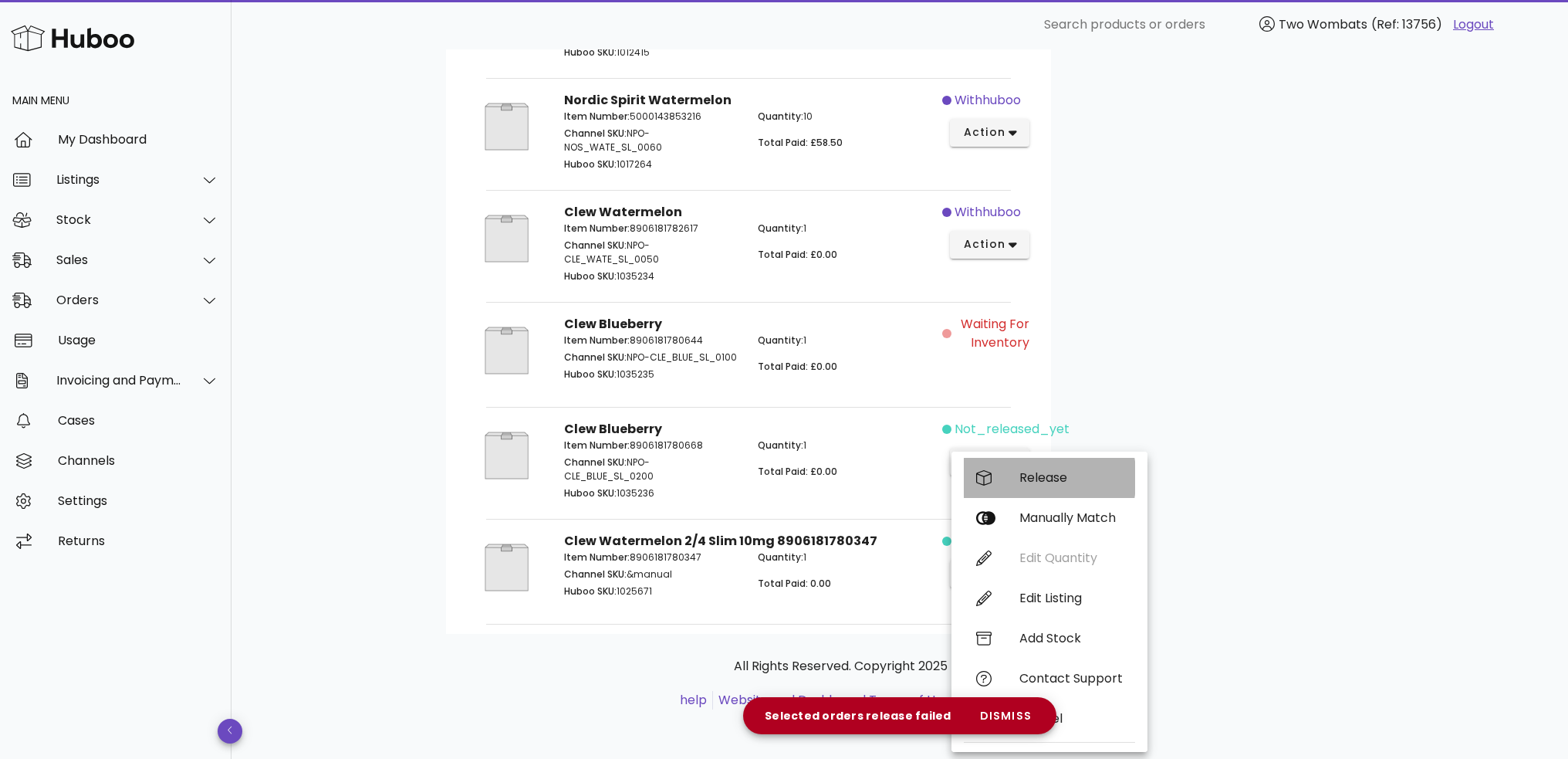
click at [1015, 471] on div "Release" at bounding box center [1049, 478] width 171 height 40
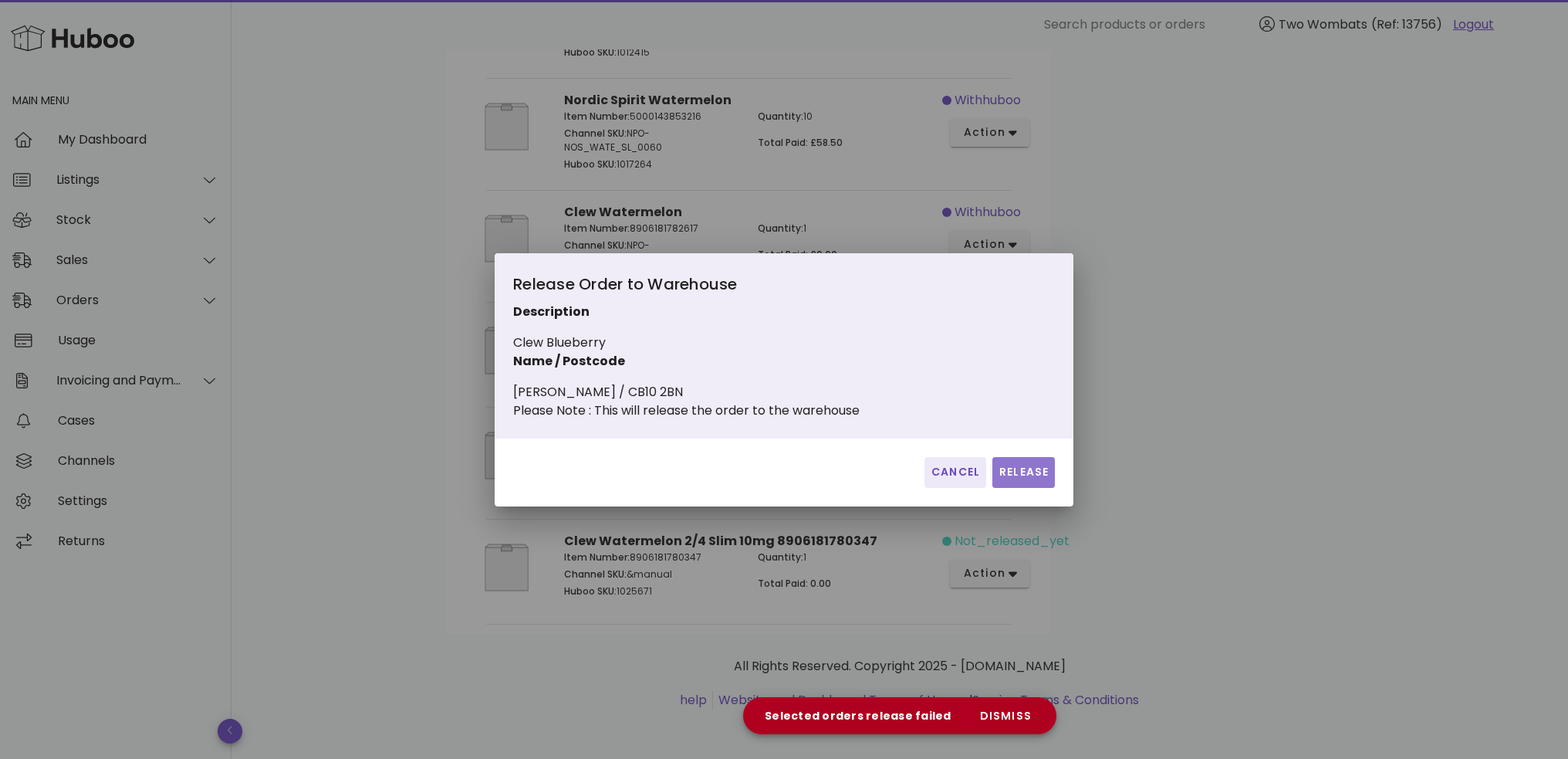
click at [1025, 488] on button "Release" at bounding box center [1024, 472] width 62 height 31
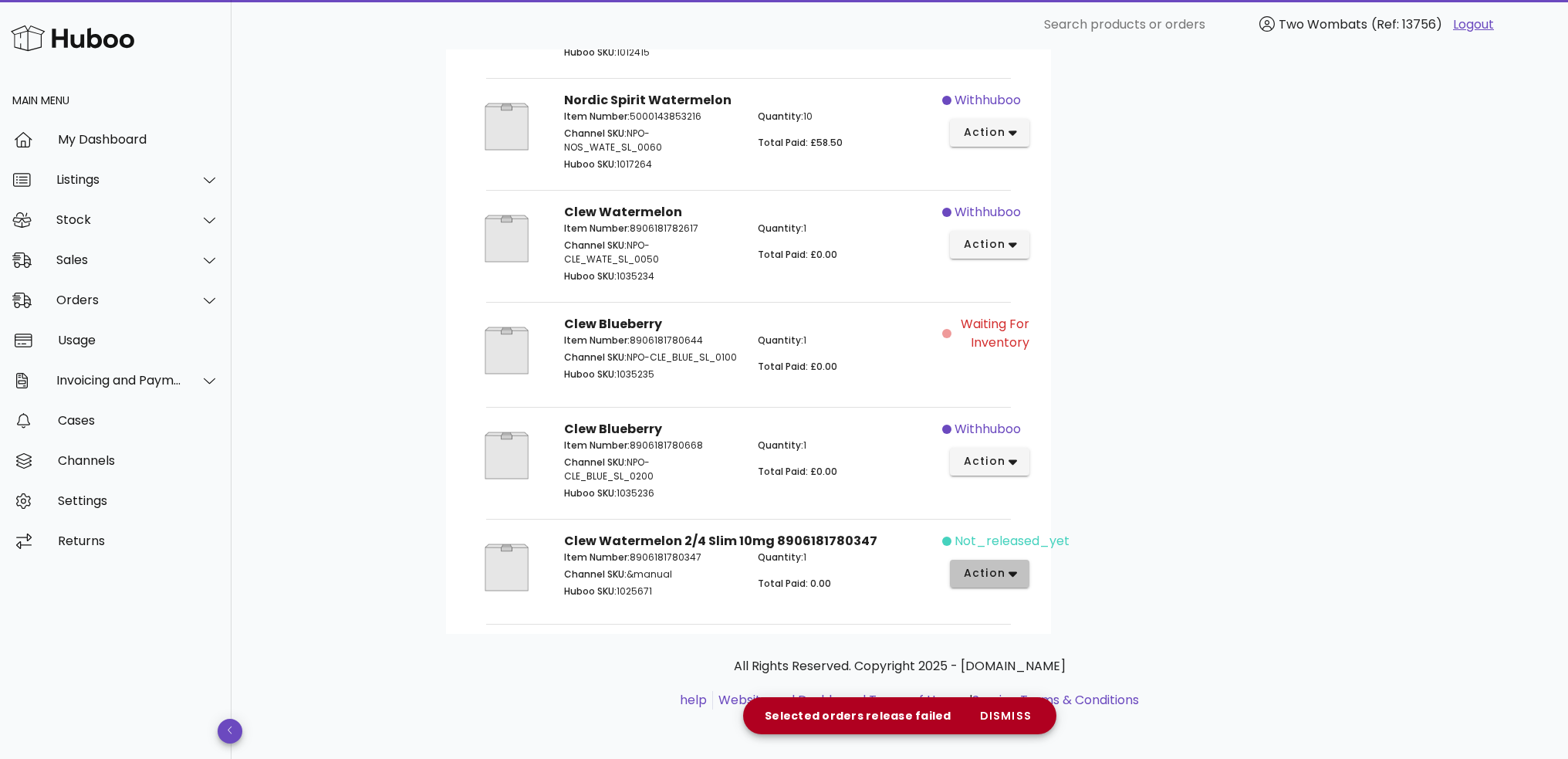
click at [1011, 572] on icon "button" at bounding box center [1012, 574] width 8 height 14
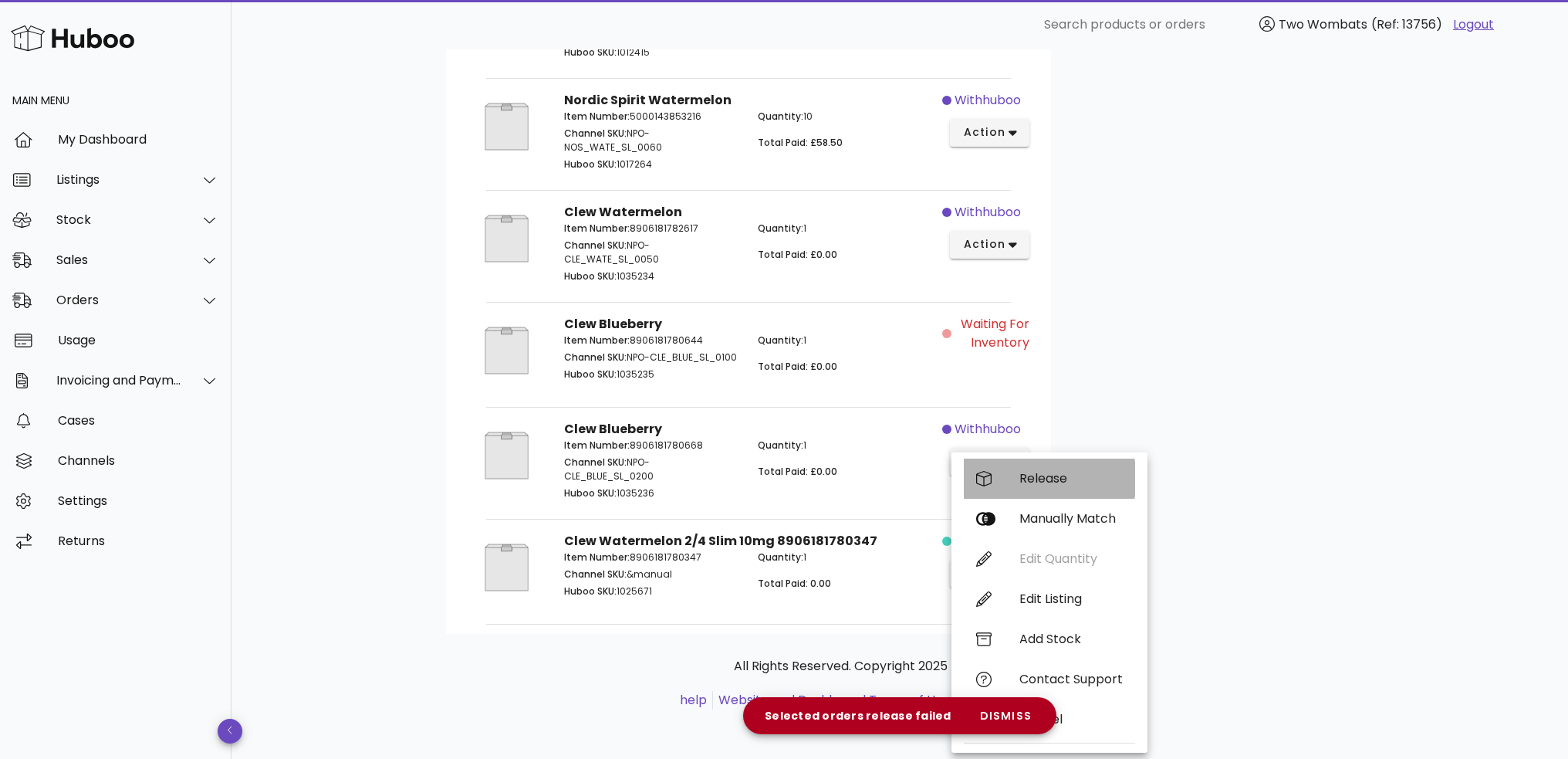
click at [1023, 485] on div "Release" at bounding box center [1049, 479] width 171 height 40
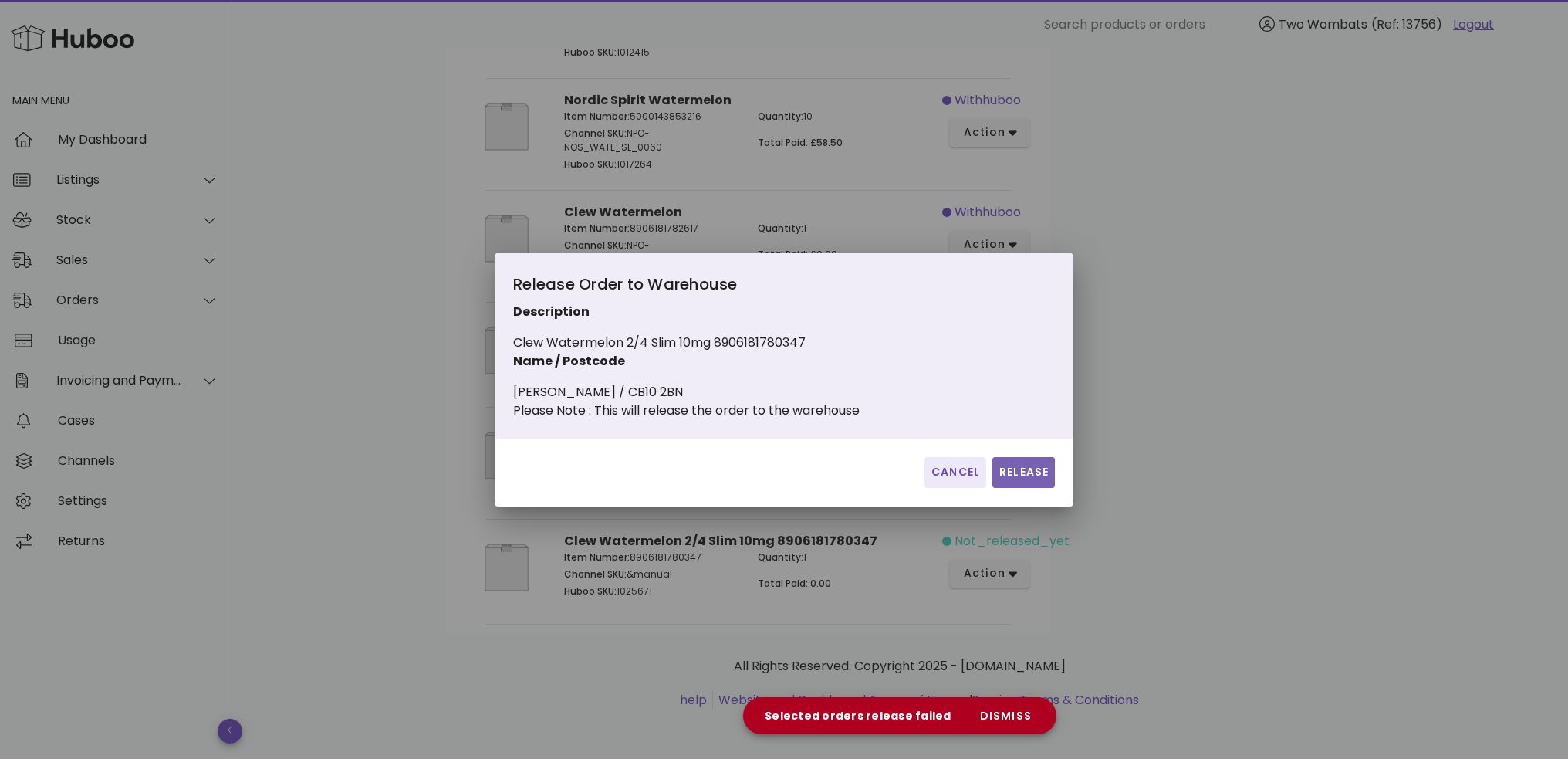
click at [1034, 480] on span "Release" at bounding box center [1023, 471] width 50 height 16
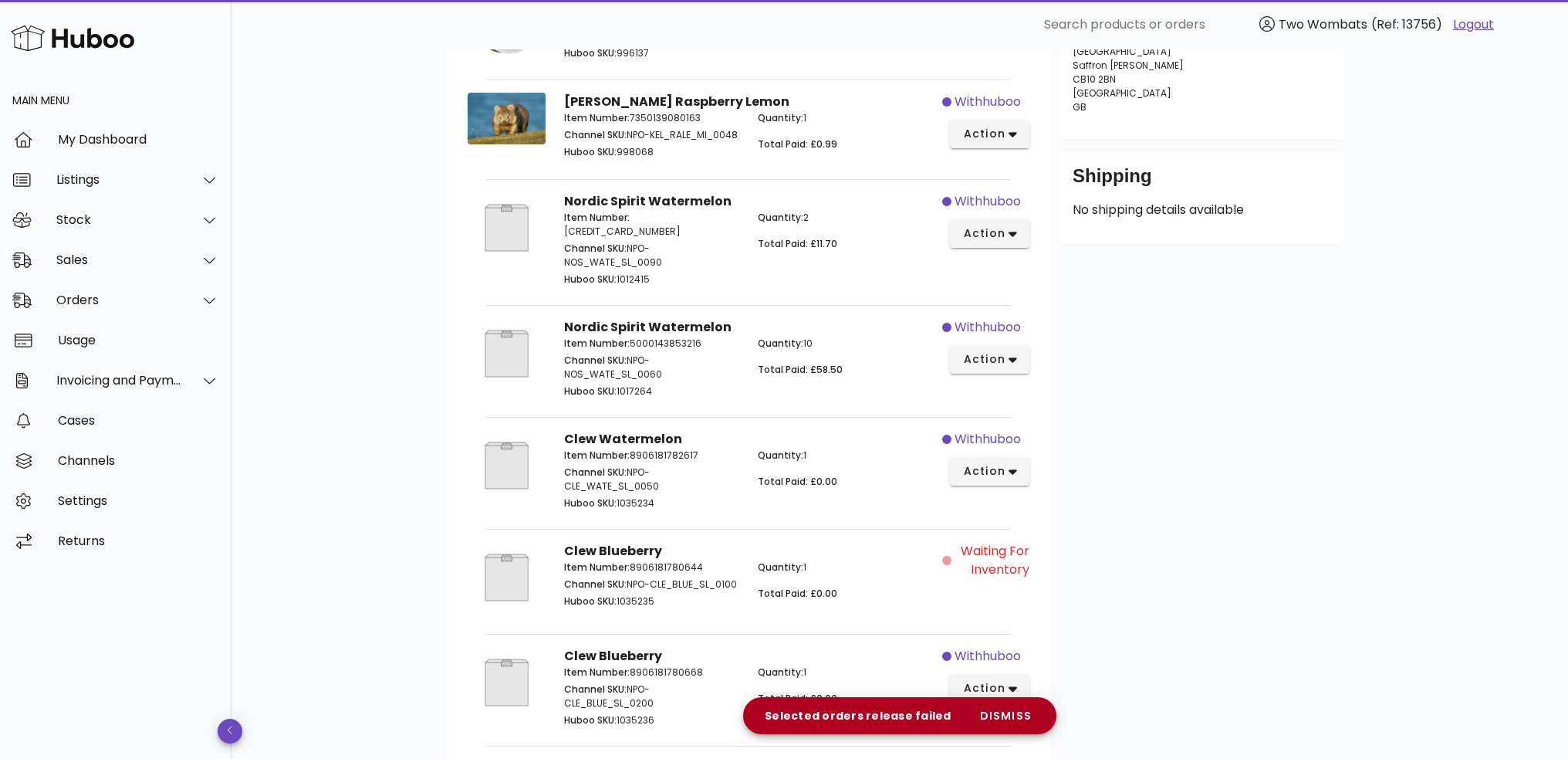
scroll to position [0, 0]
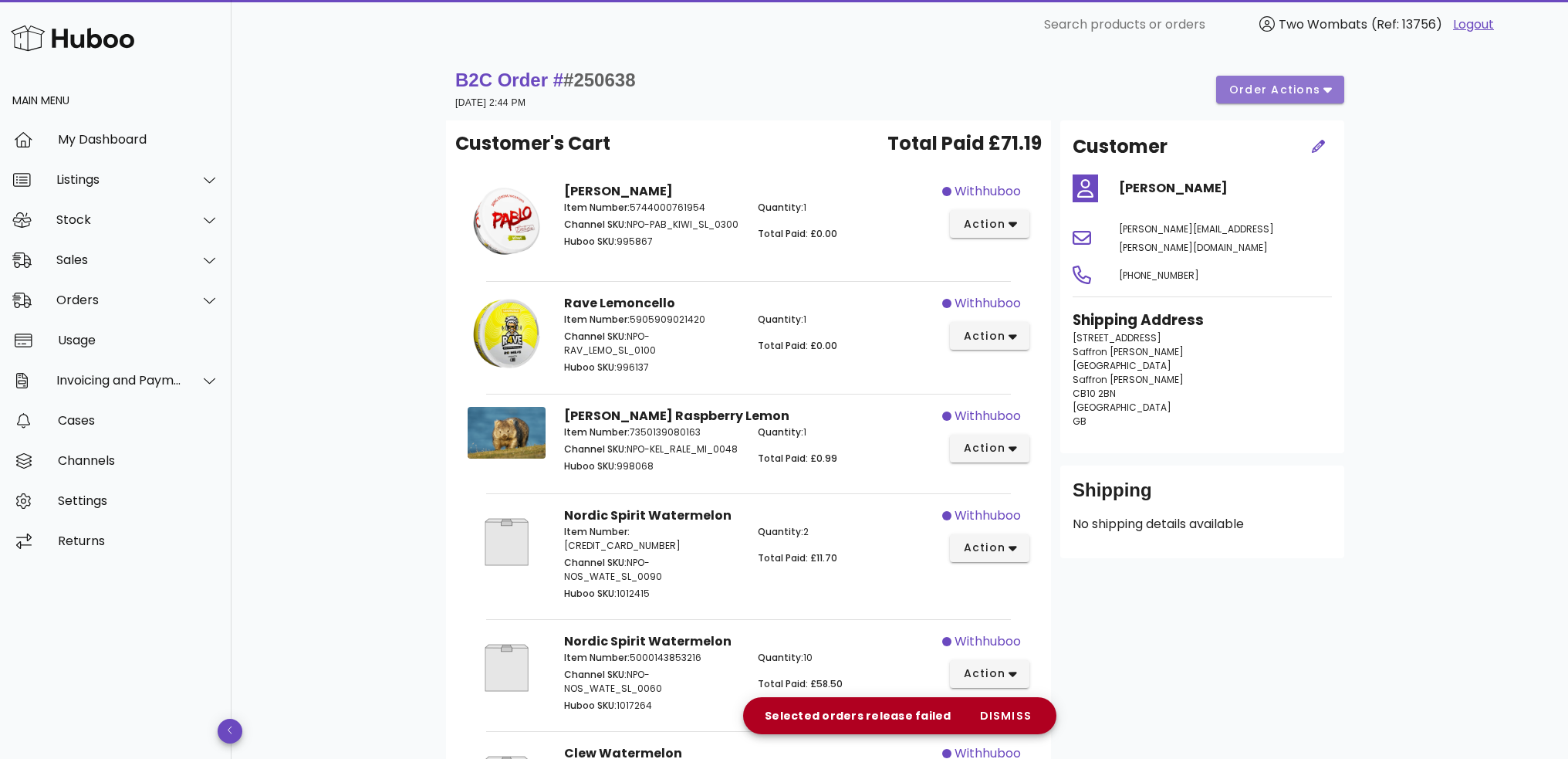
click at [1242, 89] on span "order actions" at bounding box center [1275, 89] width 93 height 16
click at [1247, 105] on icon at bounding box center [1253, 102] width 15 height 15
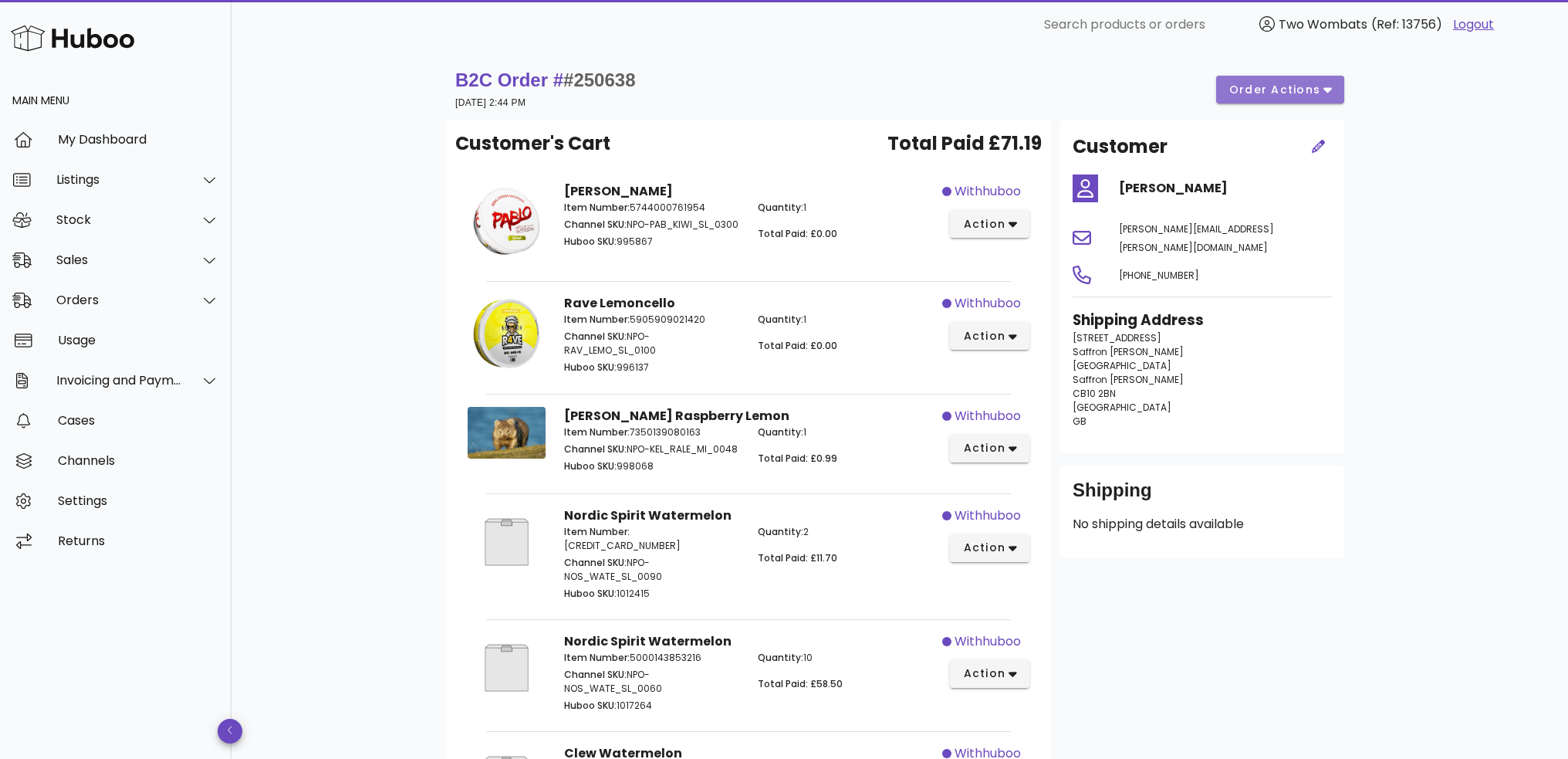
click at [1284, 95] on span "order actions" at bounding box center [1275, 89] width 93 height 16
click at [1060, 96] on div "B2C Order # #250638 [DATE] 2:44 PM order actions" at bounding box center [900, 89] width 889 height 43
click at [99, 295] on div "Orders" at bounding box center [119, 300] width 126 height 15
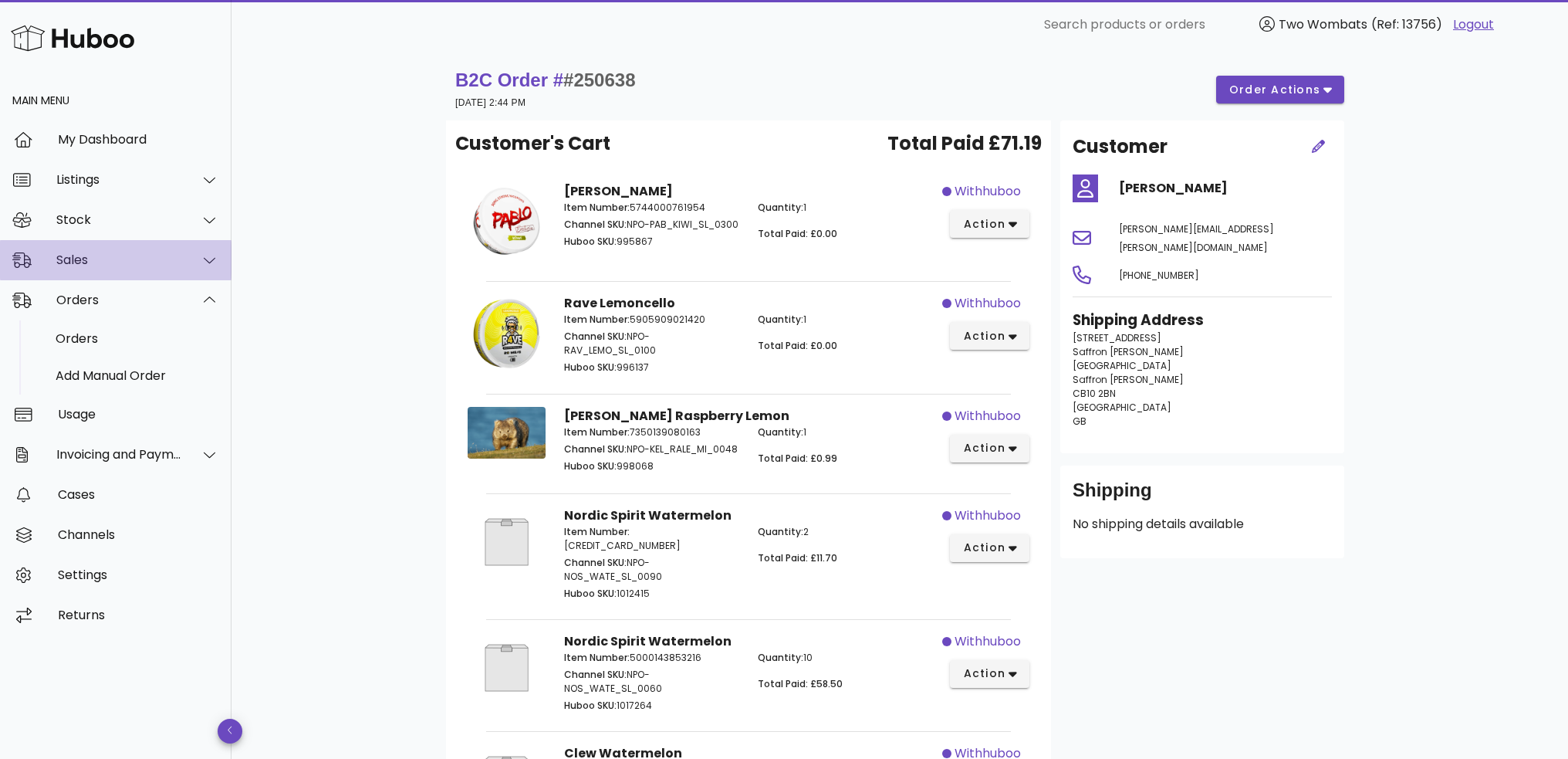
click at [102, 268] on div "Sales" at bounding box center [116, 260] width 231 height 40
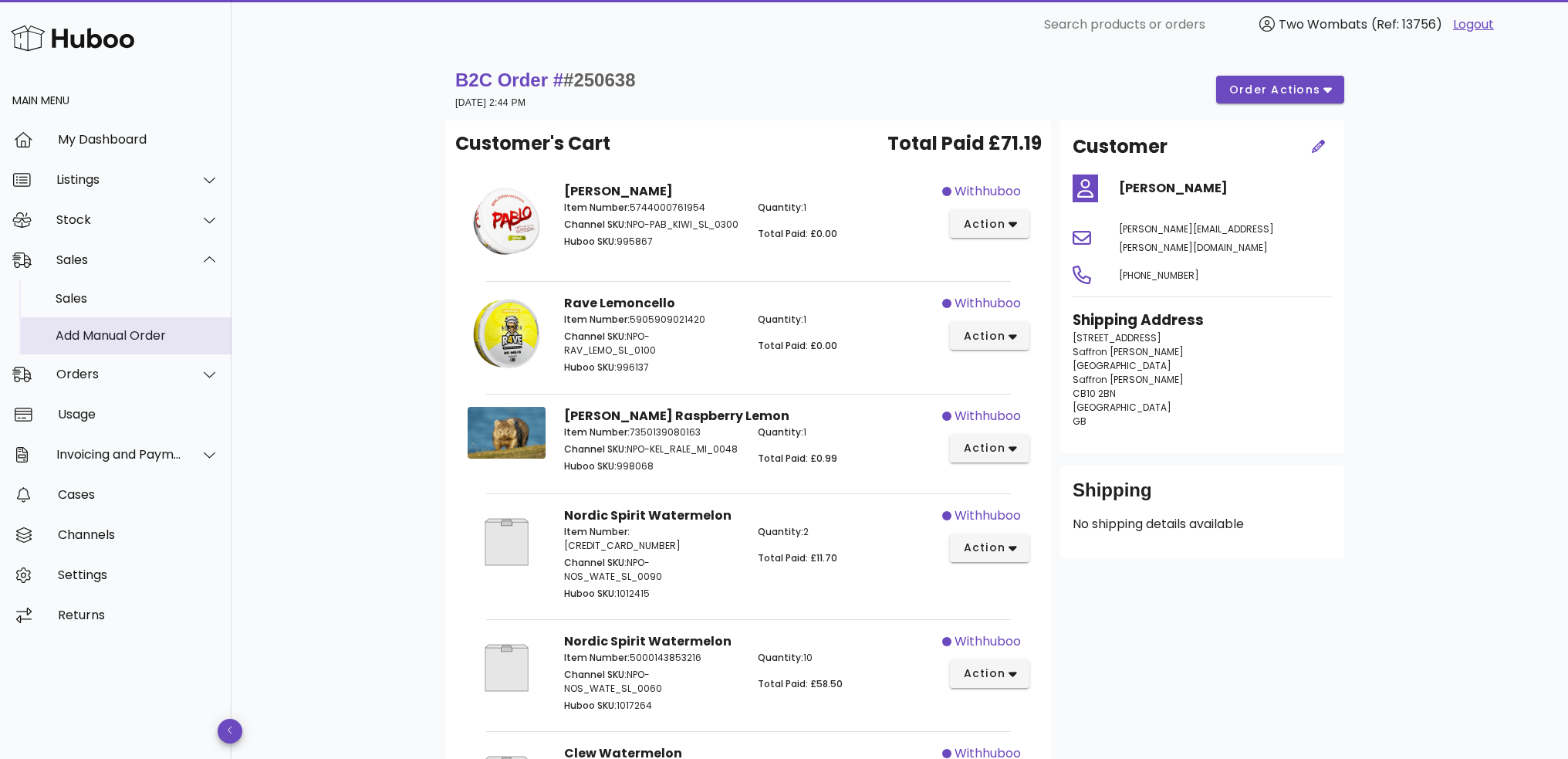
click at [110, 330] on div "Add Manual Order" at bounding box center [137, 336] width 164 height 15
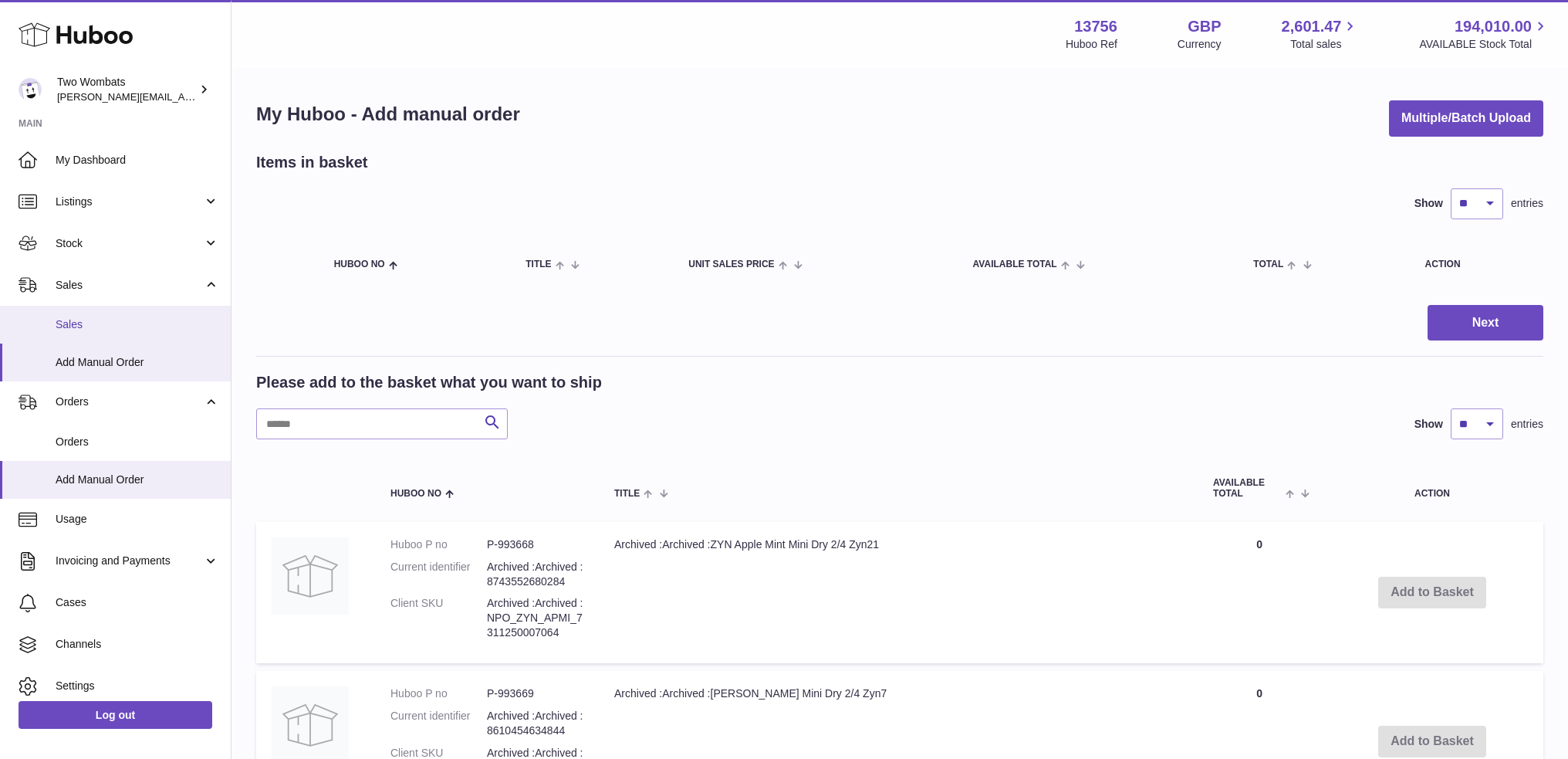
click at [82, 319] on span "Sales" at bounding box center [137, 324] width 164 height 15
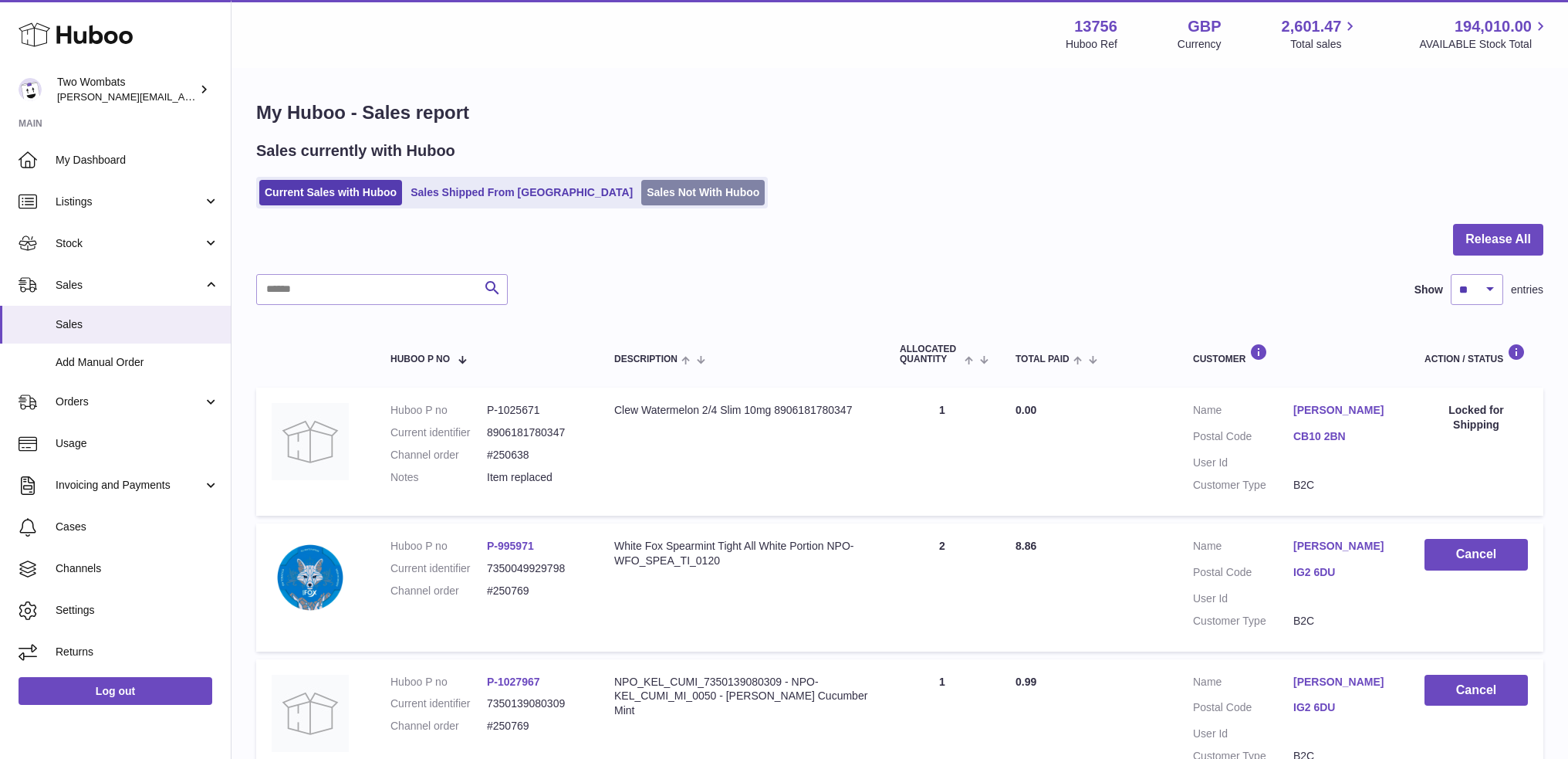
click at [644, 182] on link "Sales Not With Huboo" at bounding box center [702, 192] width 123 height 25
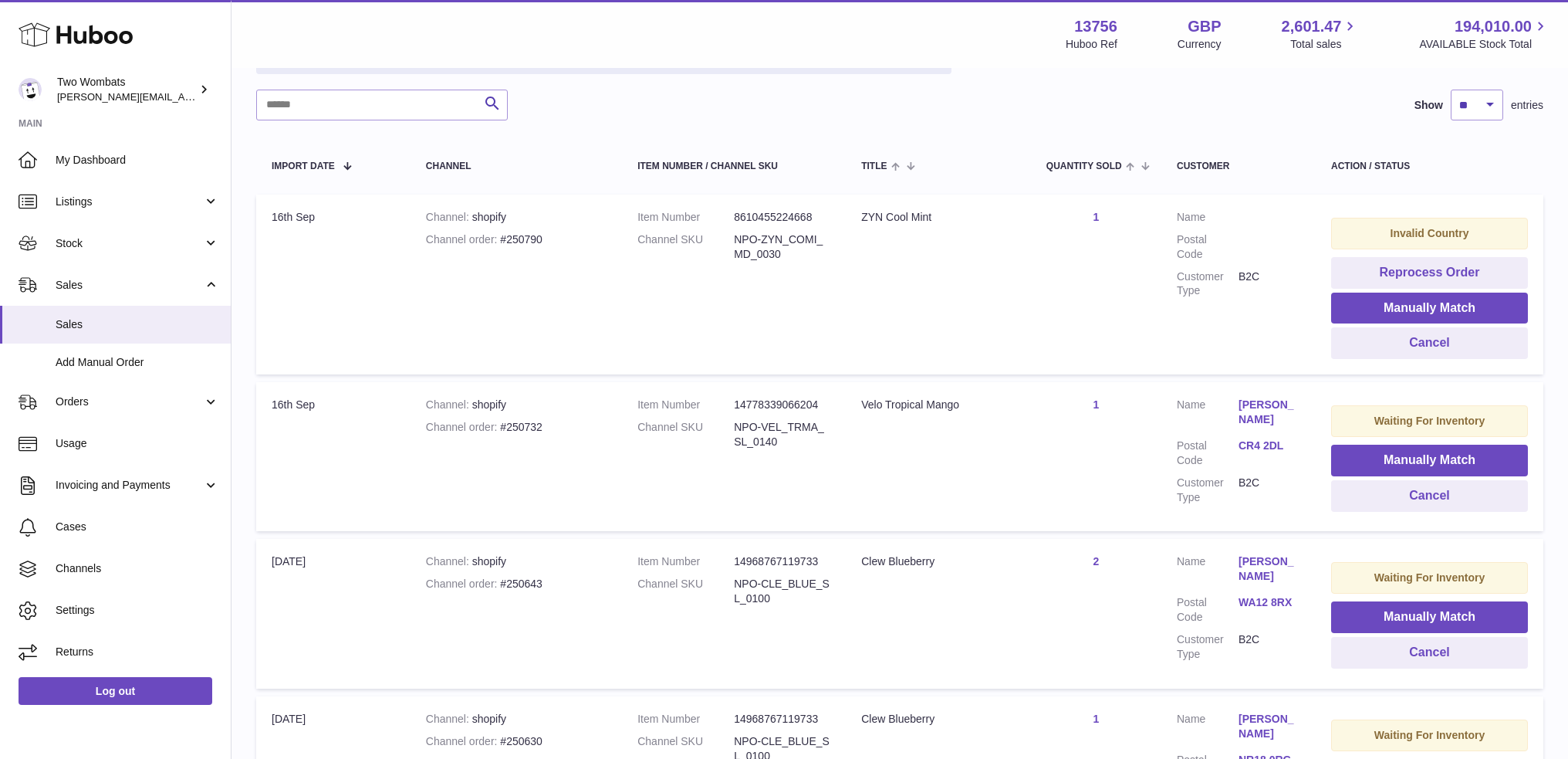
scroll to position [426, 0]
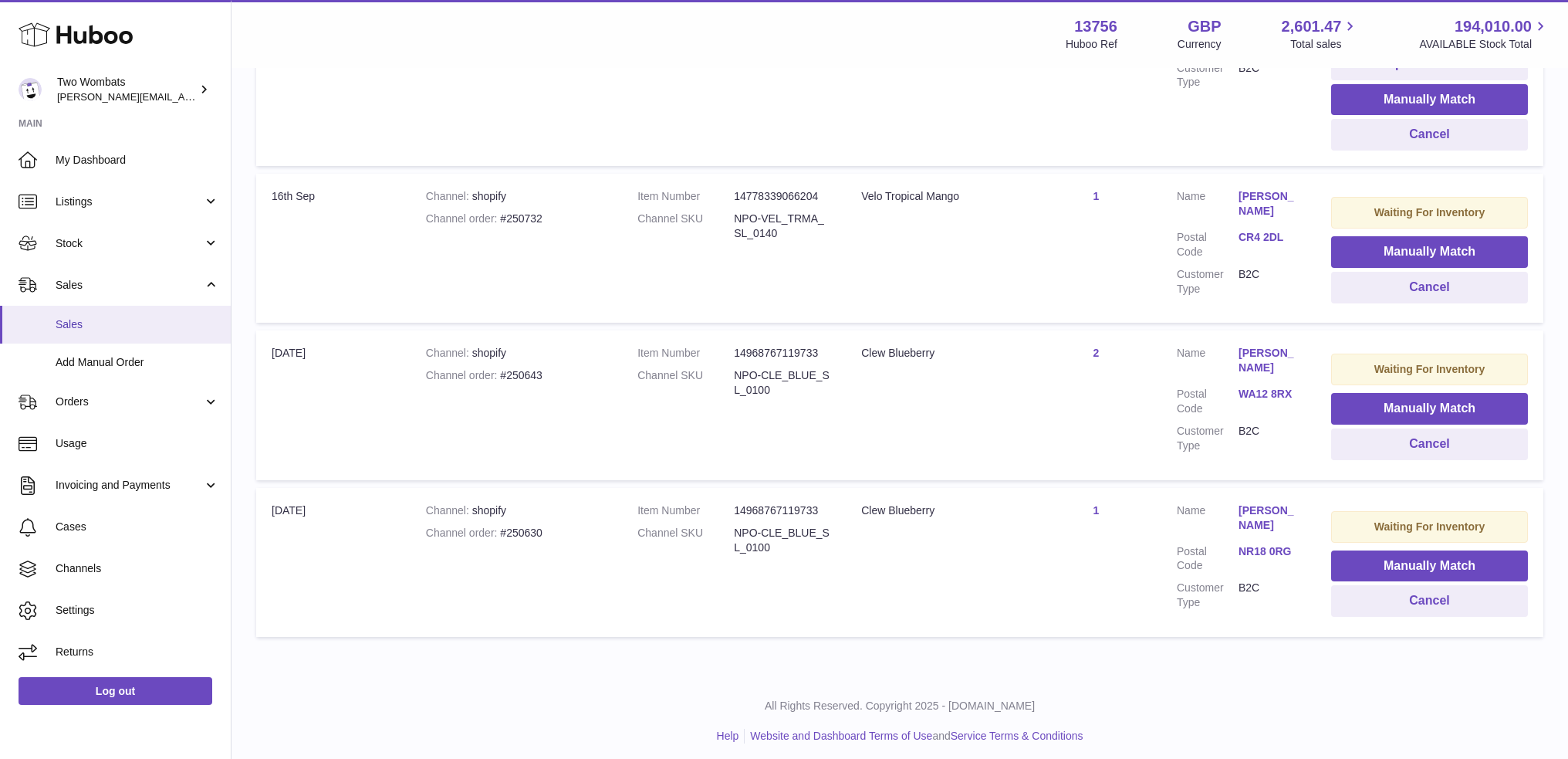
click at [58, 326] on span "Sales" at bounding box center [137, 324] width 164 height 15
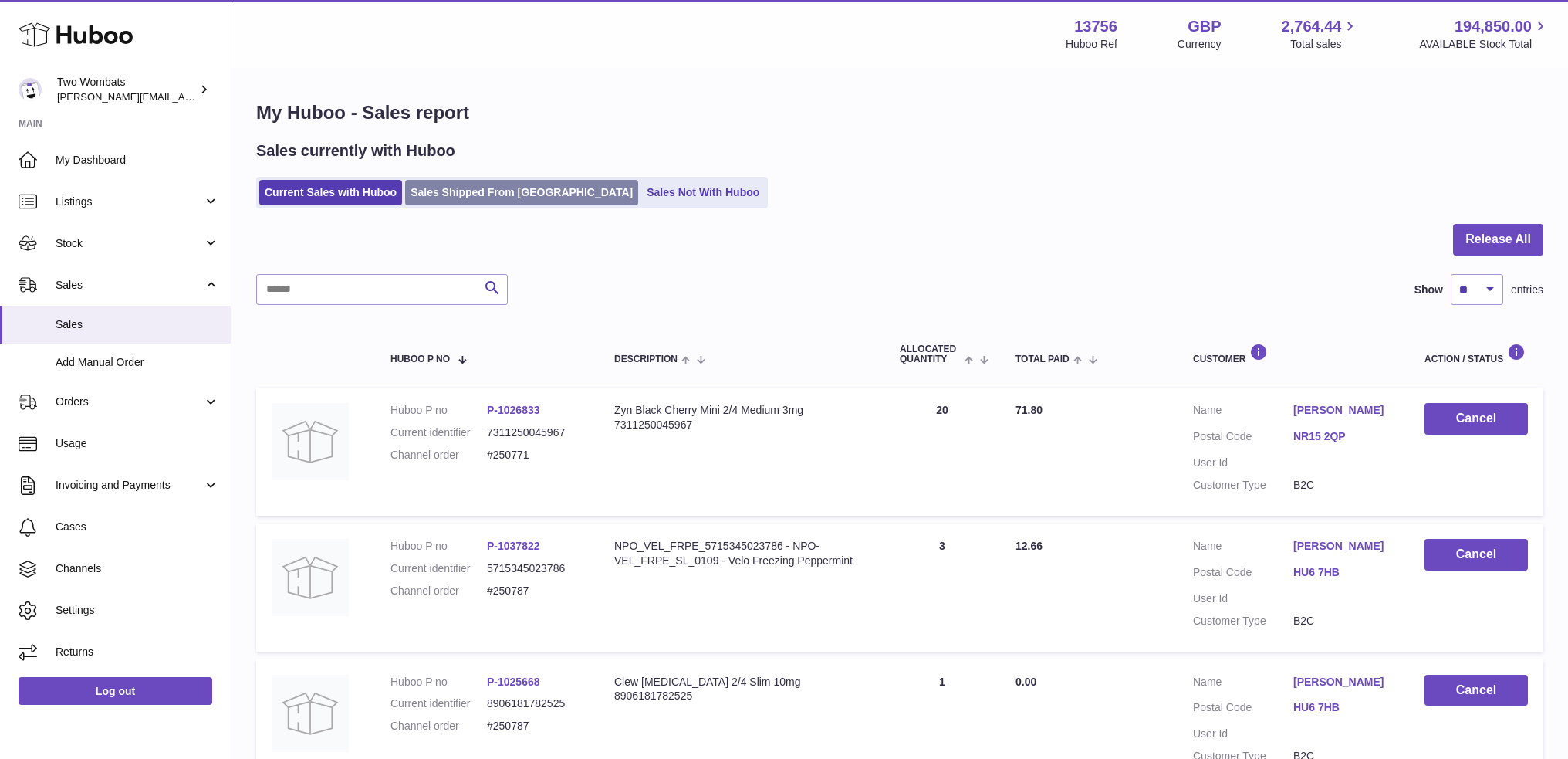
click at [446, 200] on link "Sales Shipped From [GEOGRAPHIC_DATA]" at bounding box center [522, 192] width 233 height 25
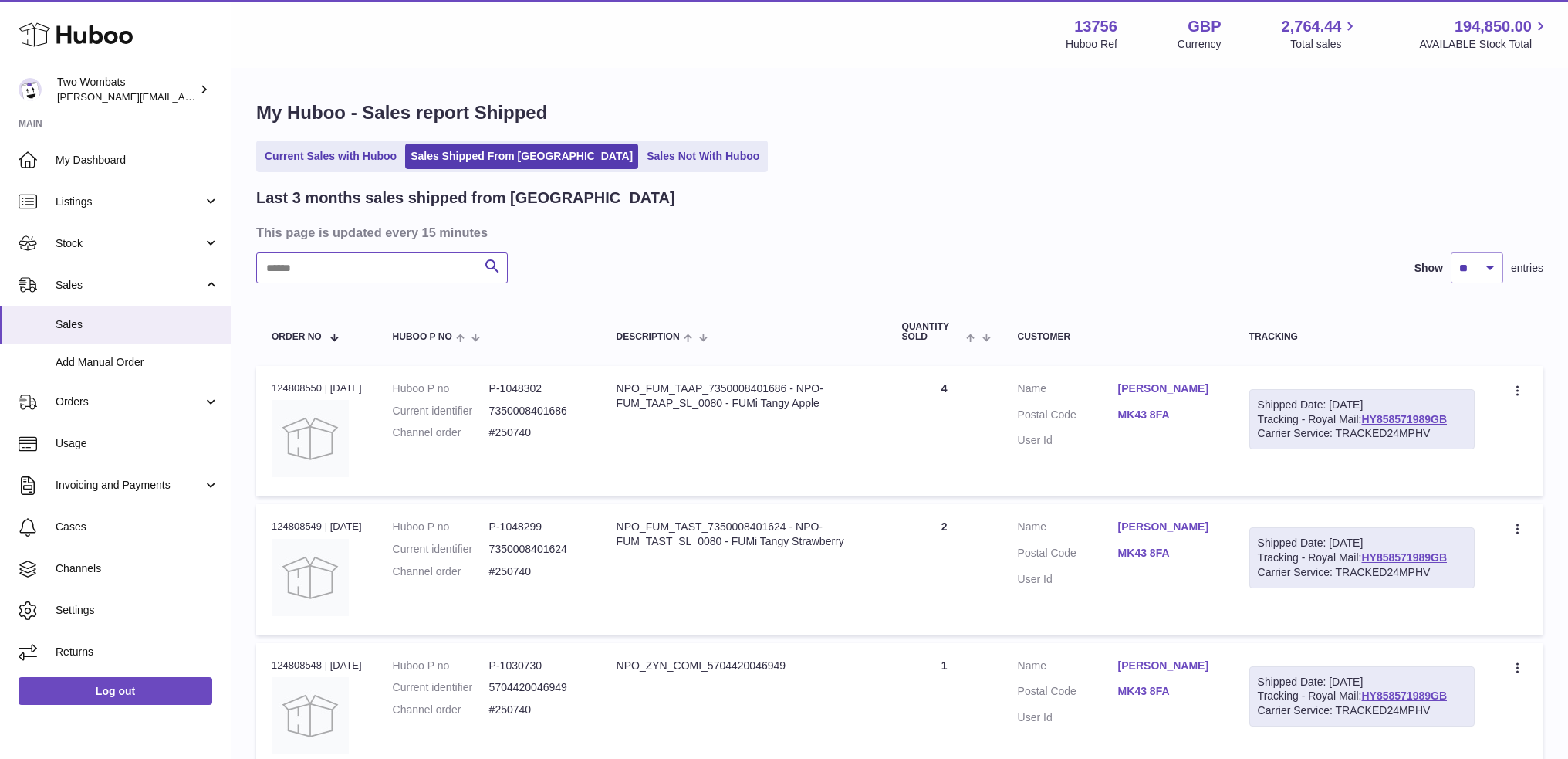
click at [404, 277] on input "text" at bounding box center [383, 267] width 252 height 31
paste input "*******"
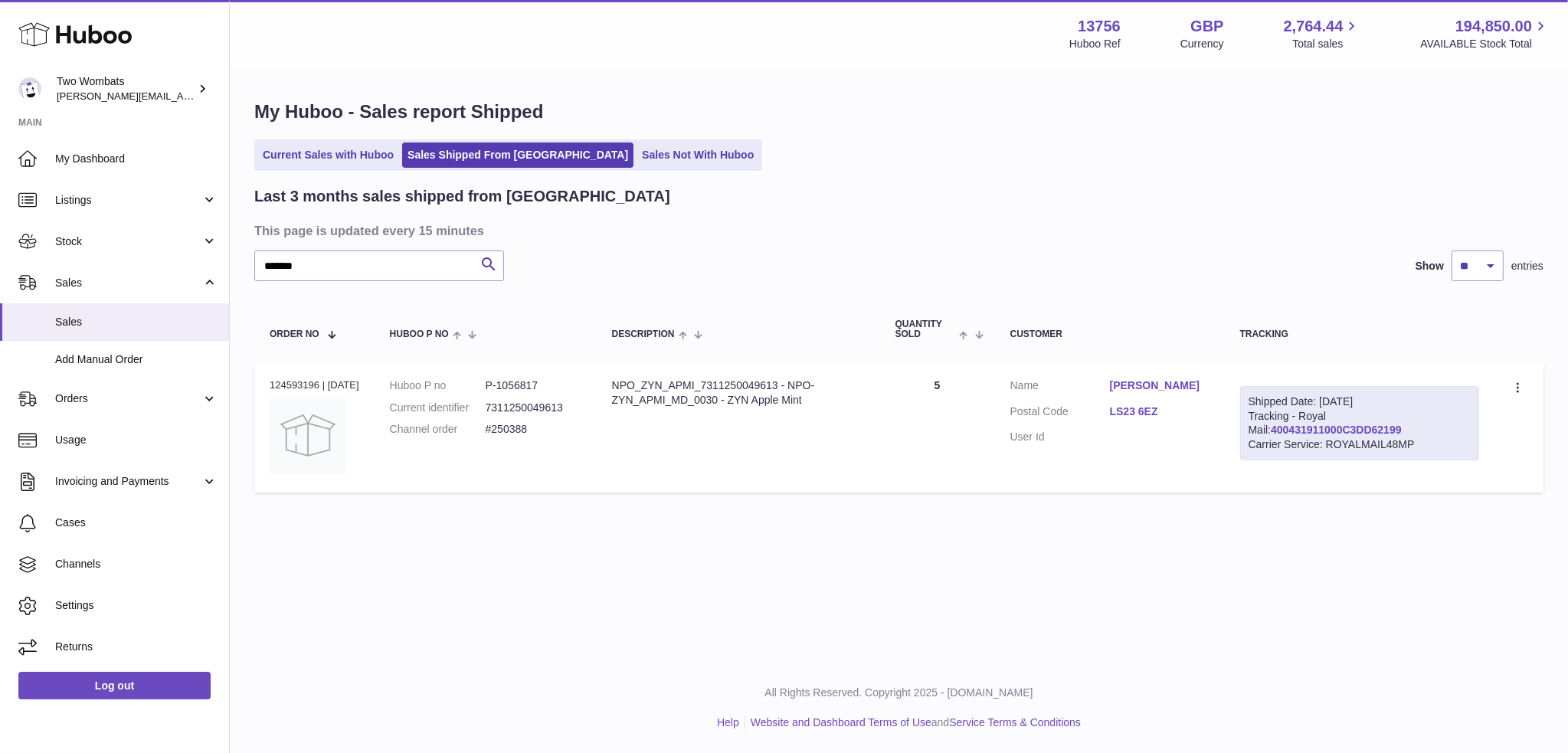
click at [1370, 428] on link "400431911000C3DD62199" at bounding box center [1337, 429] width 131 height 12
click at [464, 262] on input "*******" at bounding box center [380, 265] width 250 height 31
click at [464, 263] on input "*******" at bounding box center [380, 265] width 250 height 31
click at [463, 265] on input "*******" at bounding box center [380, 265] width 250 height 31
click at [448, 259] on input "*******" at bounding box center [380, 265] width 250 height 31
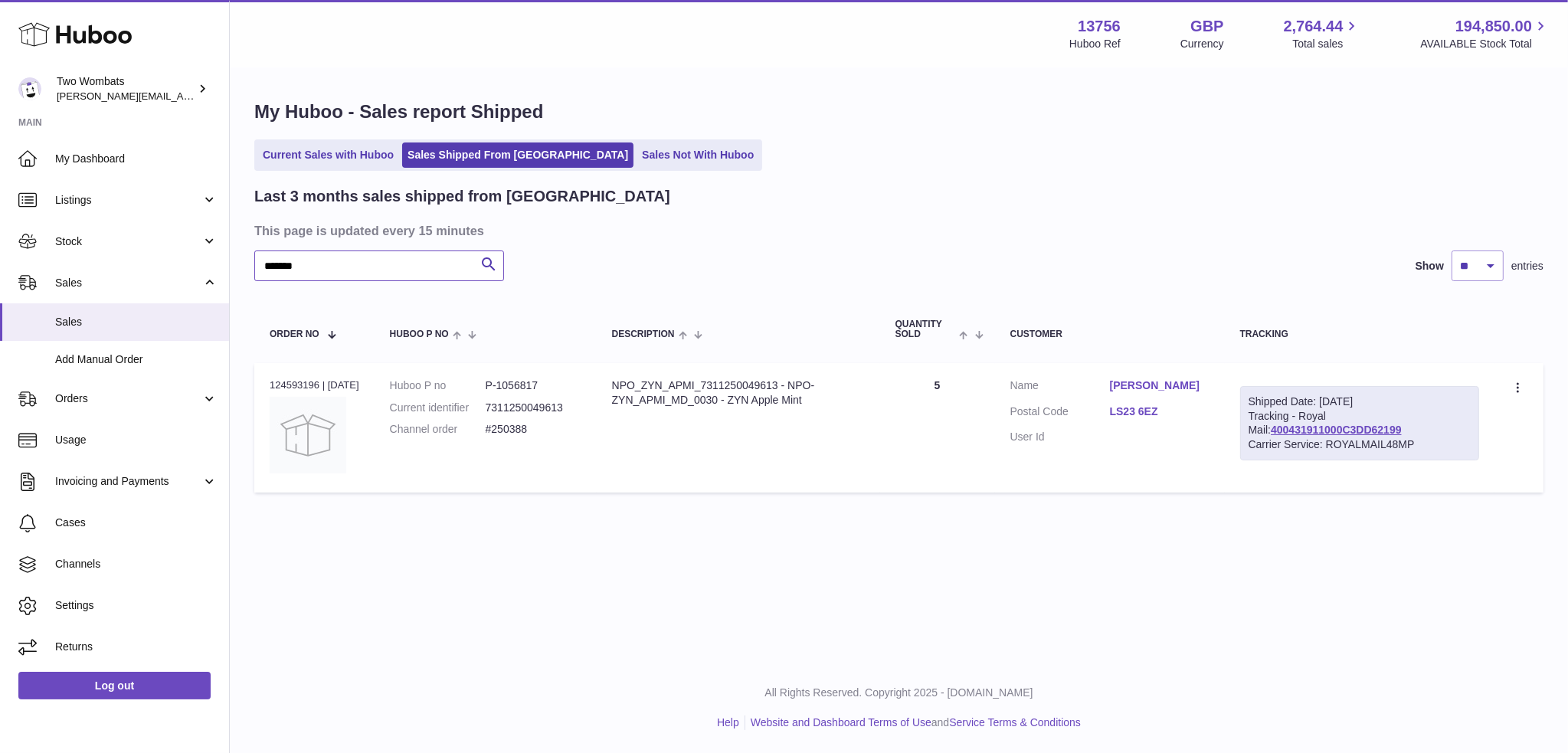
click at [447, 260] on input "*******" at bounding box center [380, 265] width 250 height 31
click at [447, 261] on input "*******" at bounding box center [380, 265] width 250 height 31
type input "*"
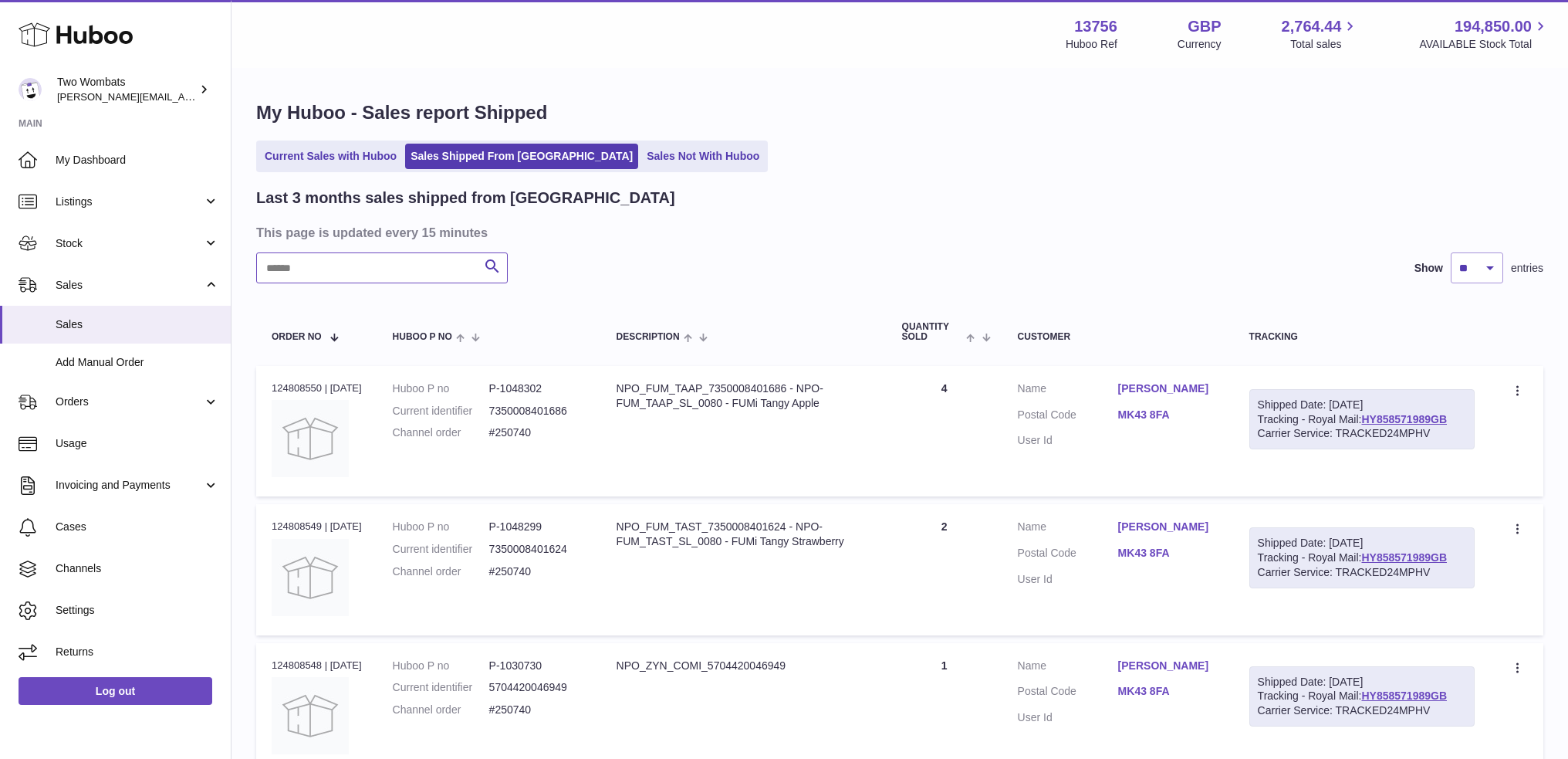
type input "*******"
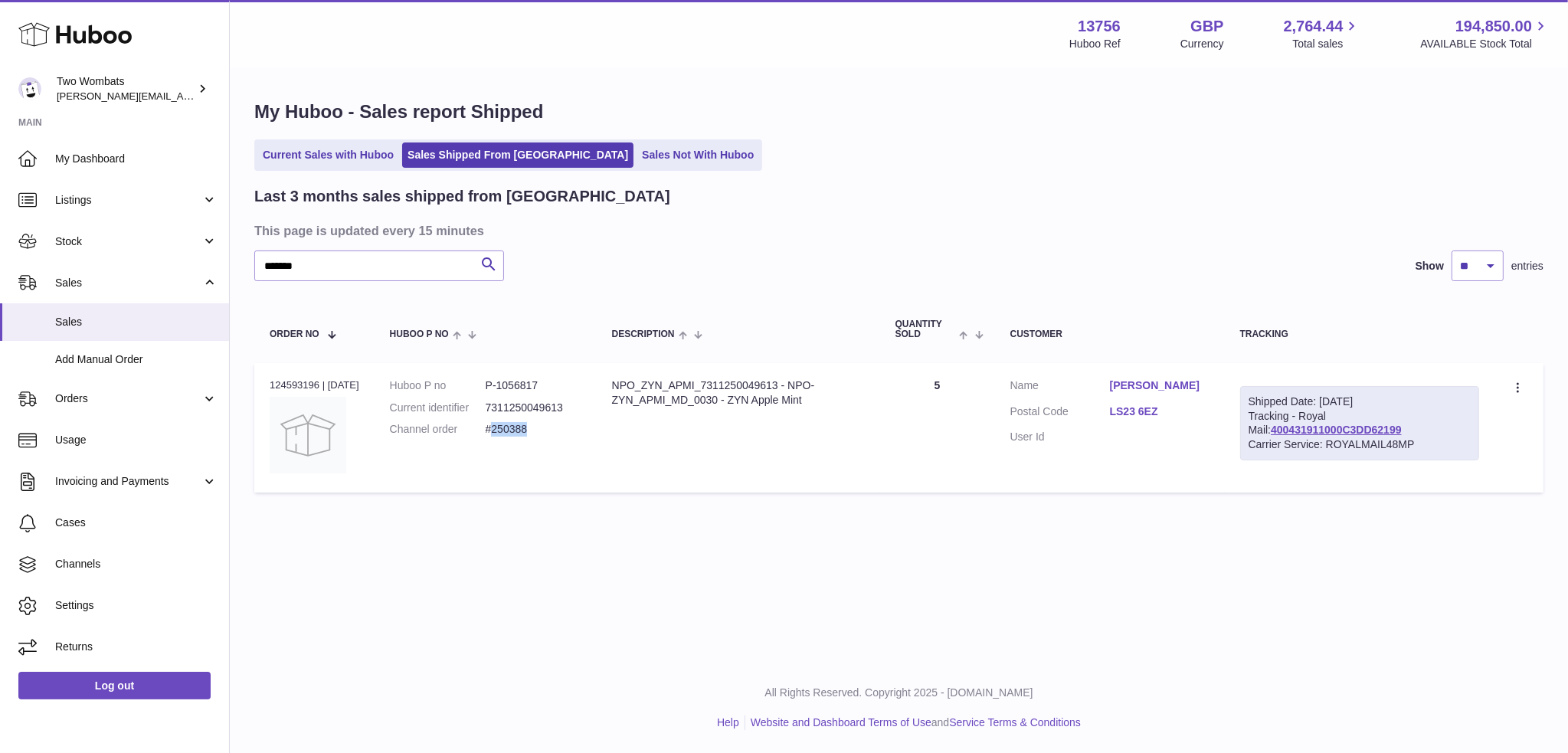
drag, startPoint x: 499, startPoint y: 430, endPoint x: 539, endPoint y: 434, distance: 40.2
click at [539, 434] on dd "#250388" at bounding box center [533, 429] width 96 height 15
copy dd "250388"
